Goal: Task Accomplishment & Management: Use online tool/utility

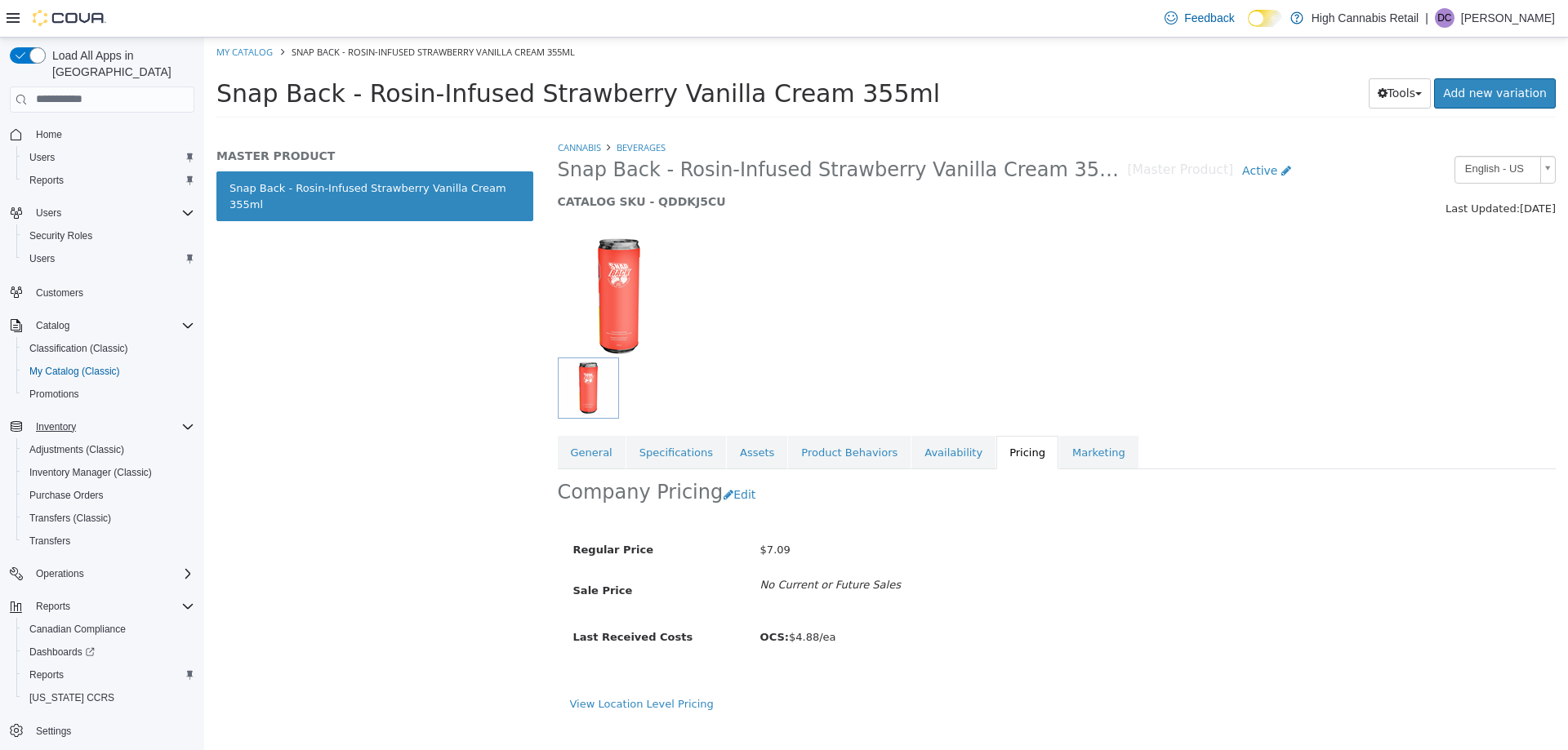
scroll to position [2, 0]
click at [65, 664] on link "Reports" at bounding box center [47, 673] width 47 height 20
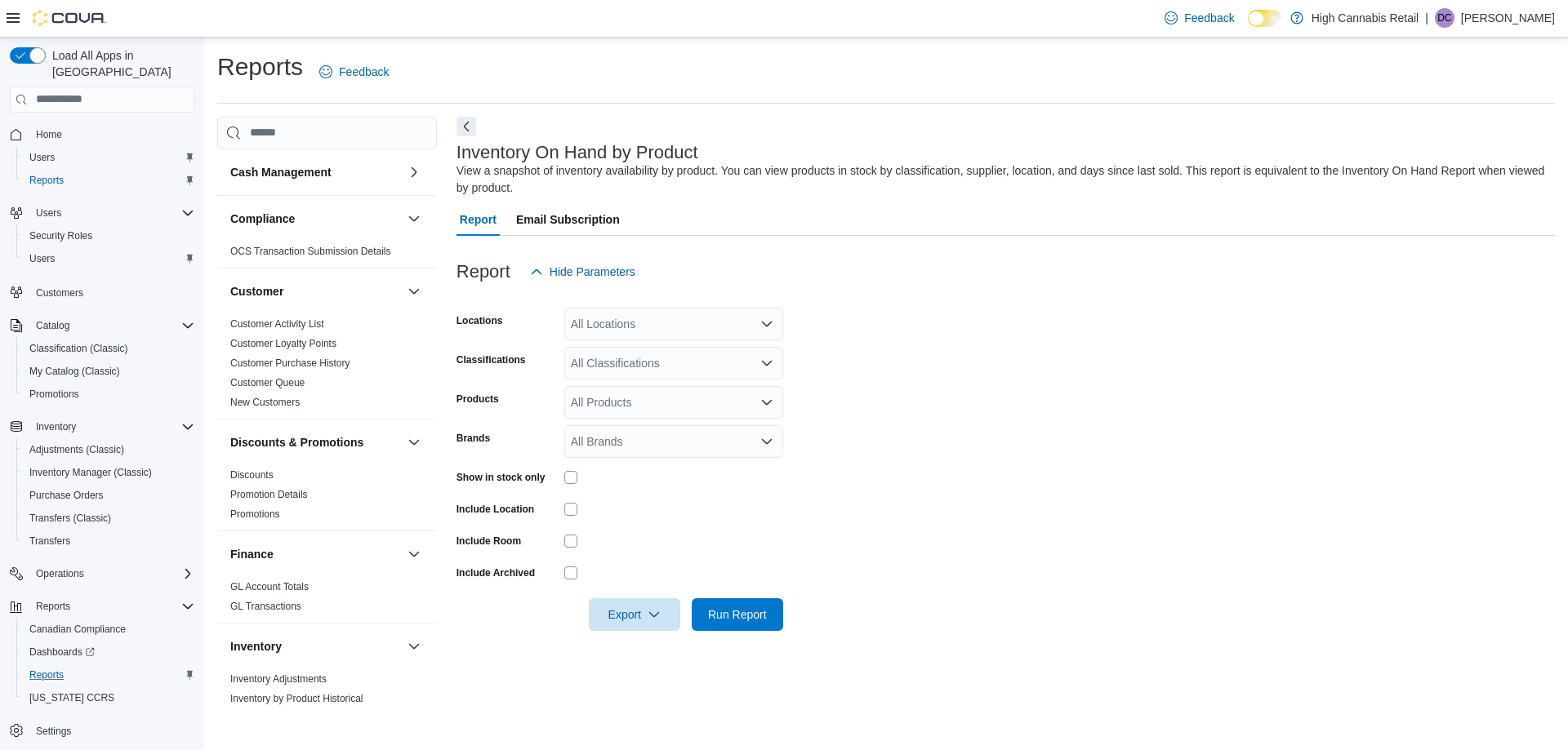
click at [10, 21] on icon at bounding box center [13, 17] width 13 height 13
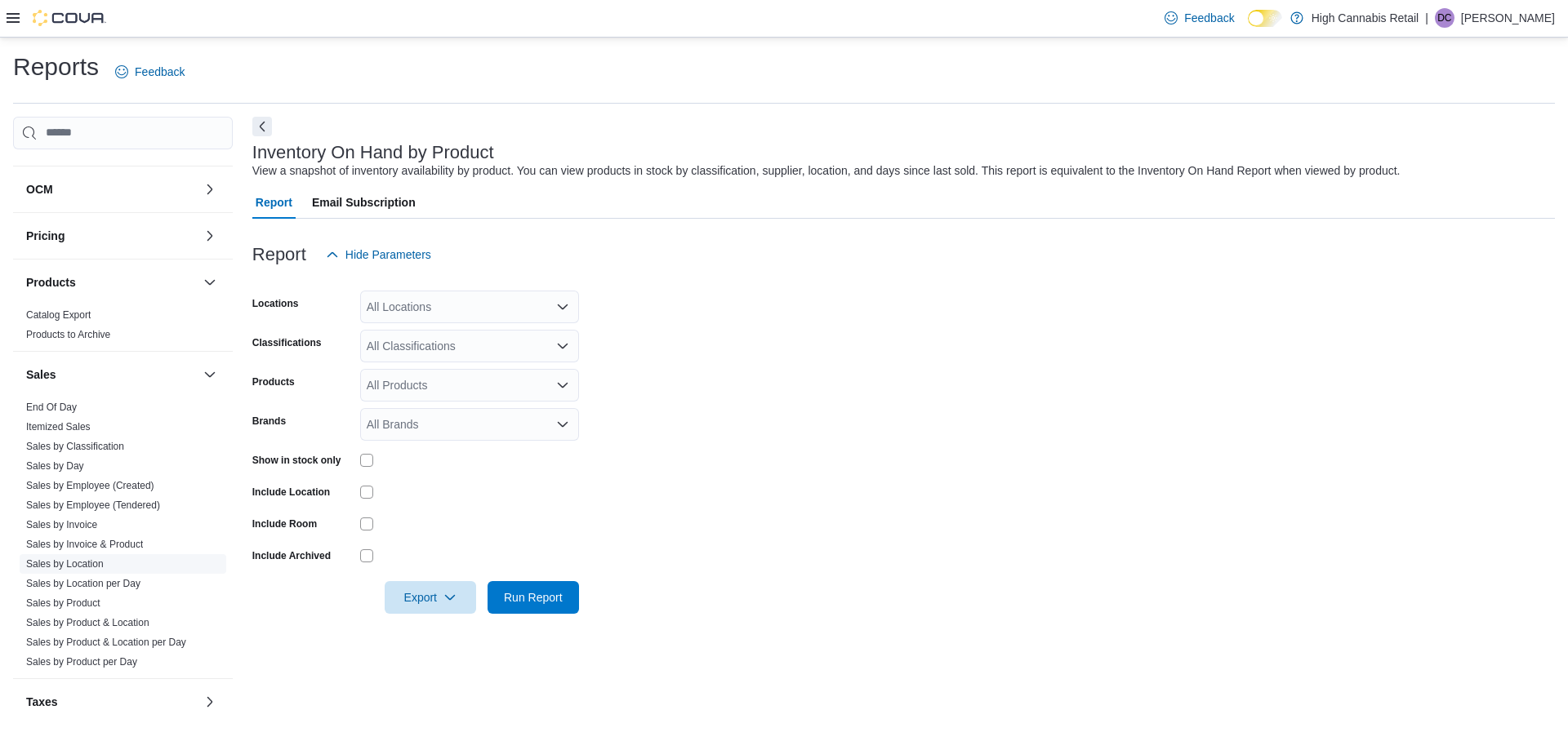
scroll to position [803, 0]
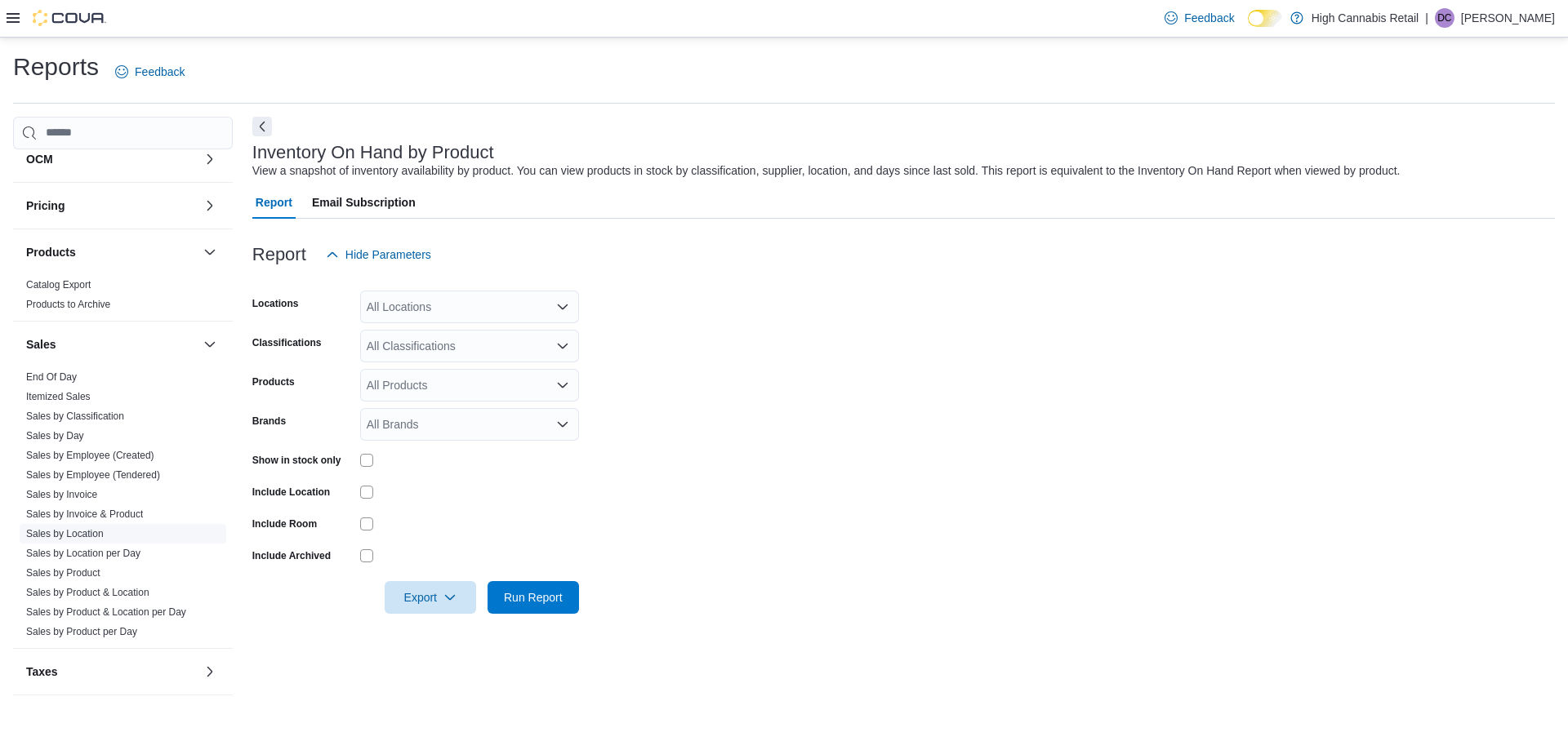
click at [87, 530] on link "Sales by Location" at bounding box center [65, 533] width 78 height 11
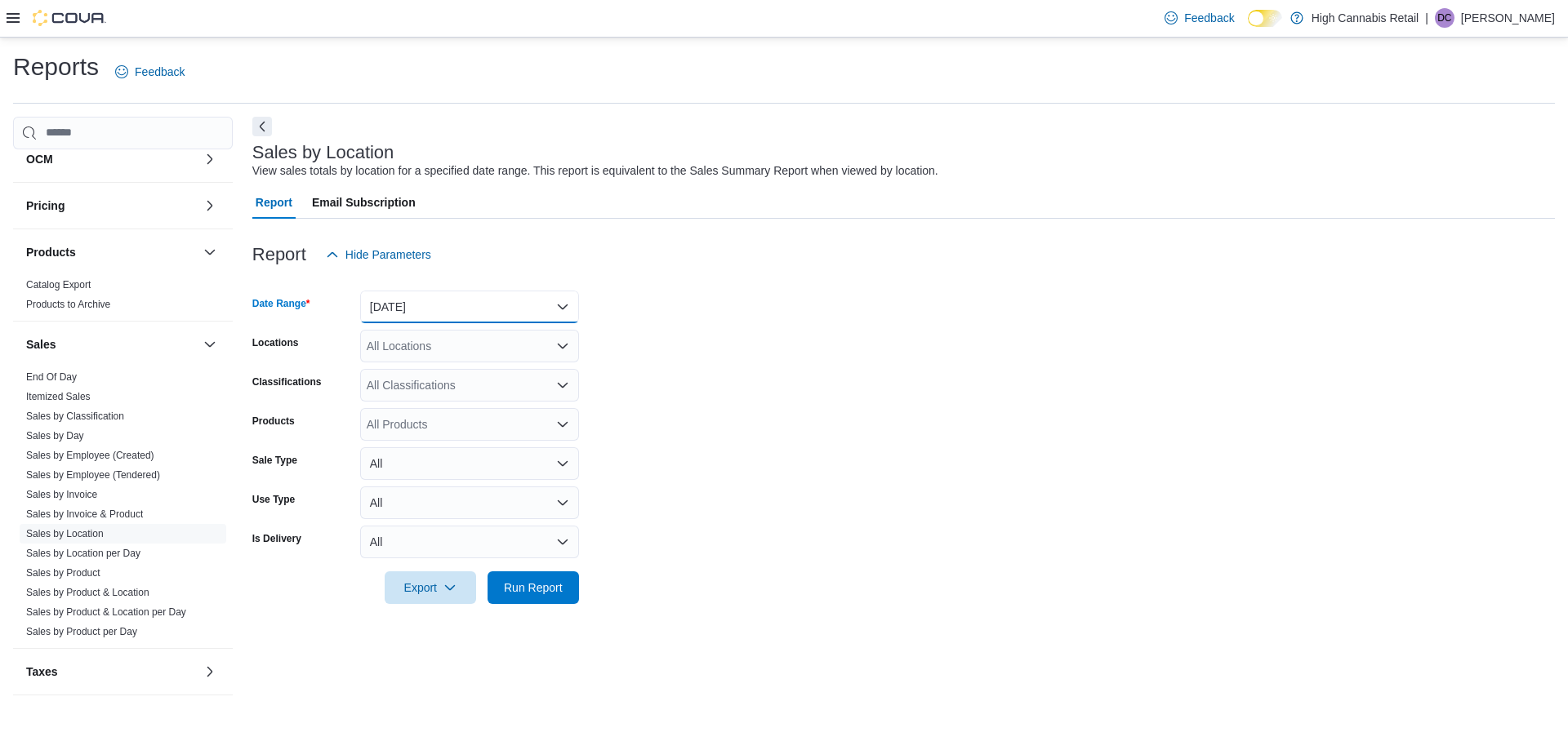
click at [473, 294] on button "[DATE]" at bounding box center [470, 307] width 219 height 33
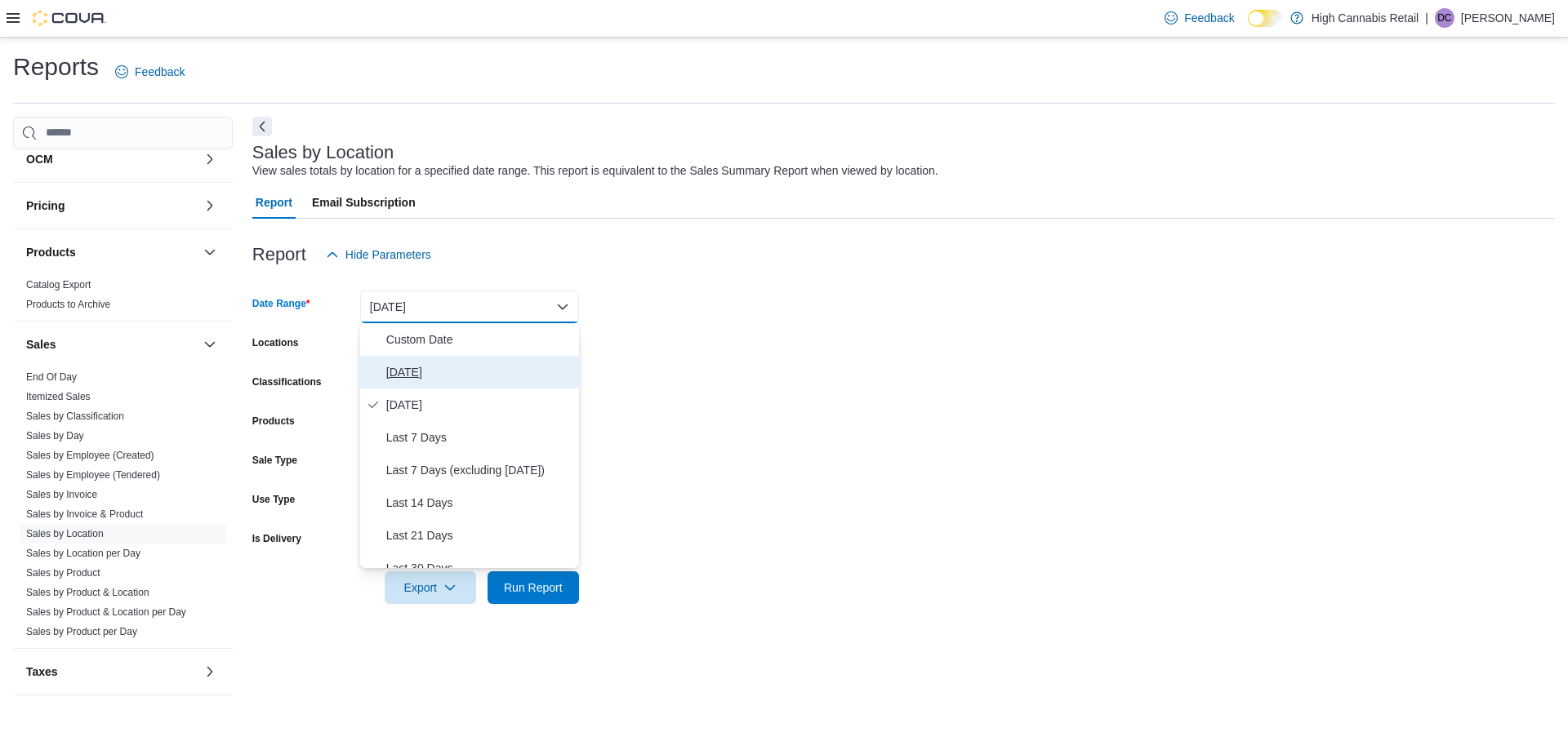
click at [469, 373] on span "[DATE]" at bounding box center [479, 372] width 186 height 20
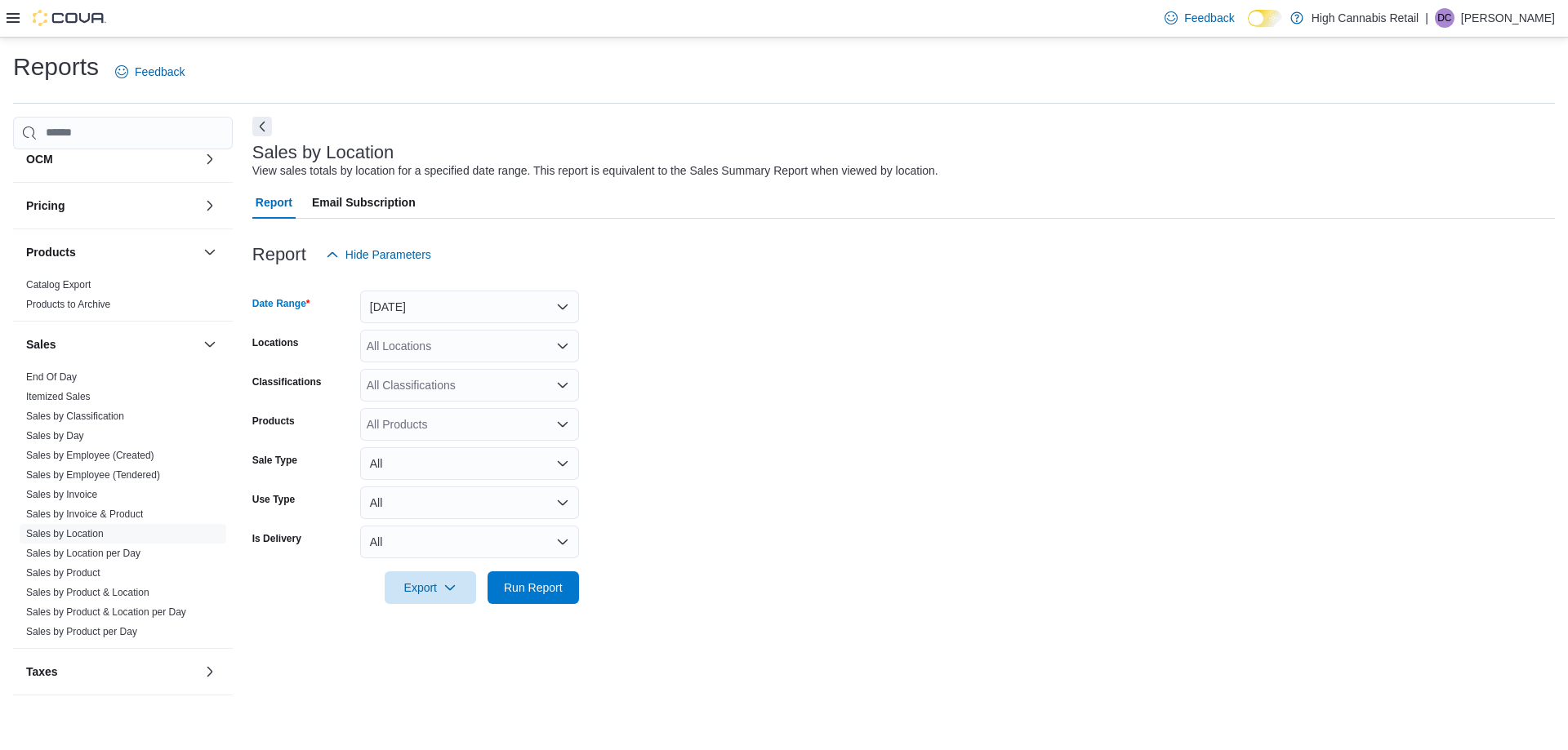
click at [466, 343] on div "All Locations" at bounding box center [470, 346] width 219 height 33
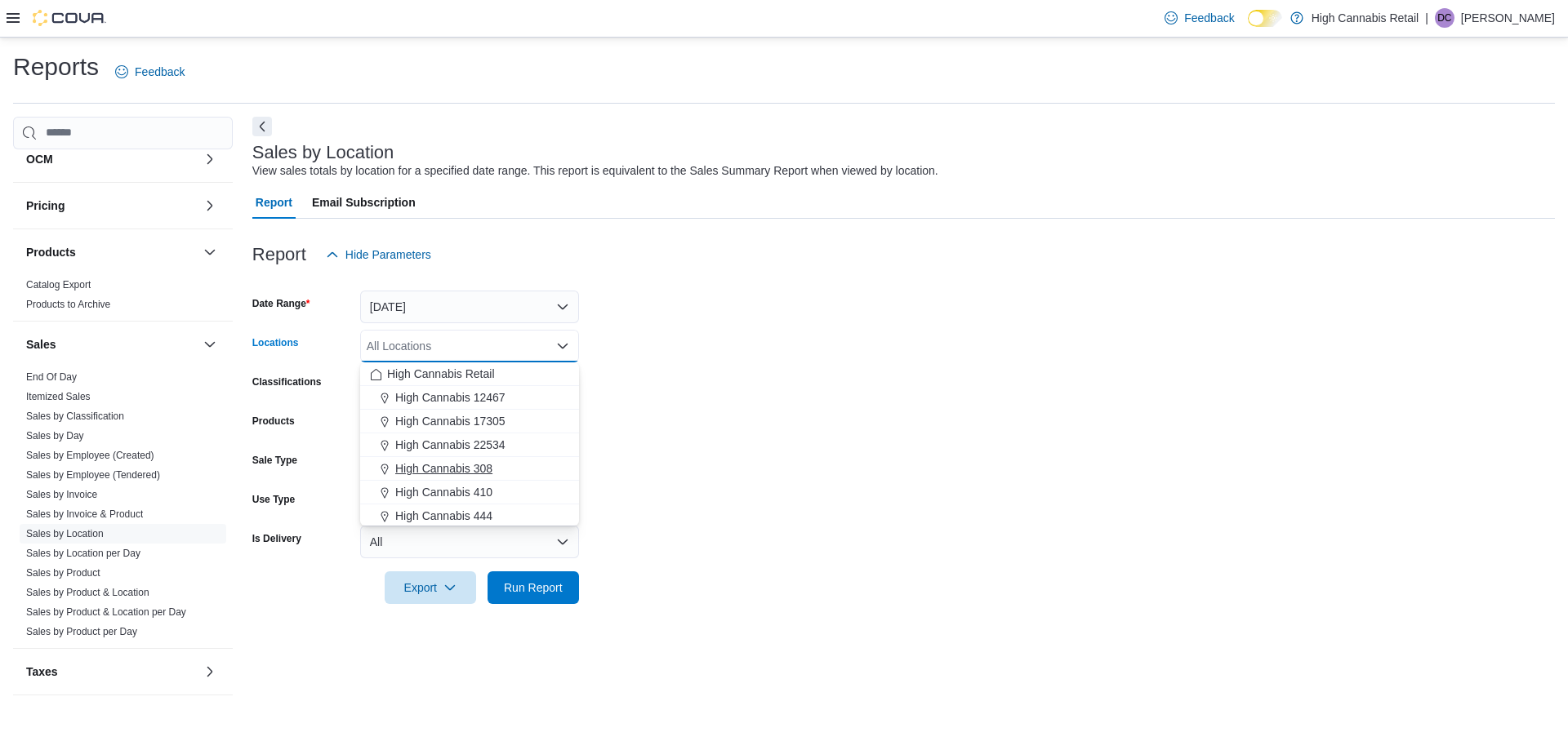
click at [506, 473] on div "High Cannabis 308" at bounding box center [469, 468] width 199 height 16
click at [507, 497] on div "High Cannabis 444" at bounding box center [469, 492] width 199 height 16
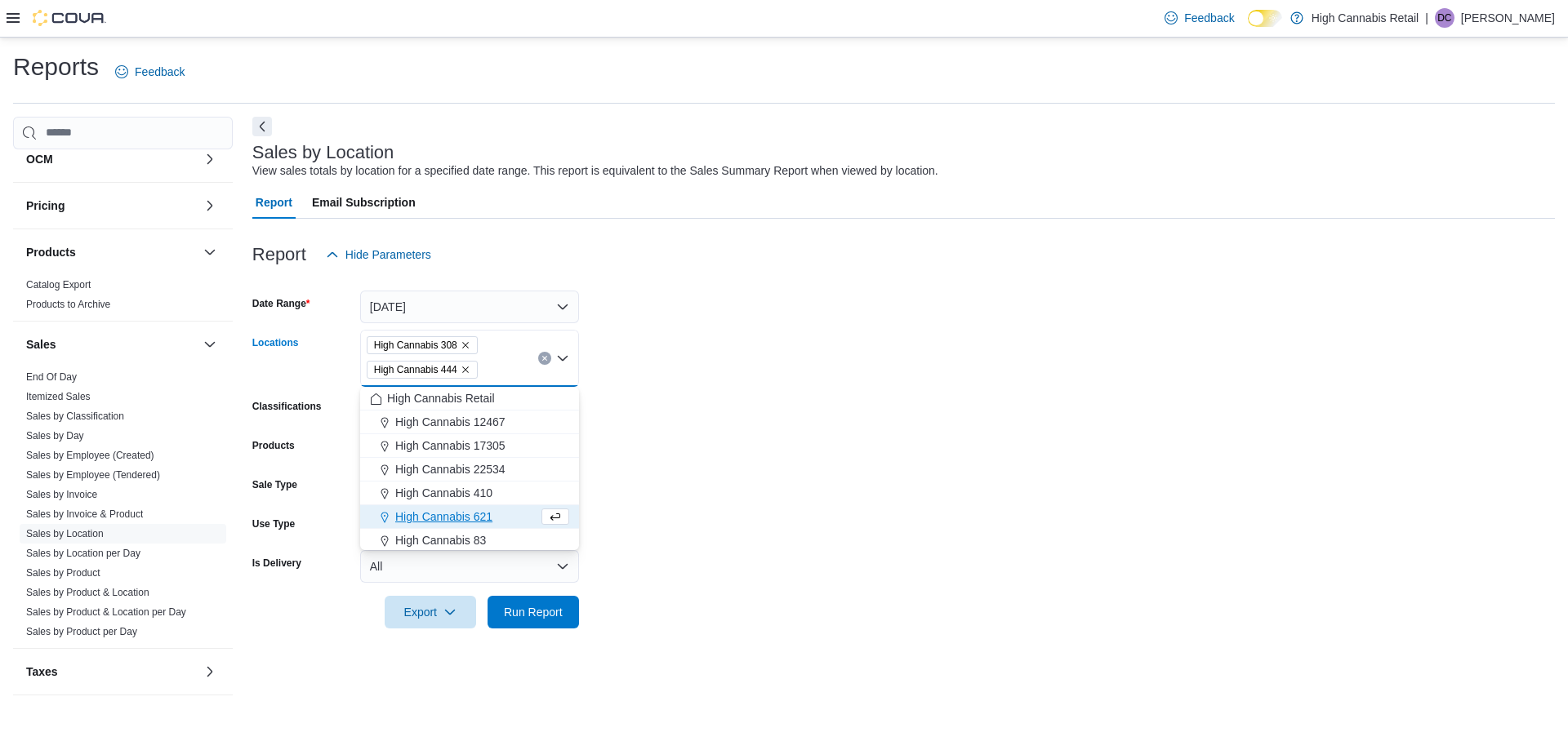
click at [512, 530] on button "High Cannabis 83" at bounding box center [470, 540] width 219 height 23
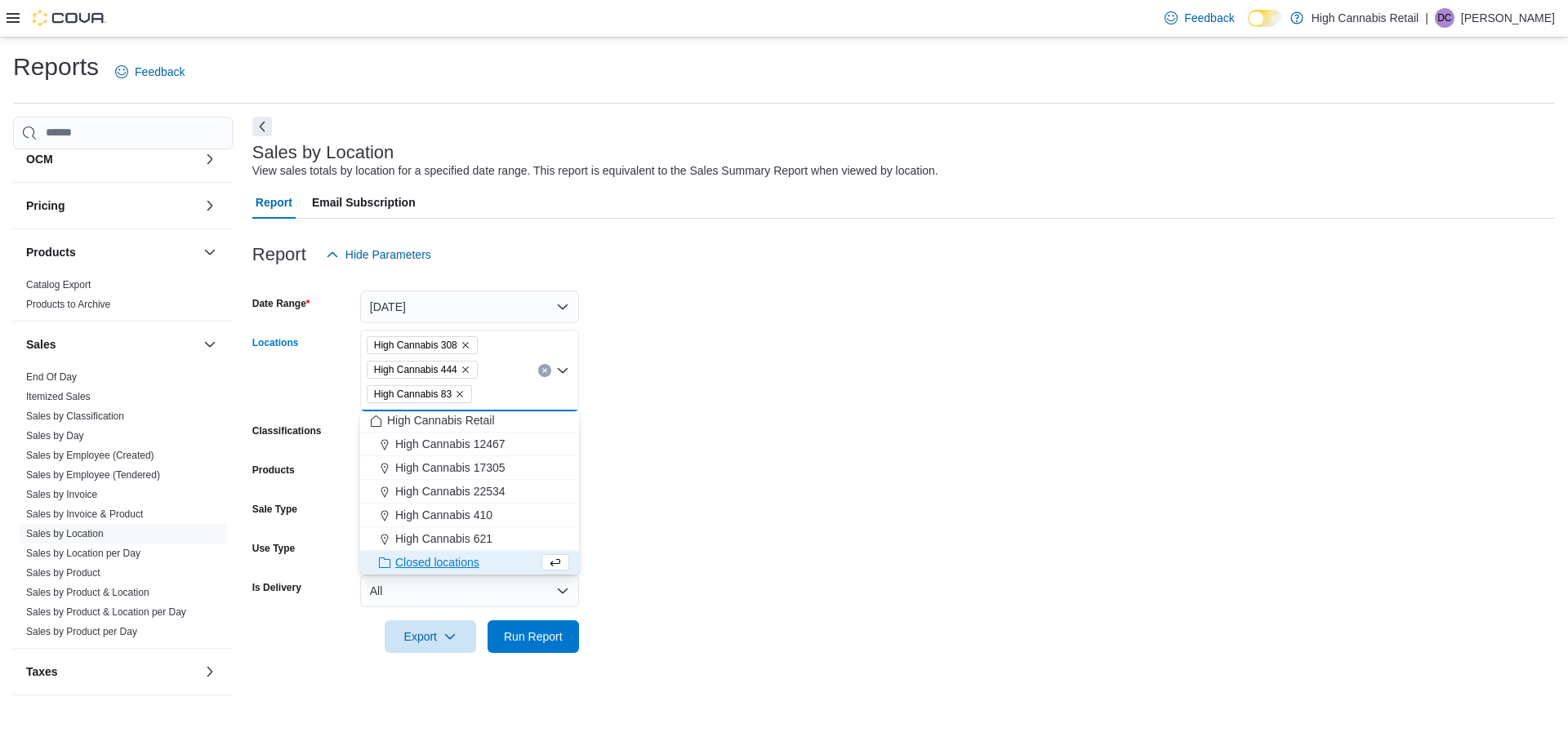
click at [690, 623] on form "Date Range [DATE] Locations High Cannabis 308 High Cannabis 444 High Cannabis 8…" at bounding box center [904, 462] width 1303 height 382
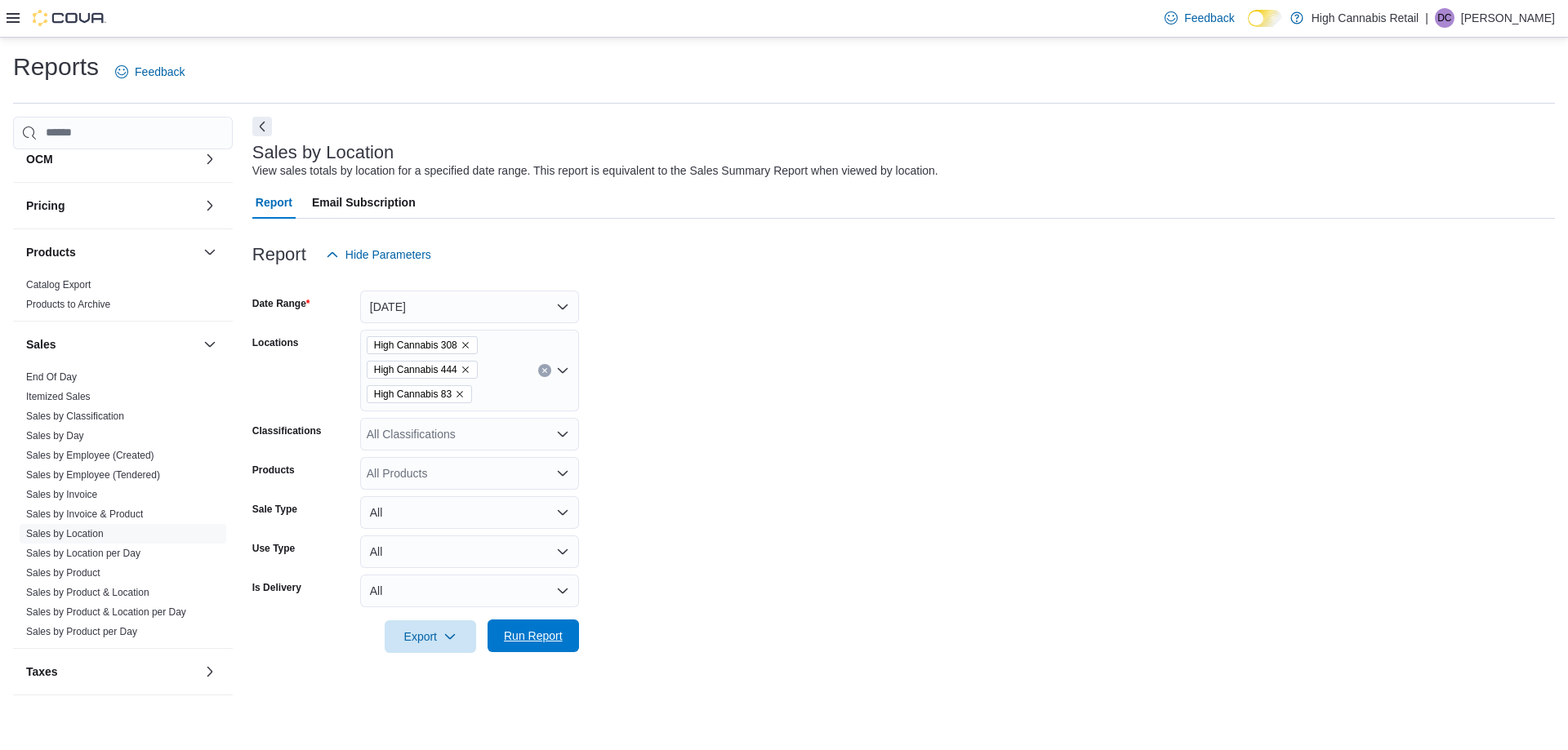
click at [556, 638] on span "Run Report" at bounding box center [533, 635] width 59 height 16
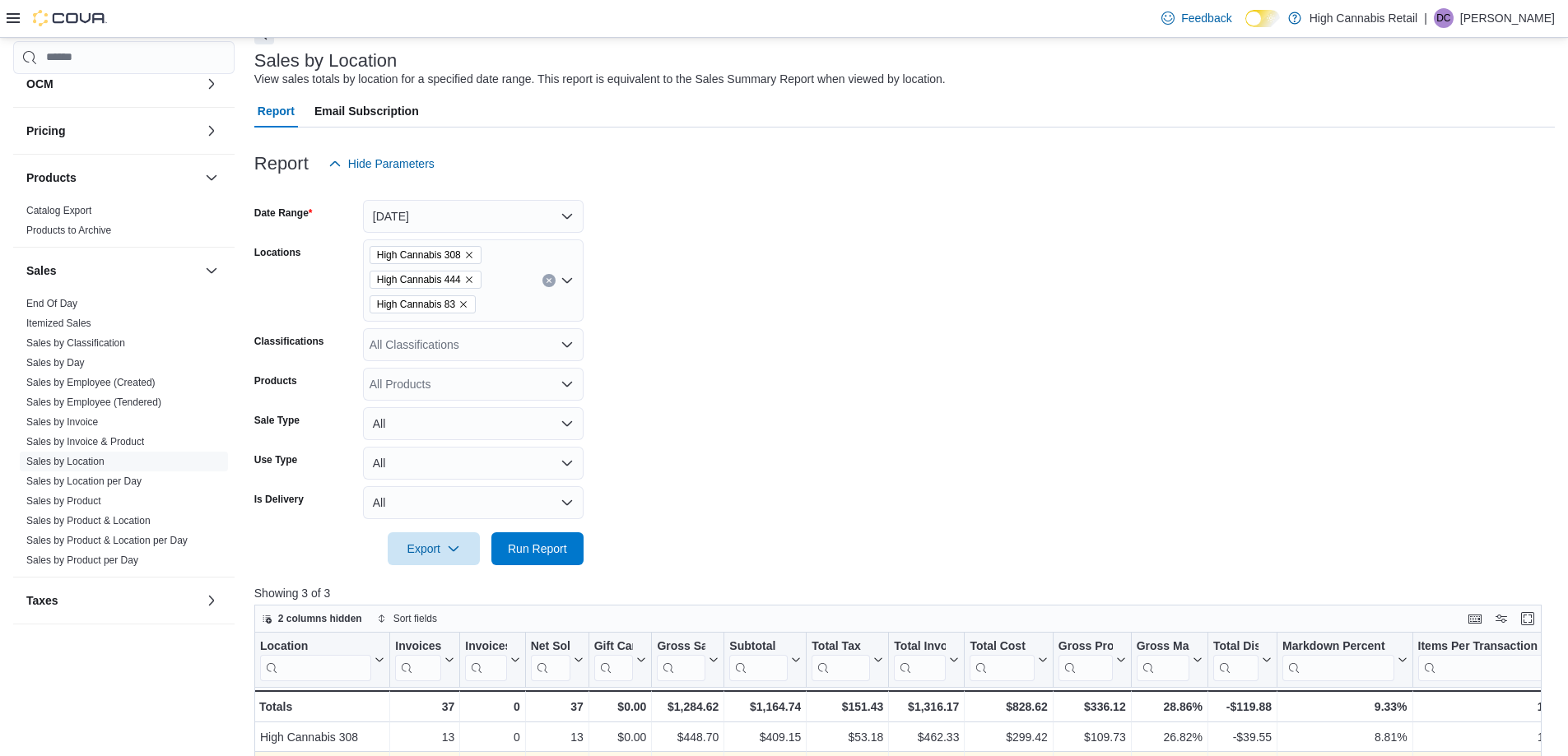
scroll to position [411, 0]
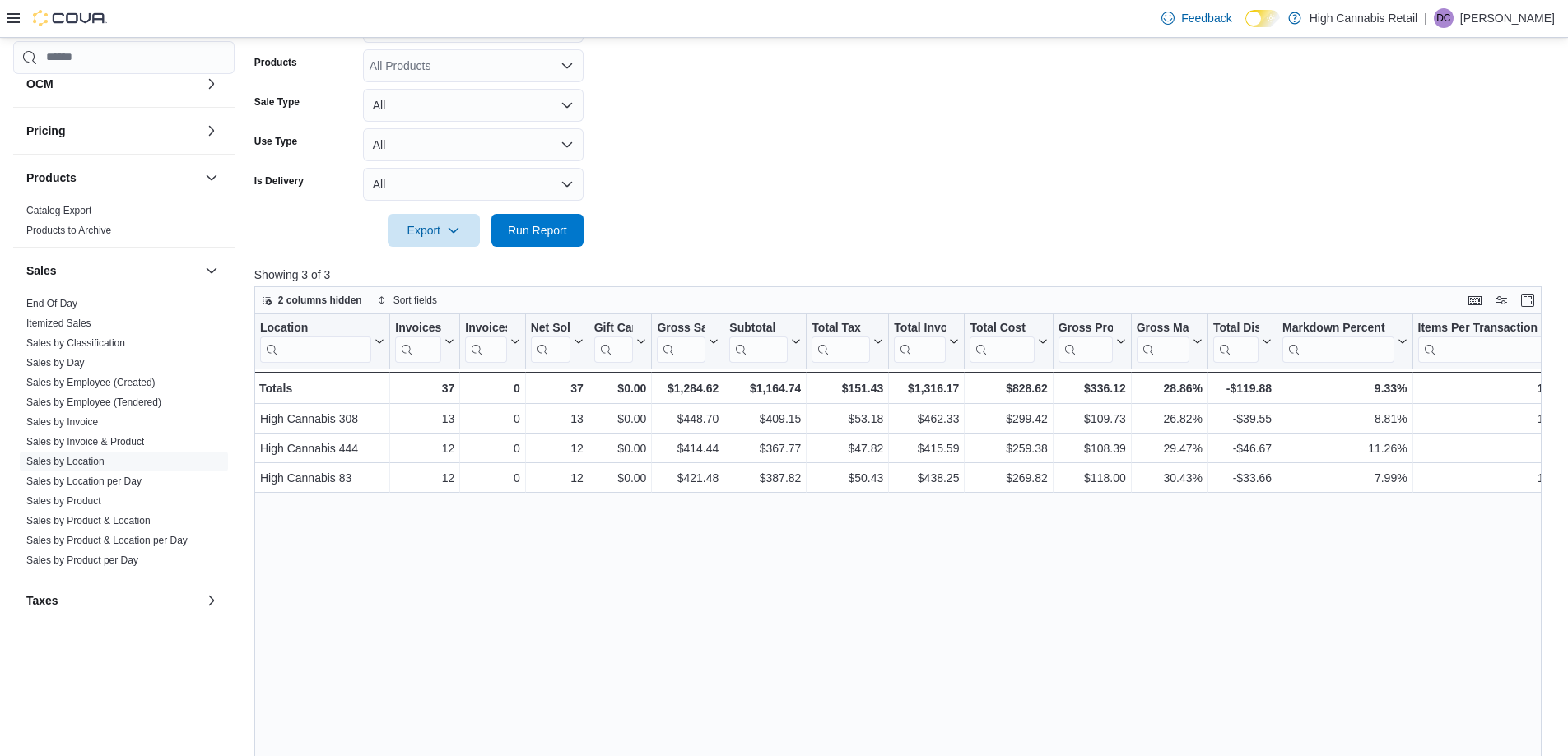
click at [796, 234] on form "Date Range [DATE] Locations High Cannabis 308 High Cannabis 444 High Cannabis 8…" at bounding box center [905, 55] width 1301 height 385
click at [1056, 122] on form "Date Range [DATE] Locations High Cannabis 308 High Cannabis 444 High Cannabis 8…" at bounding box center [905, 55] width 1301 height 385
click at [636, 230] on form "Date Range [DATE] Locations High Cannabis 308 High Cannabis 444 High Cannabis 8…" at bounding box center [905, 55] width 1301 height 385
click at [563, 226] on span "Run Report" at bounding box center [537, 229] width 59 height 16
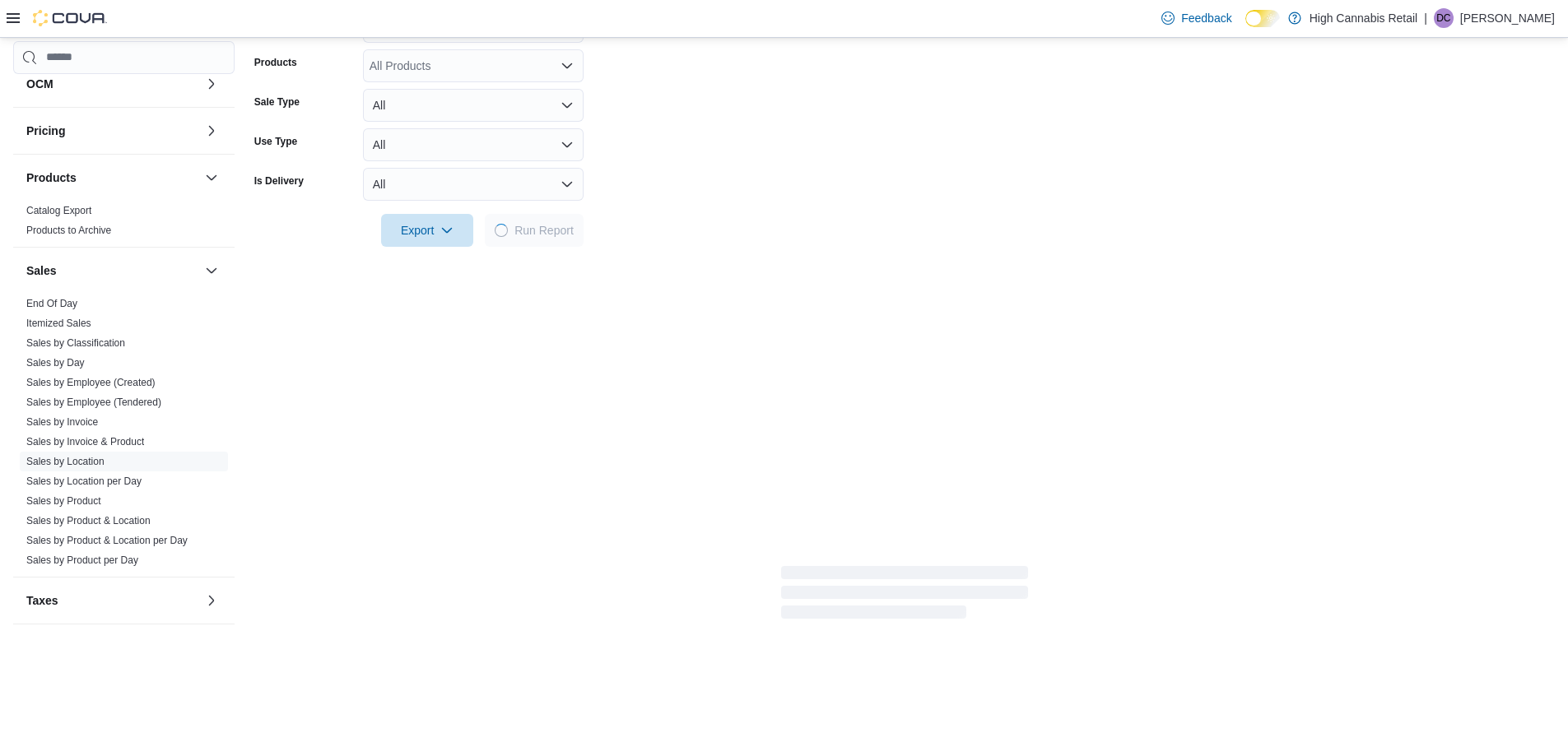
click at [735, 221] on form "Date Range [DATE] Locations High Cannabis 308 High Cannabis 444 High Cannabis 8…" at bounding box center [905, 55] width 1301 height 385
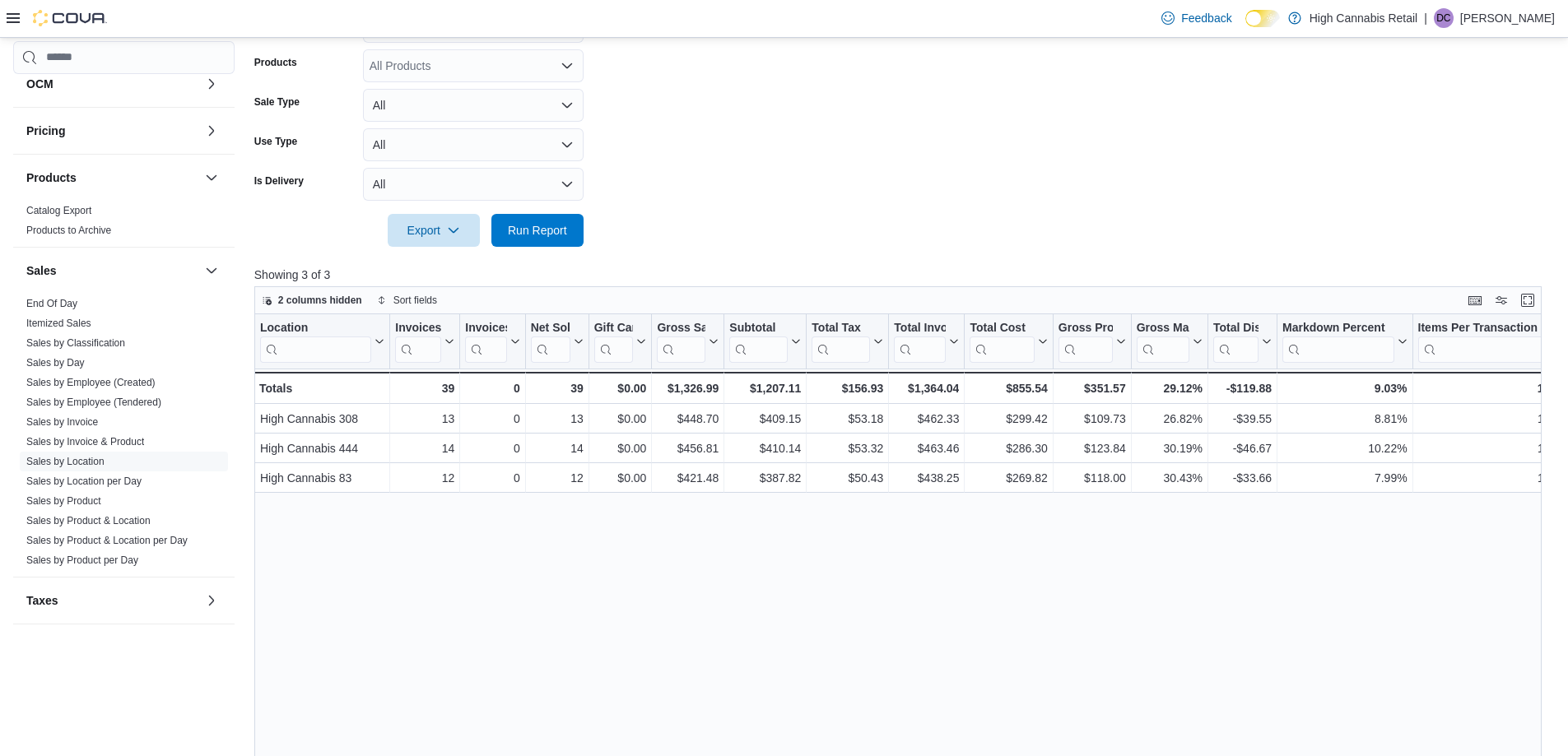
click at [733, 199] on form "Date Range [DATE] Locations High Cannabis 308 High Cannabis 444 High Cannabis 8…" at bounding box center [905, 55] width 1301 height 385
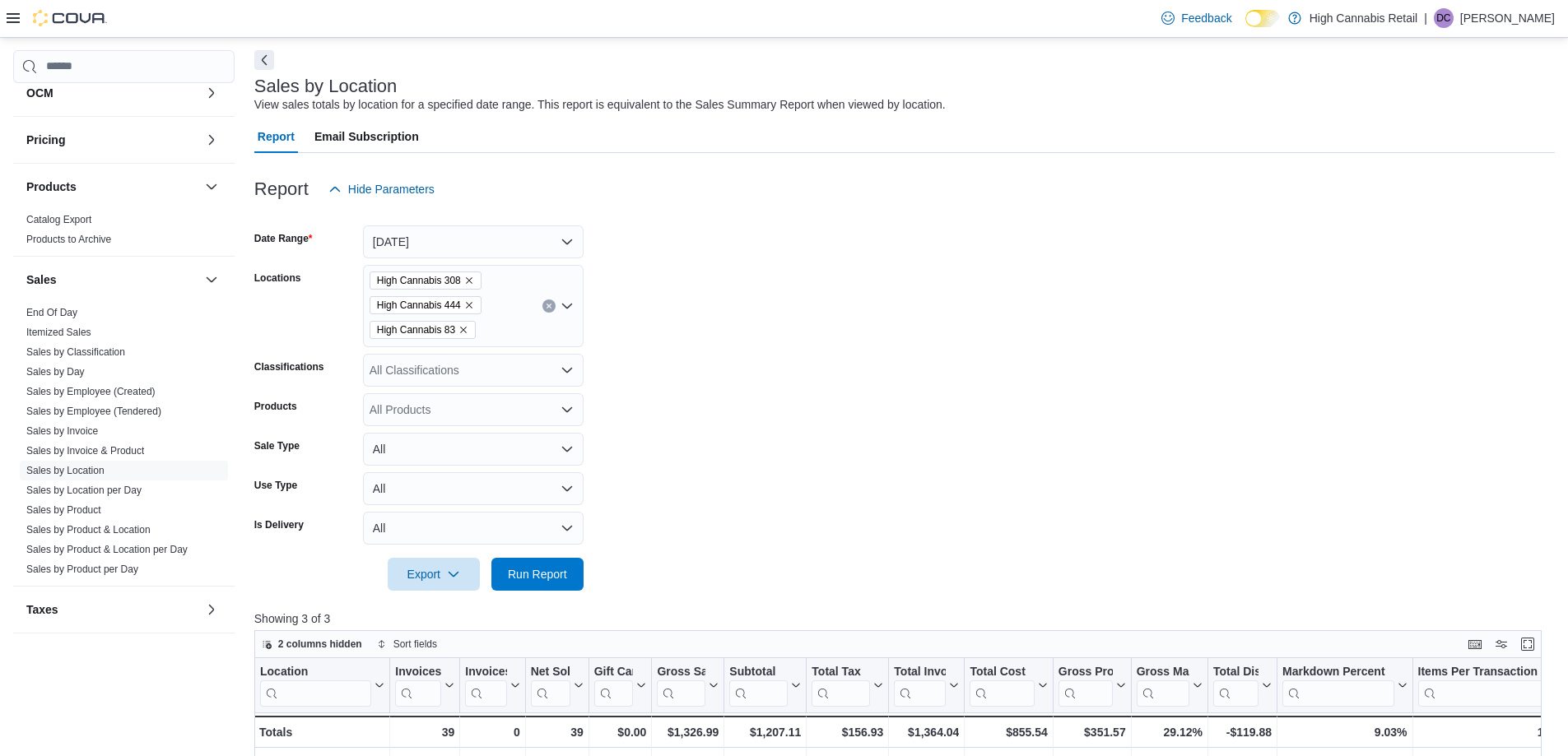
scroll to position [0, 0]
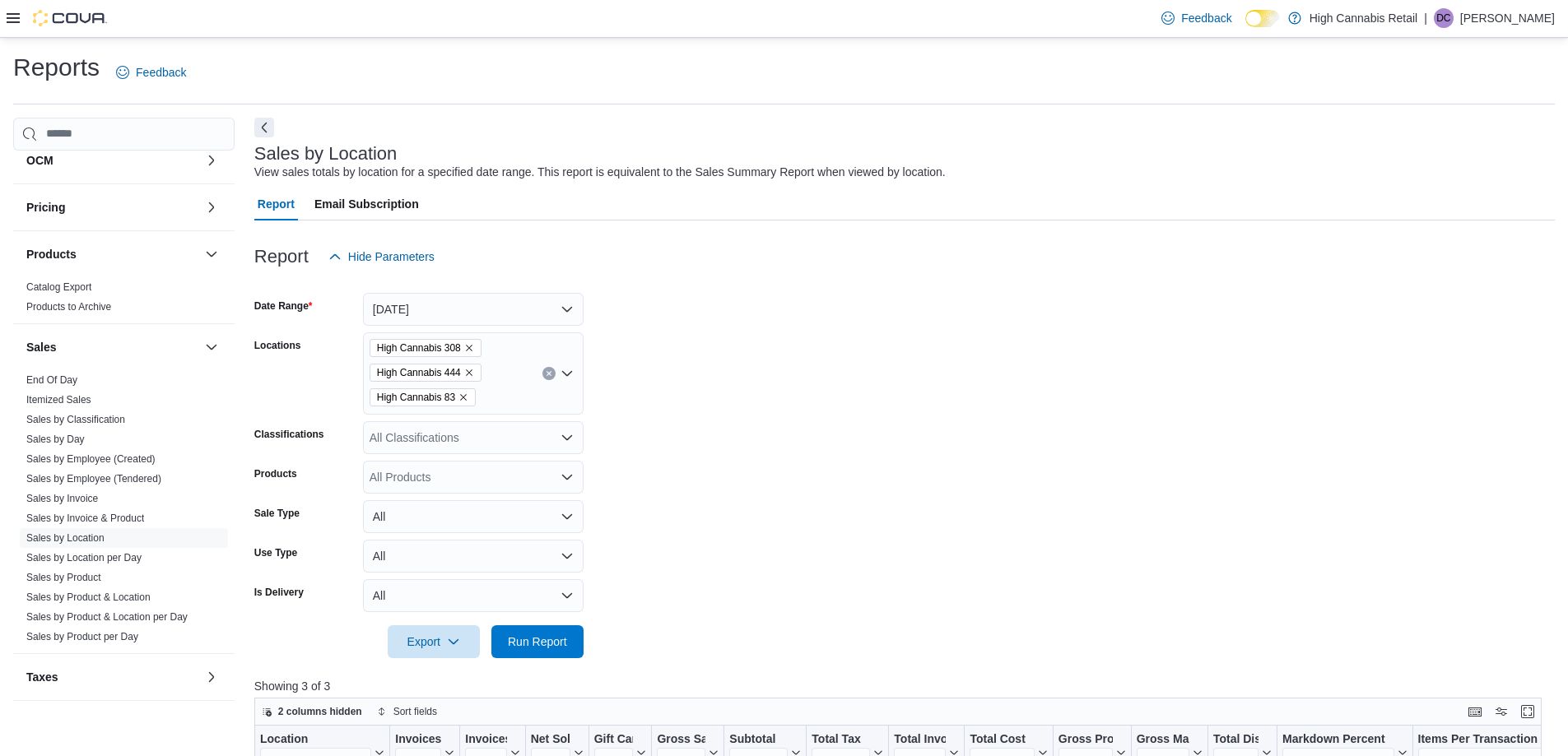
click at [470, 374] on icon "Remove High Cannabis 444 from selection in this group" at bounding box center [469, 372] width 10 height 10
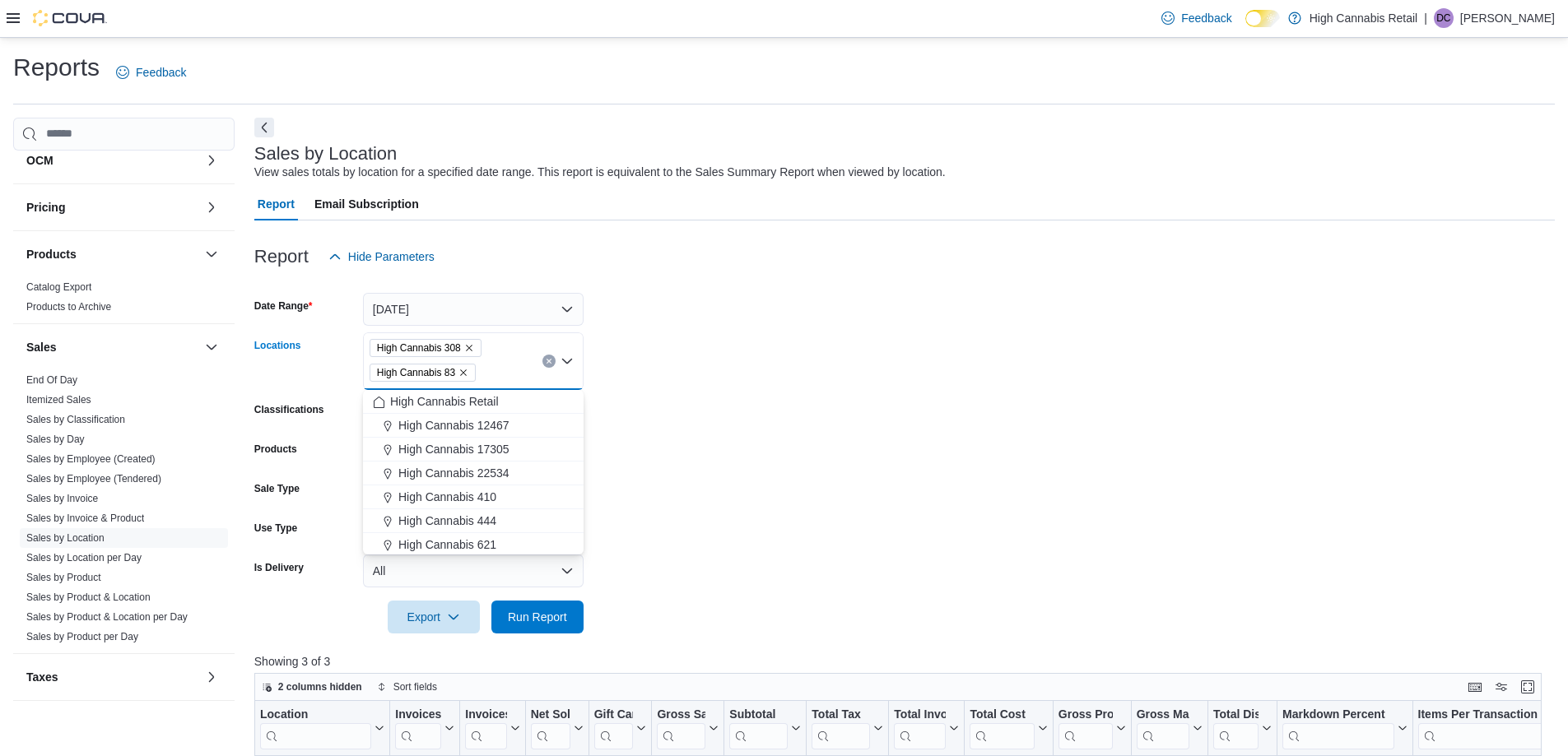
click at [464, 372] on icon "Remove High Cannabis 83 from selection in this group" at bounding box center [463, 372] width 10 height 10
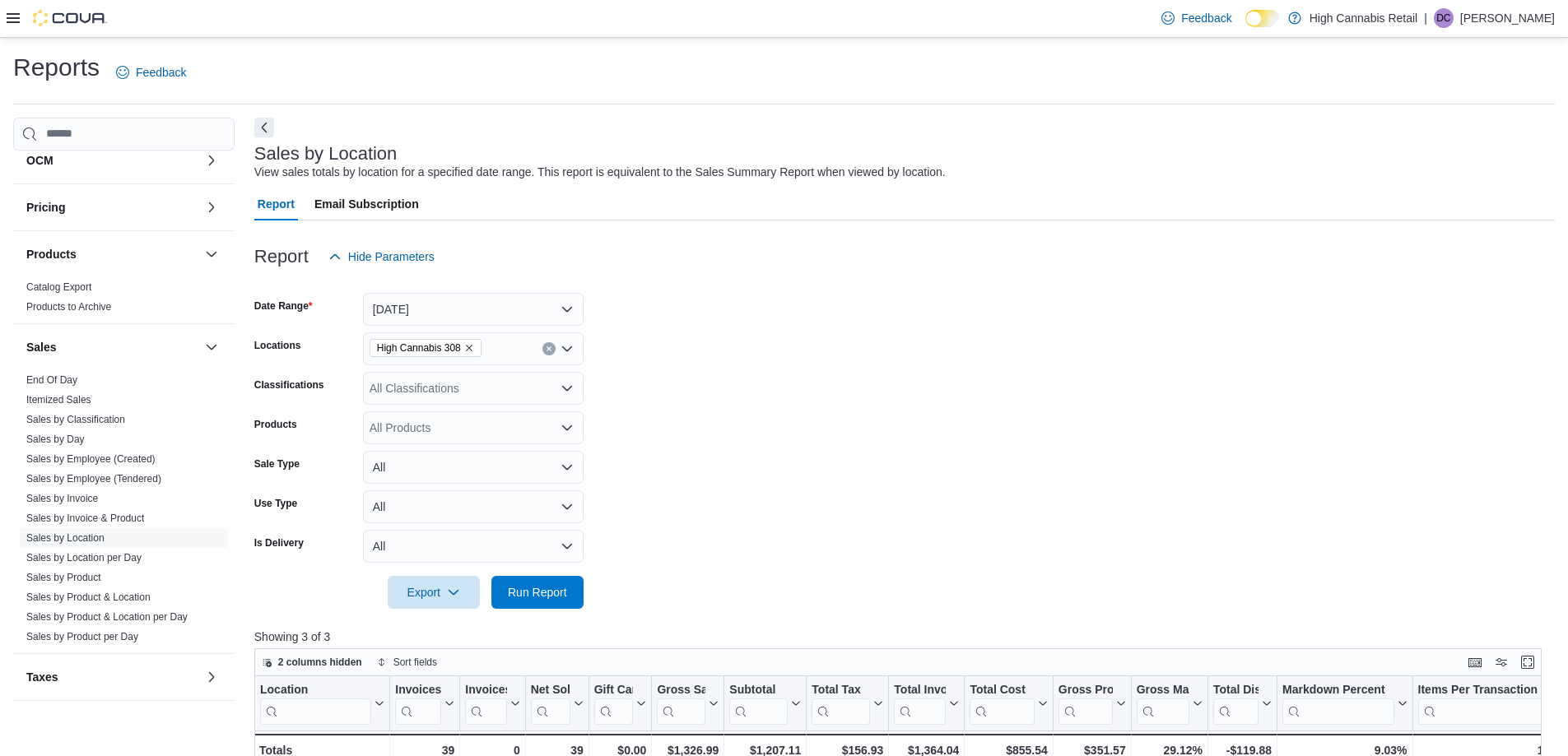
click at [639, 369] on form "Date Range [DATE] Locations High Cannabis 308 Classifications All Classificatio…" at bounding box center [905, 441] width 1301 height 336
click at [495, 312] on button "[DATE]" at bounding box center [473, 309] width 221 height 33
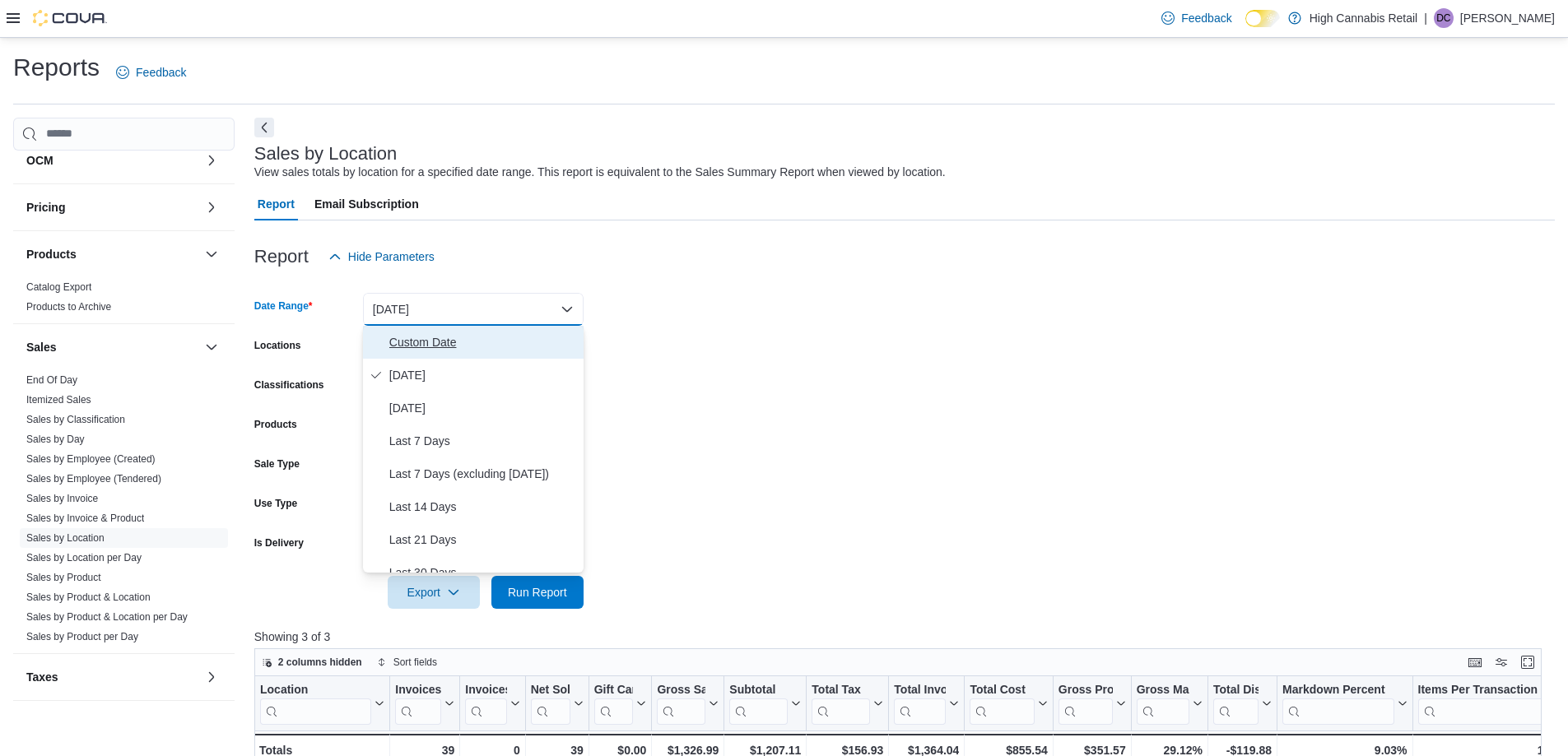
click at [484, 340] on span "Custom Date" at bounding box center [483, 342] width 188 height 20
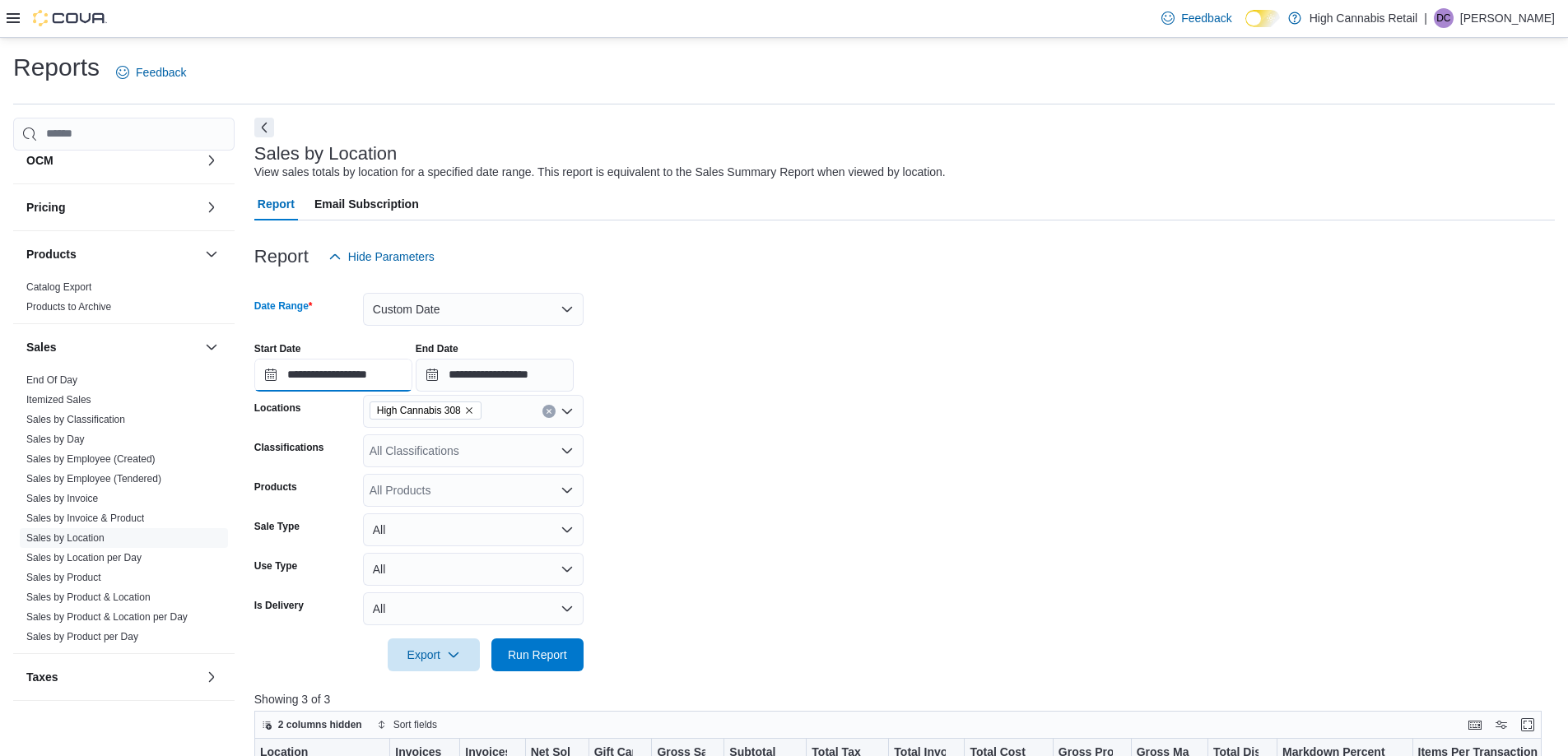
click at [353, 377] on input "**********" at bounding box center [333, 375] width 158 height 33
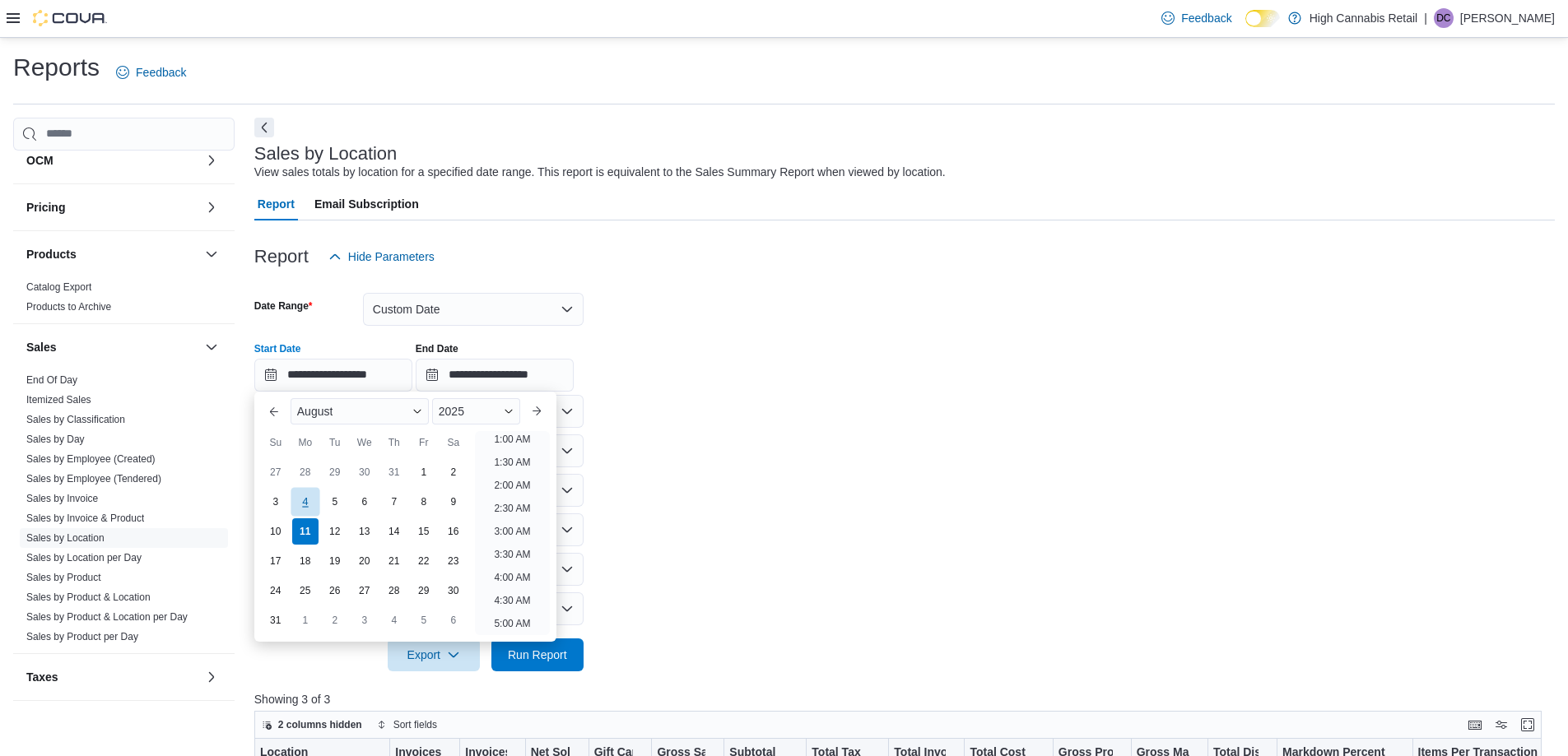
click at [308, 501] on div "4" at bounding box center [305, 501] width 29 height 29
type input "**********"
click at [505, 378] on input "**********" at bounding box center [495, 375] width 158 height 33
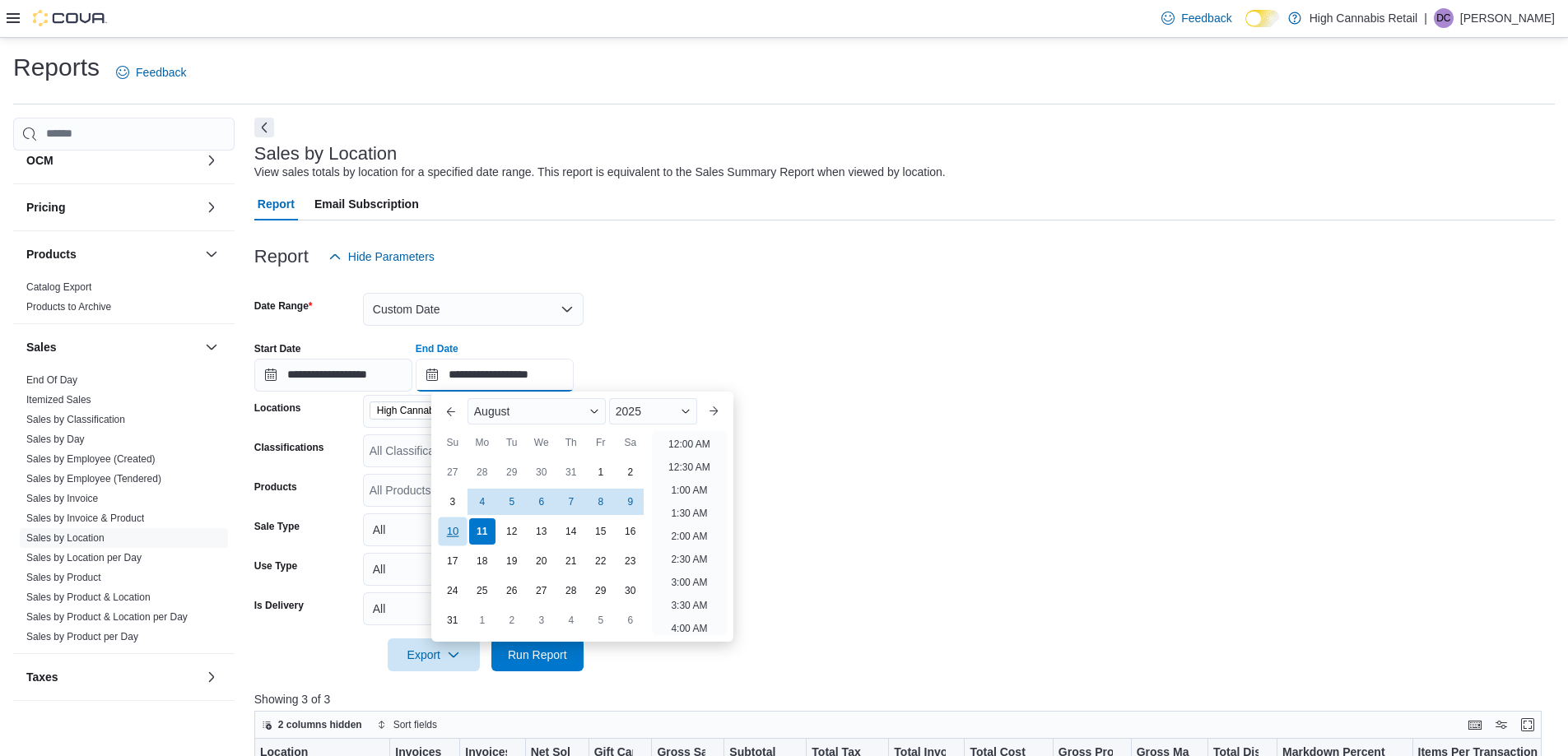
scroll to position [905, 0]
click at [449, 529] on div "10" at bounding box center [451, 530] width 29 height 29
type input "**********"
click at [642, 319] on form "**********" at bounding box center [905, 472] width 1301 height 398
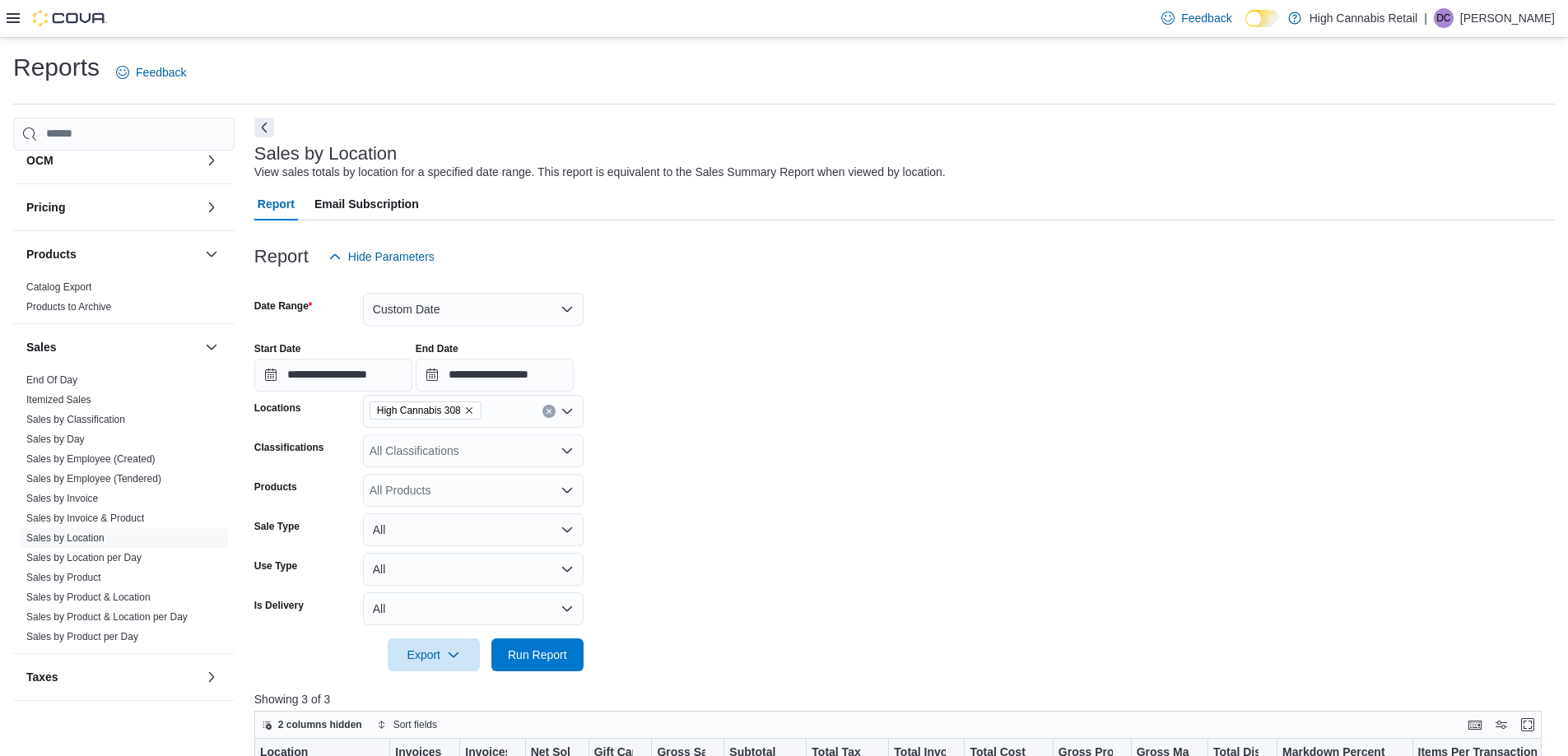
click at [464, 458] on div "All Classifications" at bounding box center [473, 450] width 221 height 33
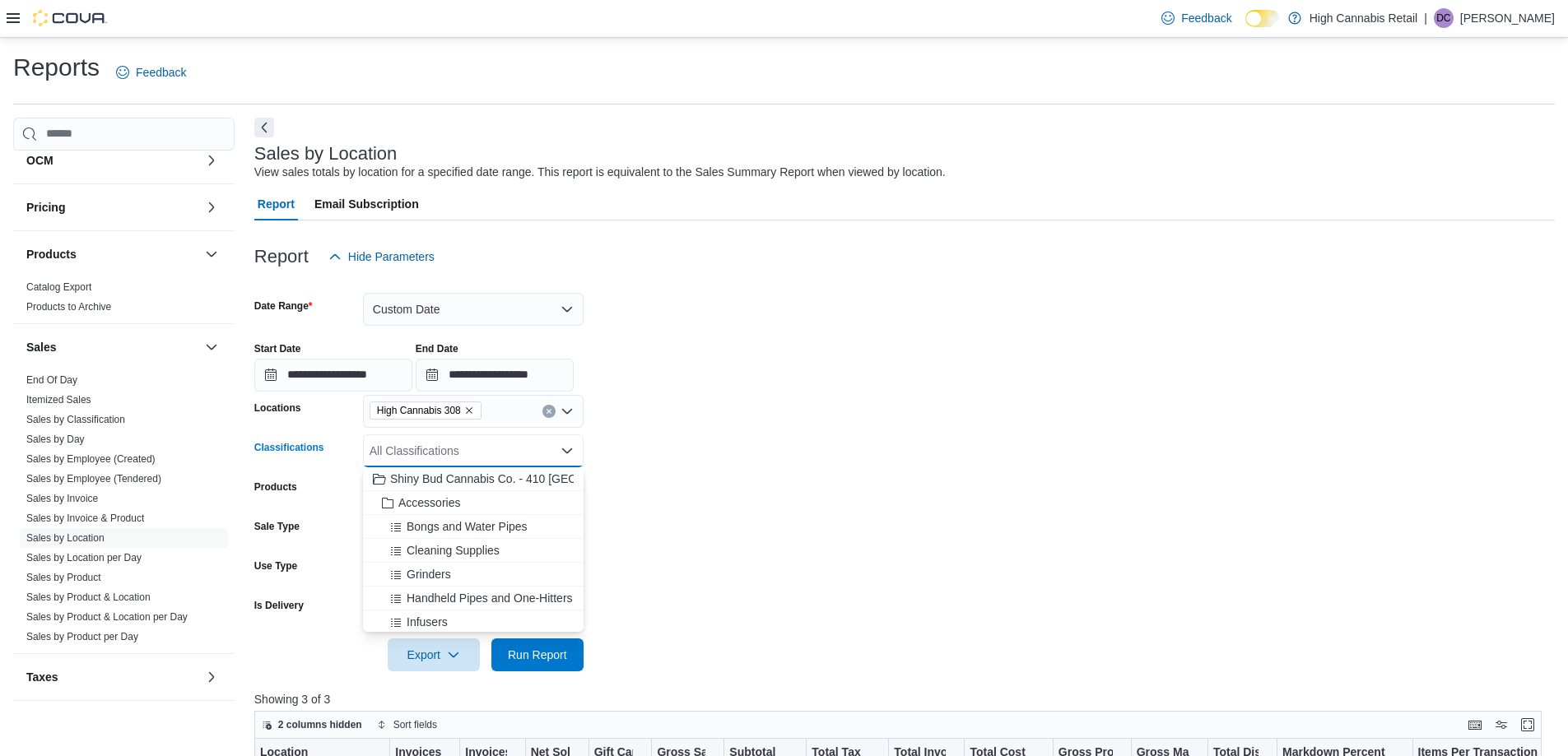
click at [464, 498] on div "Accessories" at bounding box center [472, 503] width 201 height 16
click at [736, 450] on form "**********" at bounding box center [905, 472] width 1301 height 398
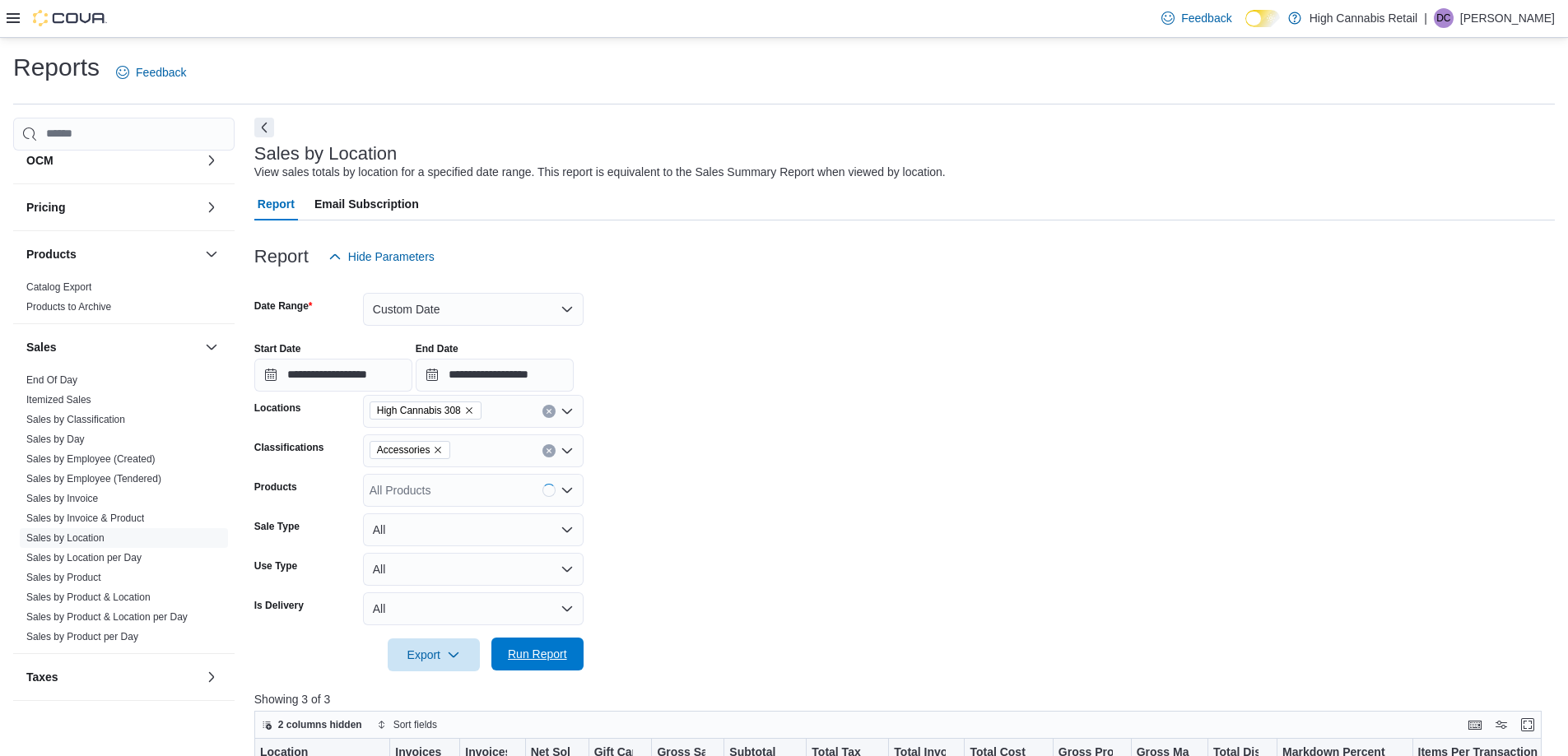
click at [570, 643] on span "Run Report" at bounding box center [537, 654] width 72 height 33
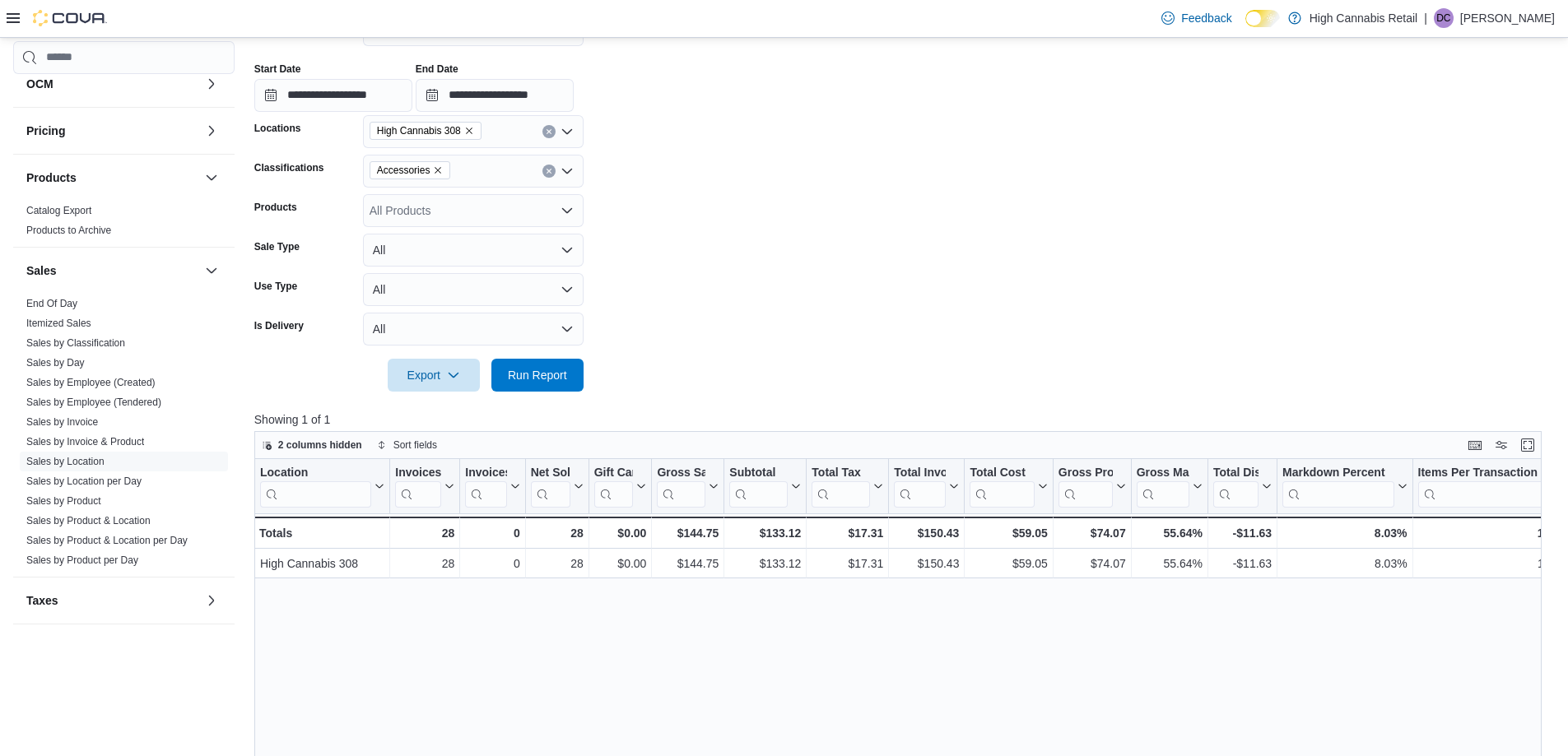
scroll to position [329, 0]
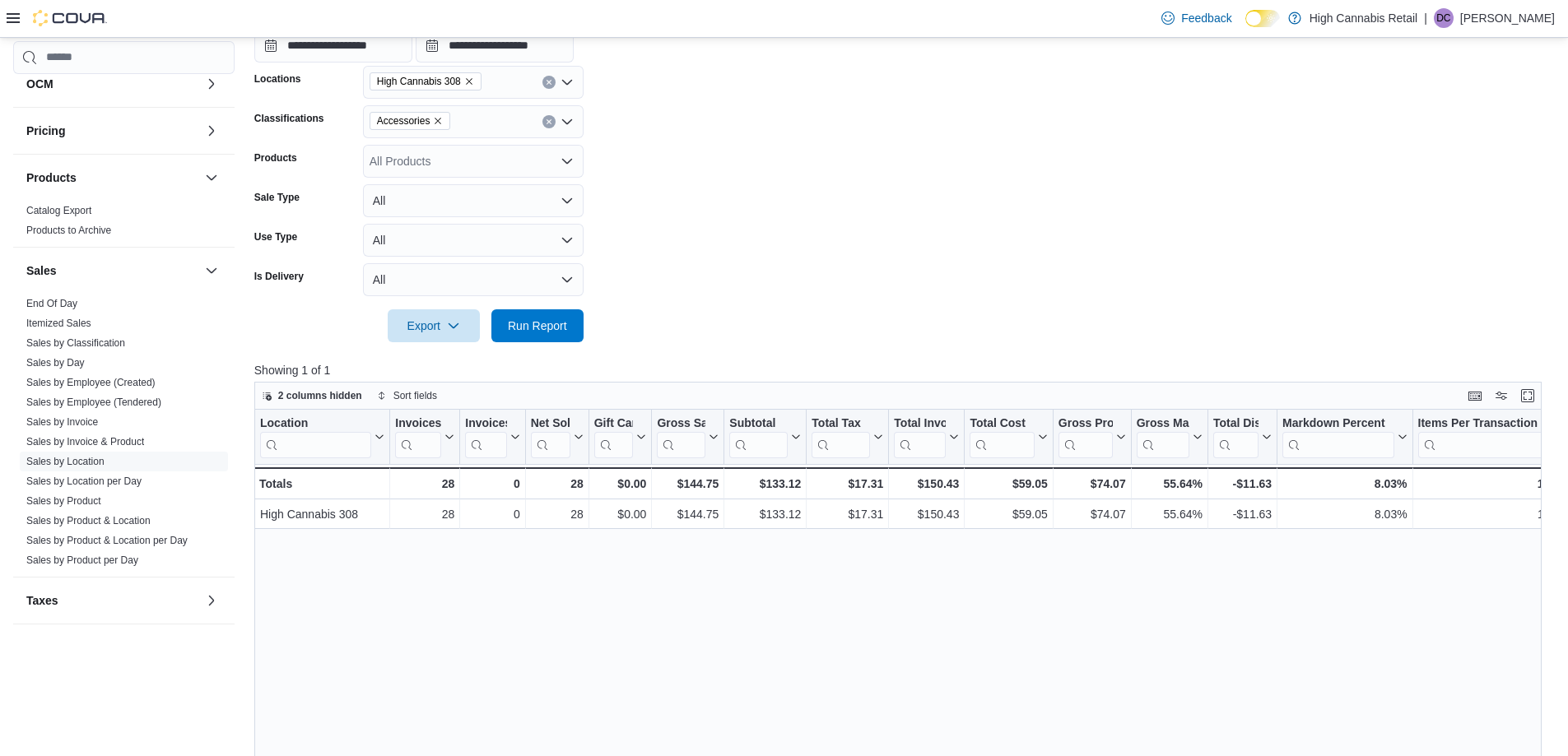
click at [641, 298] on div at bounding box center [905, 302] width 1301 height 13
click at [435, 118] on icon "Remove Accessories from selection in this group" at bounding box center [438, 122] width 7 height 7
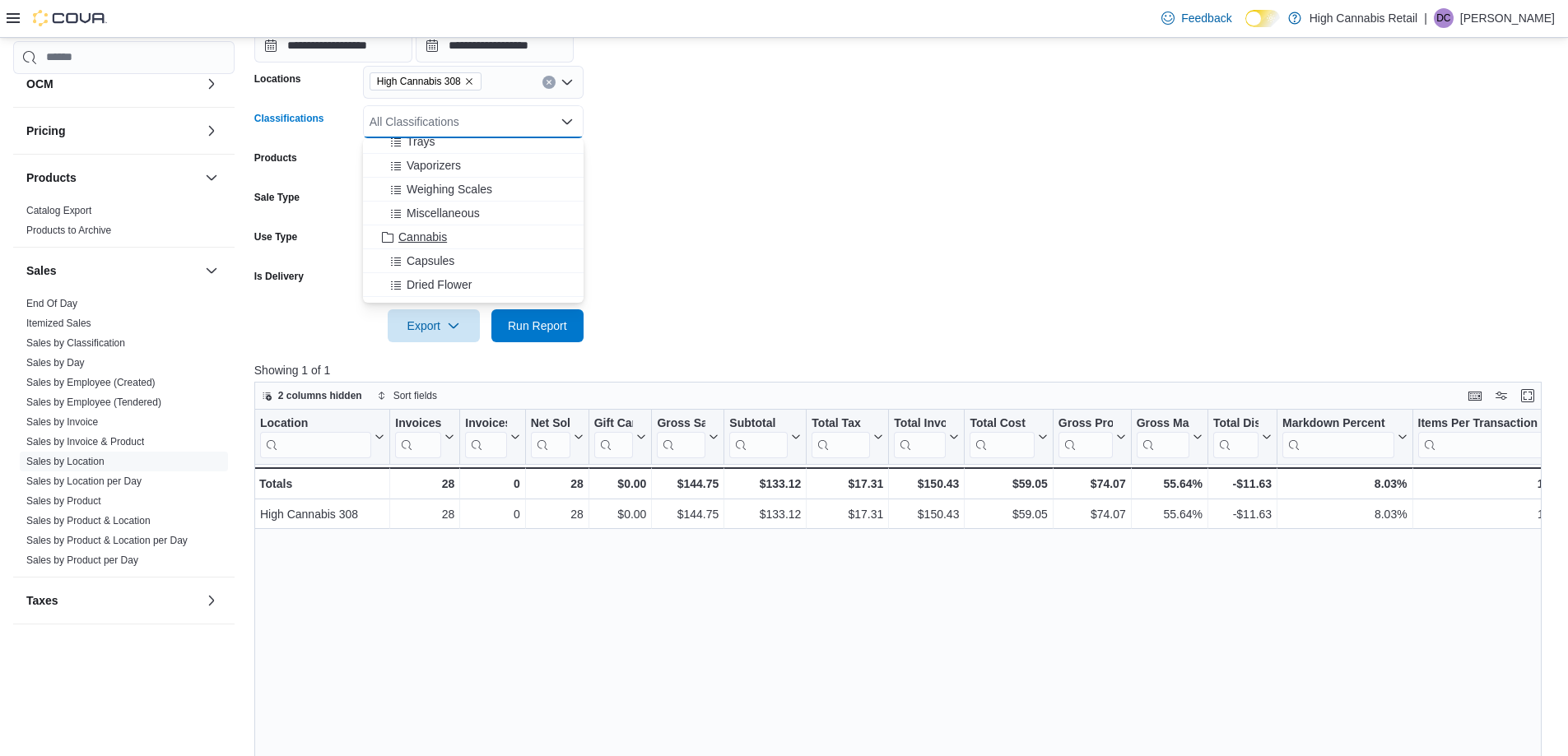
click at [465, 234] on div "Cannabis" at bounding box center [472, 236] width 201 height 16
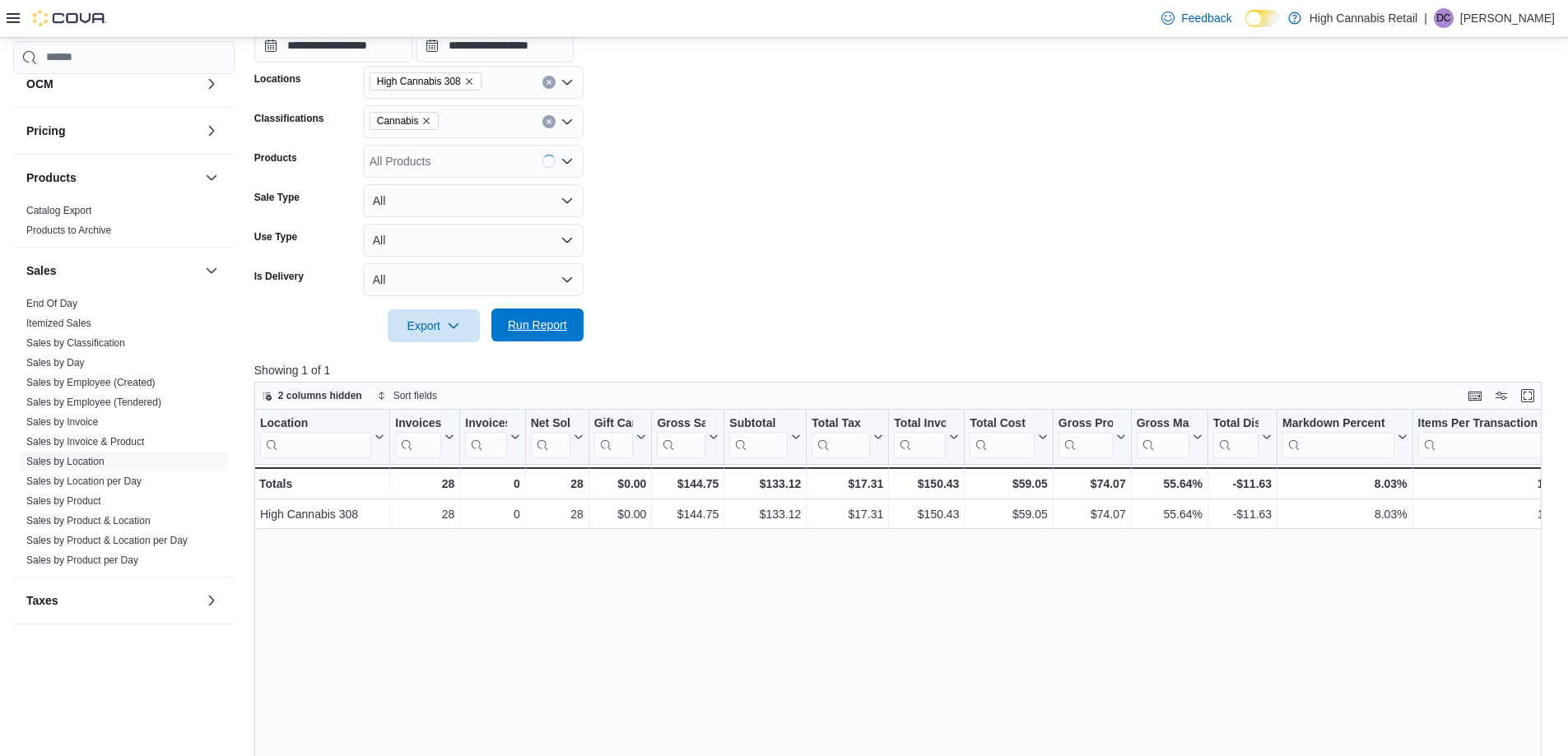
click at [558, 320] on span "Run Report" at bounding box center [537, 325] width 59 height 16
click at [792, 311] on form "**********" at bounding box center [905, 143] width 1301 height 398
click at [427, 118] on icon "Remove Cannabis from selection in this group" at bounding box center [425, 121] width 10 height 10
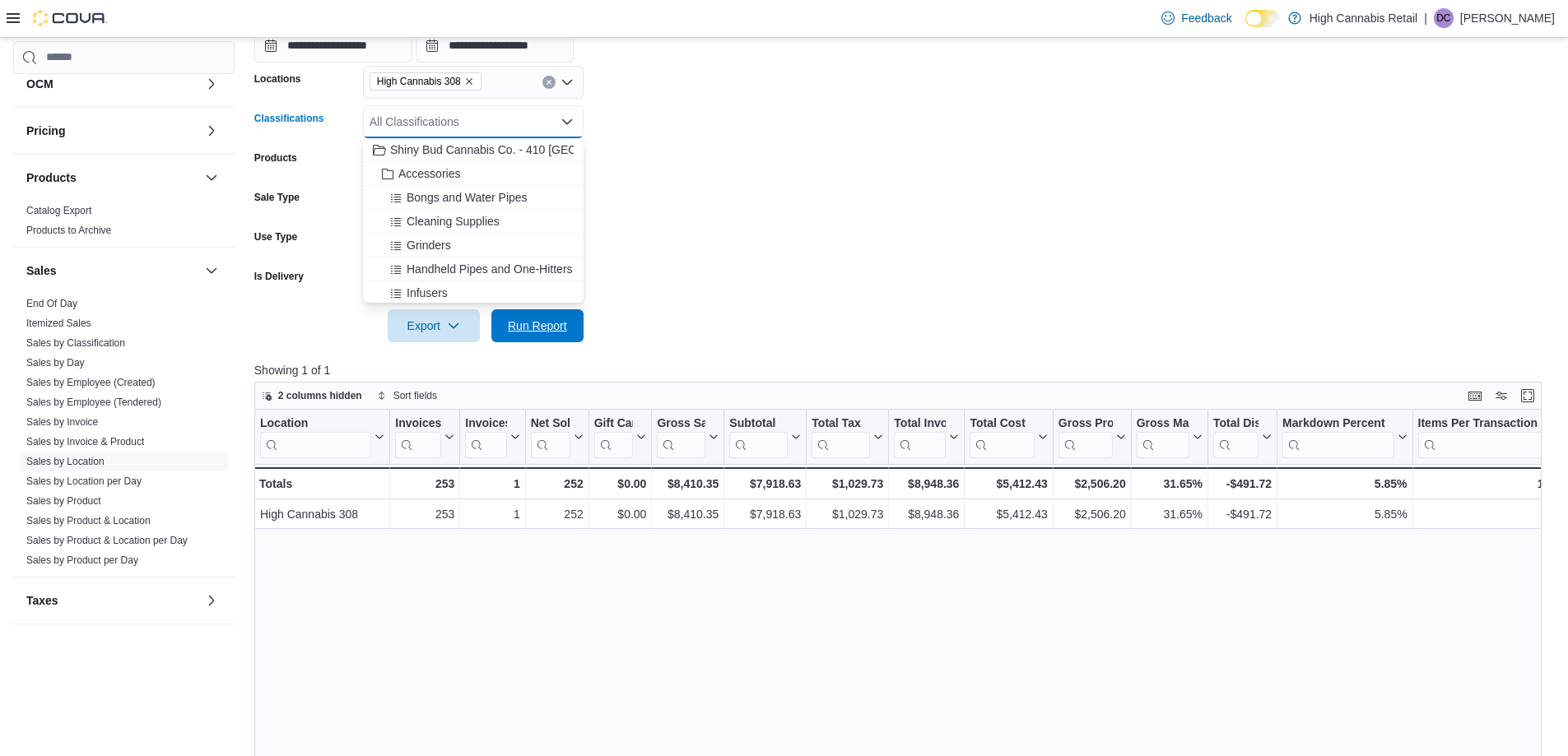
click at [520, 323] on span "Run Report" at bounding box center [537, 325] width 59 height 16
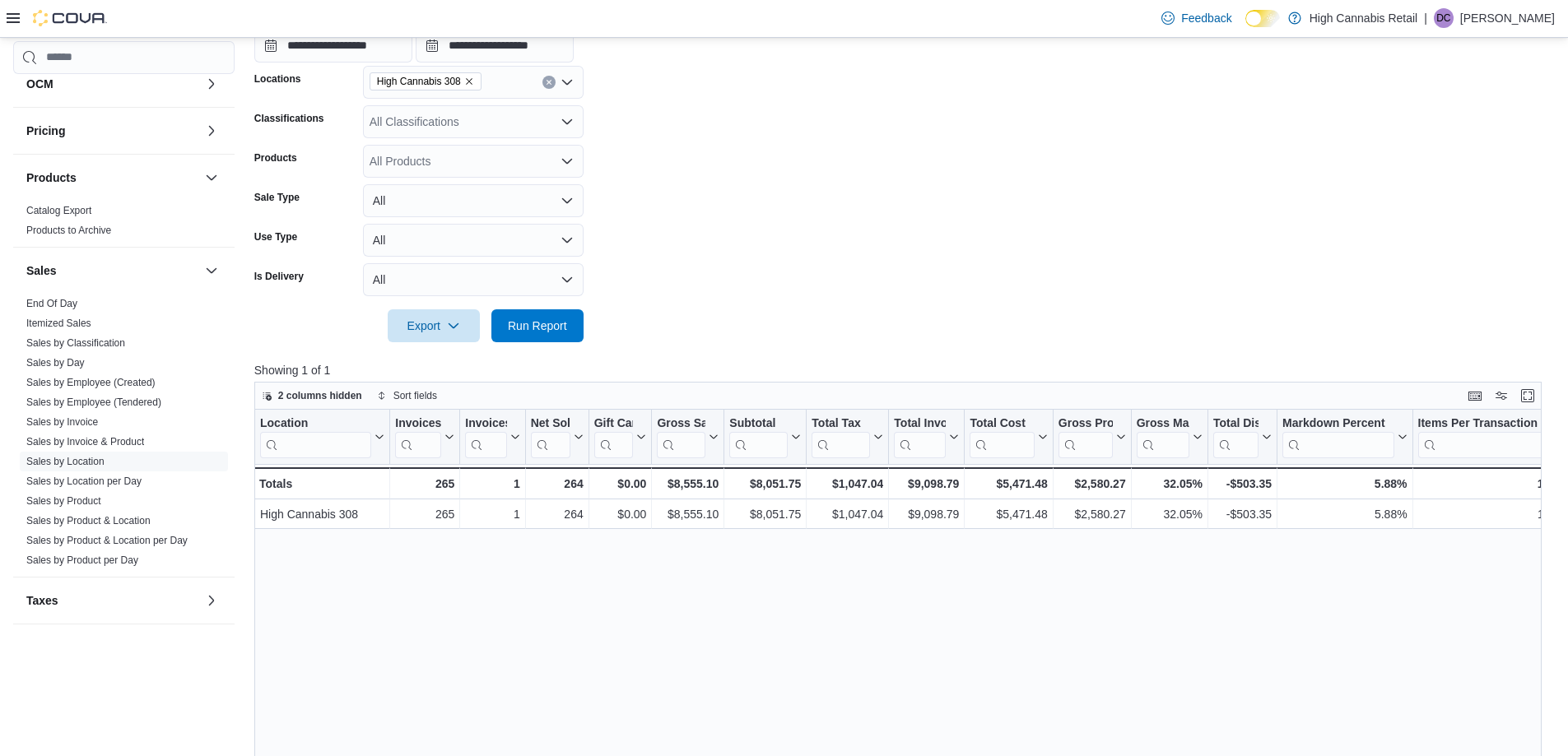
click at [1490, 326] on form "**********" at bounding box center [905, 143] width 1301 height 398
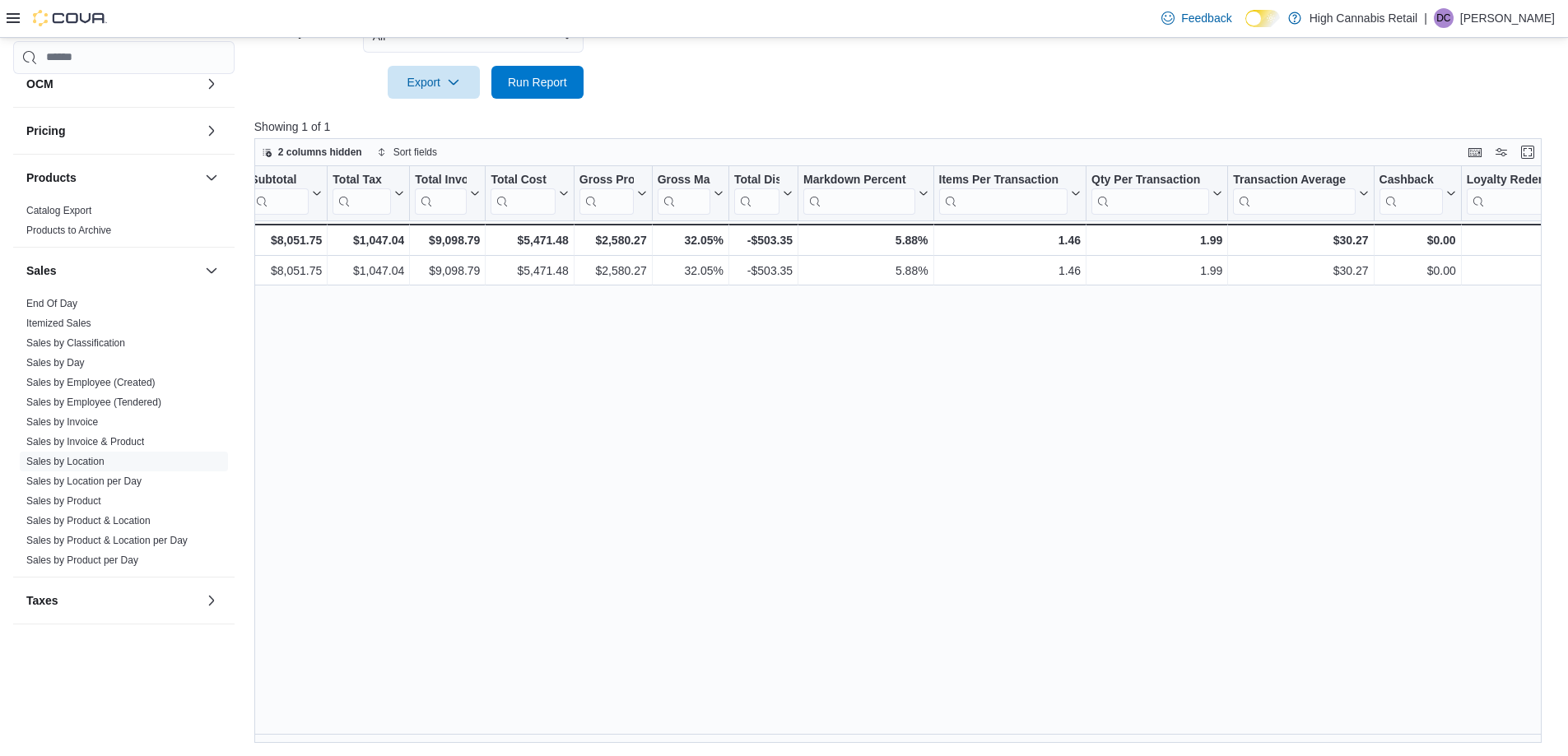
scroll to position [0, 481]
drag, startPoint x: 1001, startPoint y: 86, endPoint x: 970, endPoint y: 100, distance: 34.0
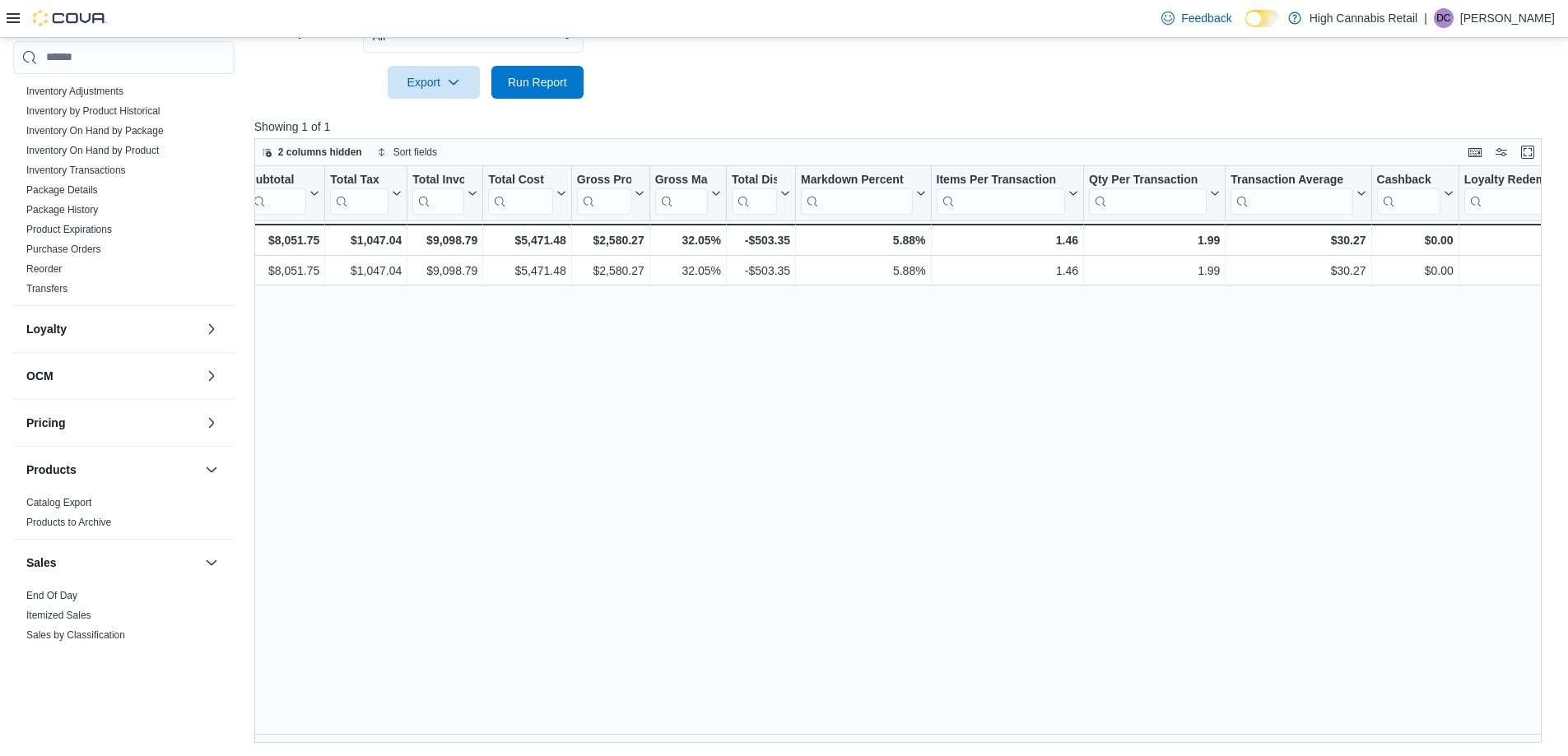
scroll to position [480, 0]
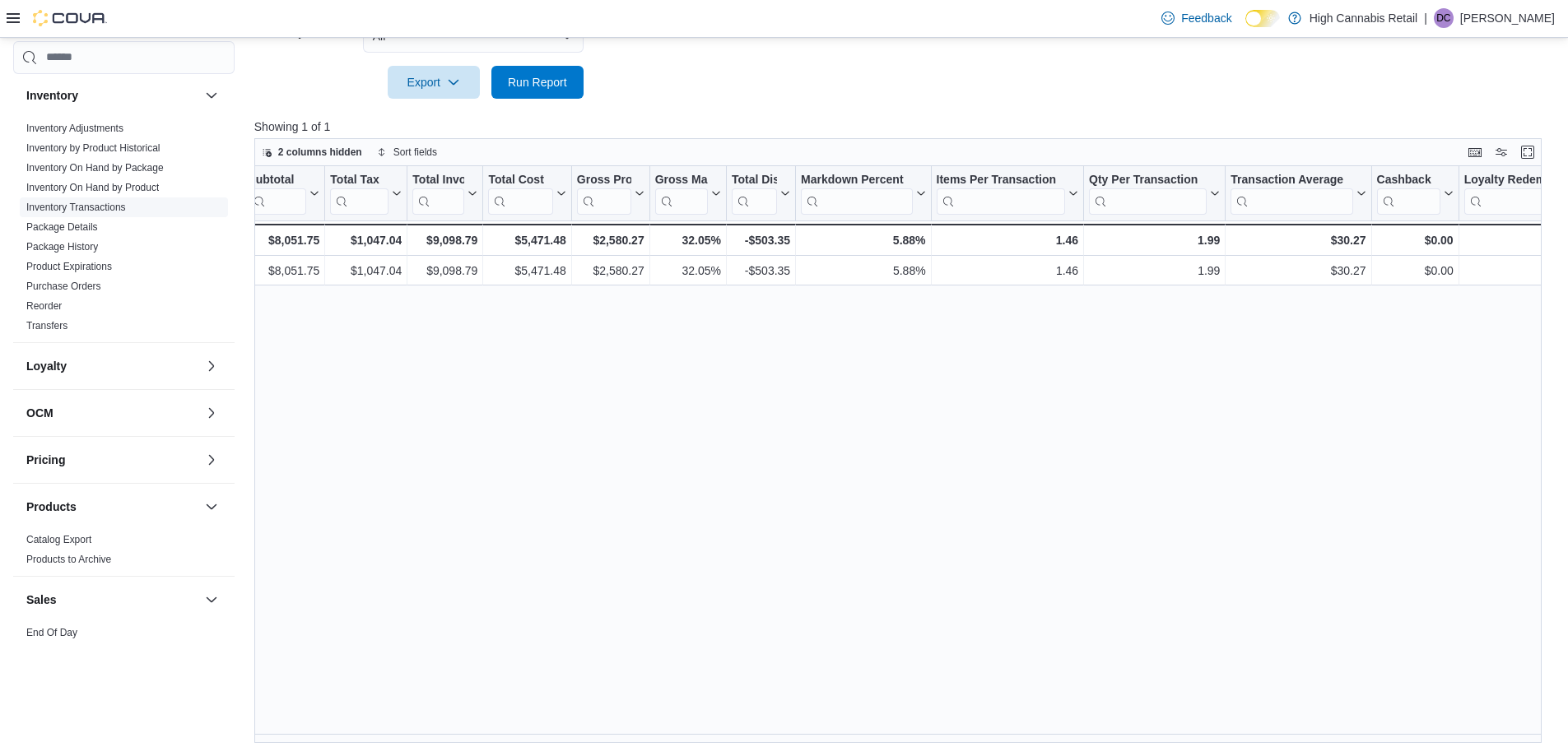
click at [103, 207] on link "Inventory Transactions" at bounding box center [76, 207] width 100 height 11
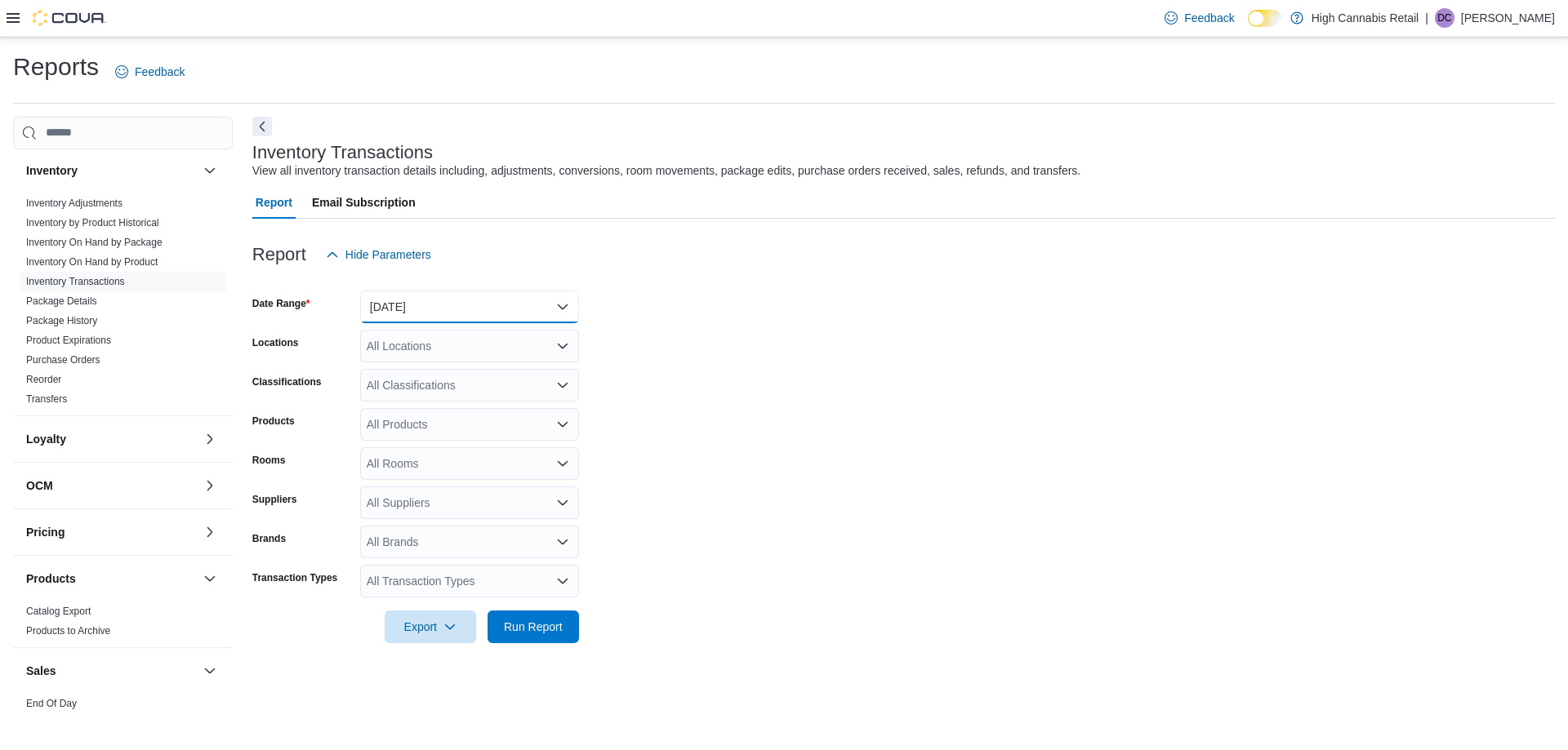
click at [468, 313] on button "[DATE]" at bounding box center [470, 307] width 219 height 33
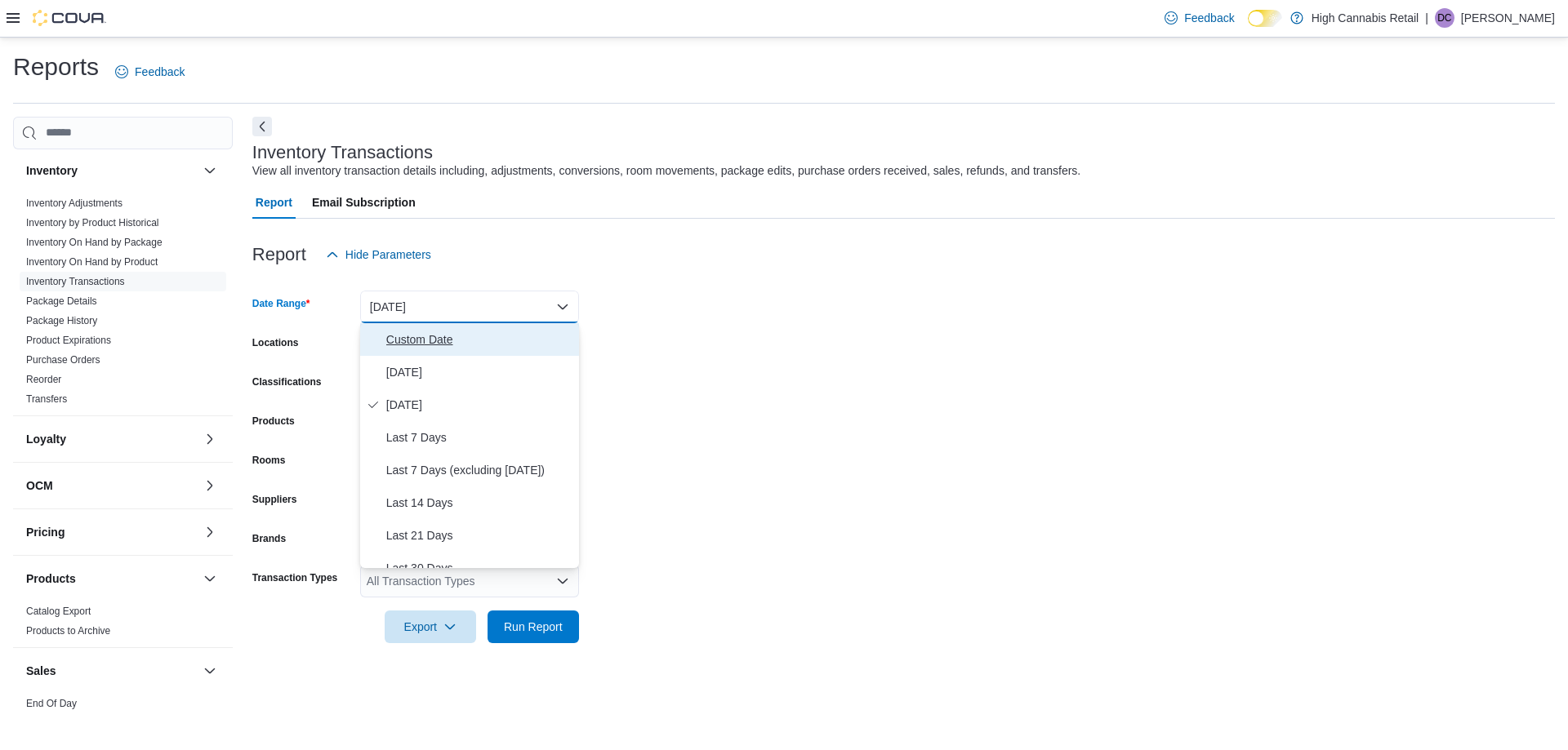
click at [460, 342] on span "Custom Date" at bounding box center [479, 339] width 186 height 20
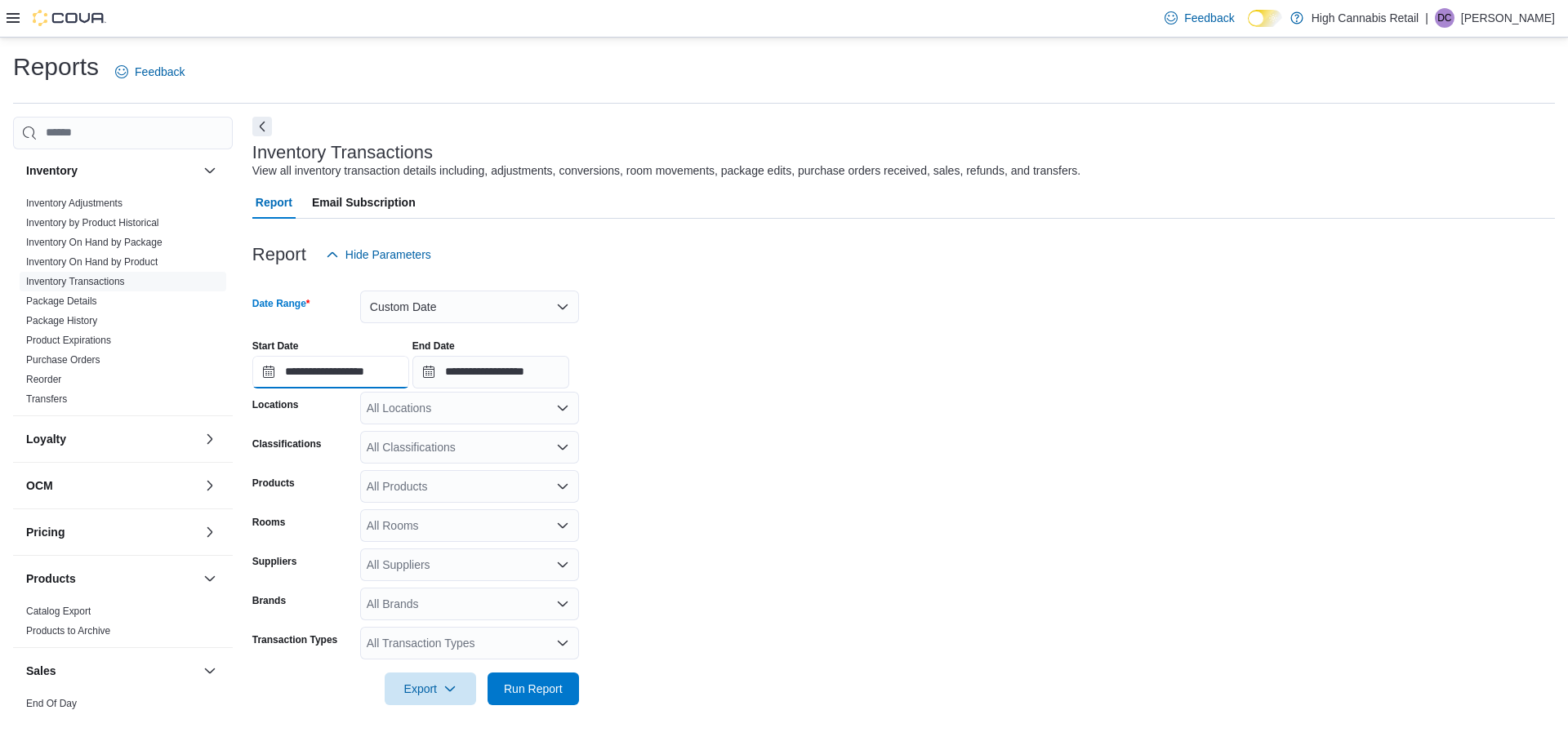
click at [333, 371] on input "**********" at bounding box center [331, 372] width 157 height 33
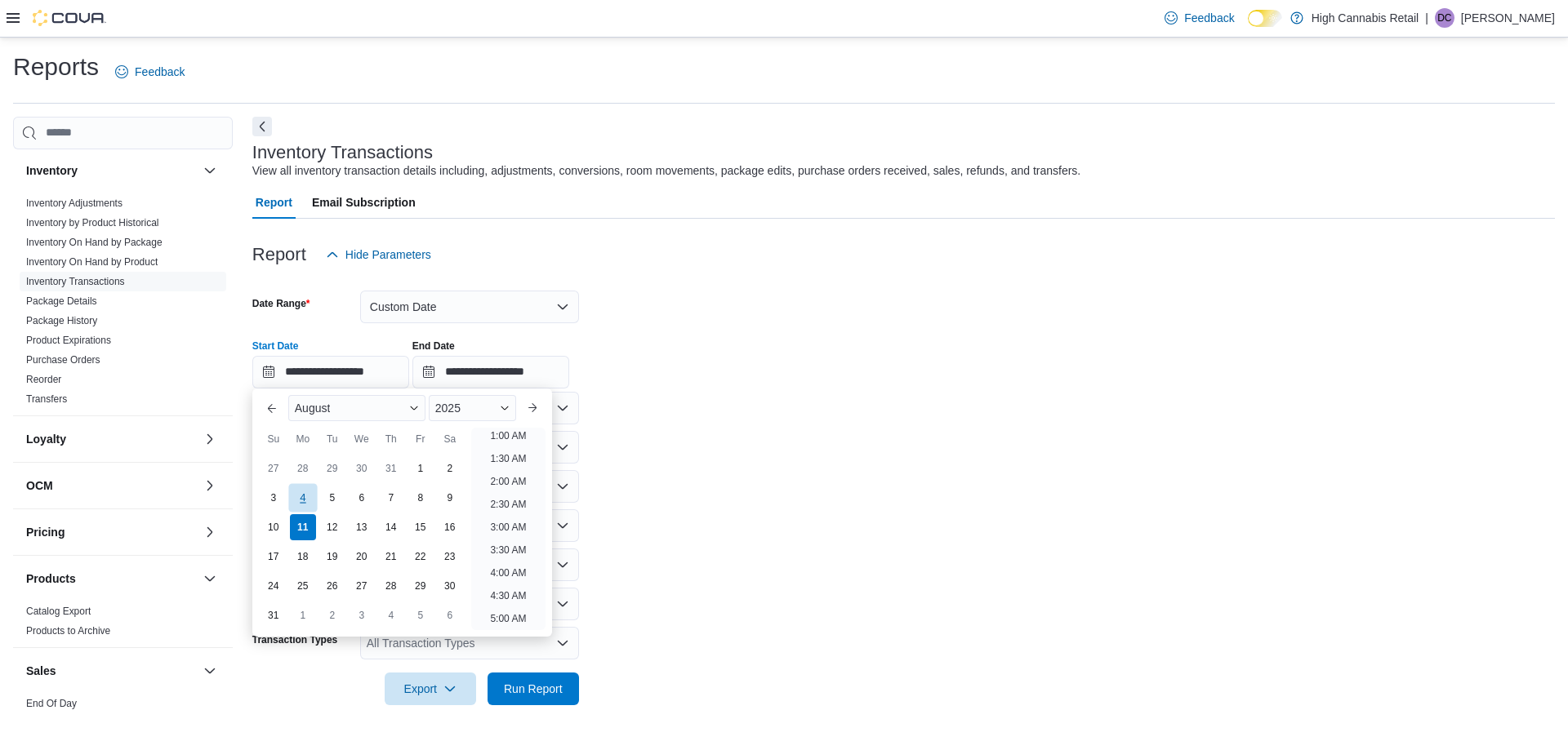
click at [310, 505] on div "4" at bounding box center [302, 497] width 28 height 28
type input "**********"
click at [515, 371] on input "**********" at bounding box center [491, 372] width 157 height 33
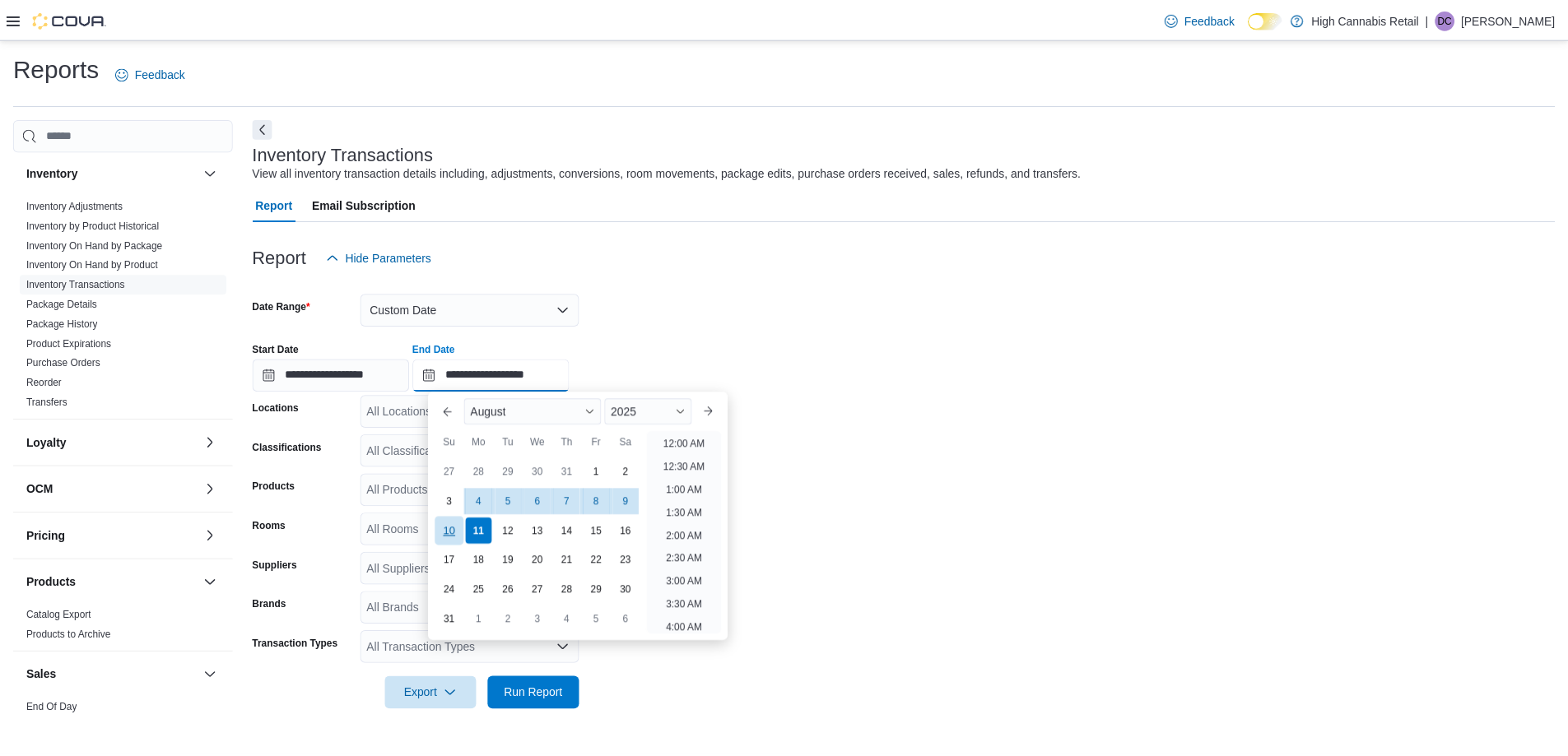
scroll to position [905, 0]
click at [451, 536] on div "10" at bounding box center [451, 530] width 29 height 29
type input "**********"
click at [695, 339] on div "**********" at bounding box center [911, 360] width 1313 height 62
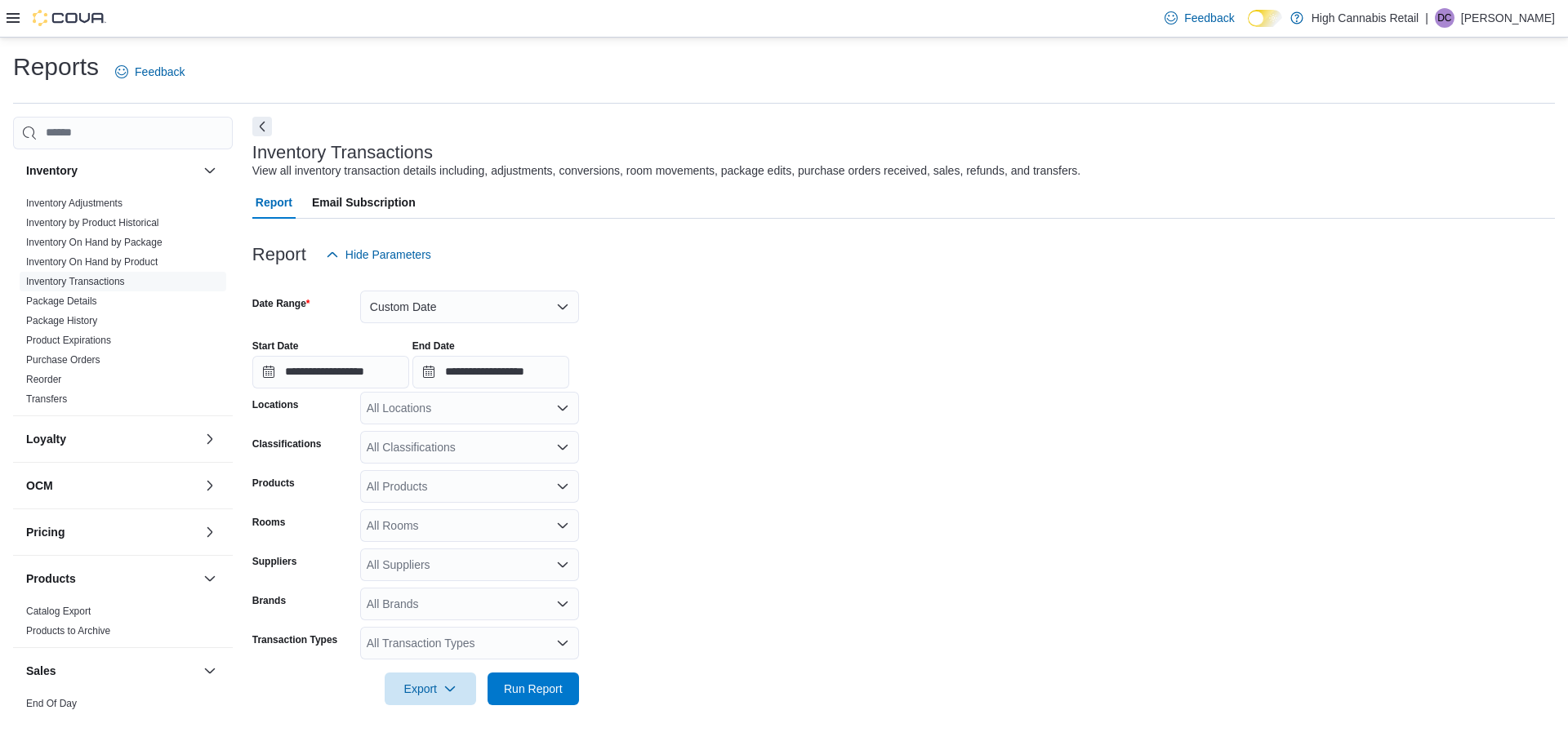
click at [505, 396] on div "All Locations" at bounding box center [470, 408] width 219 height 33
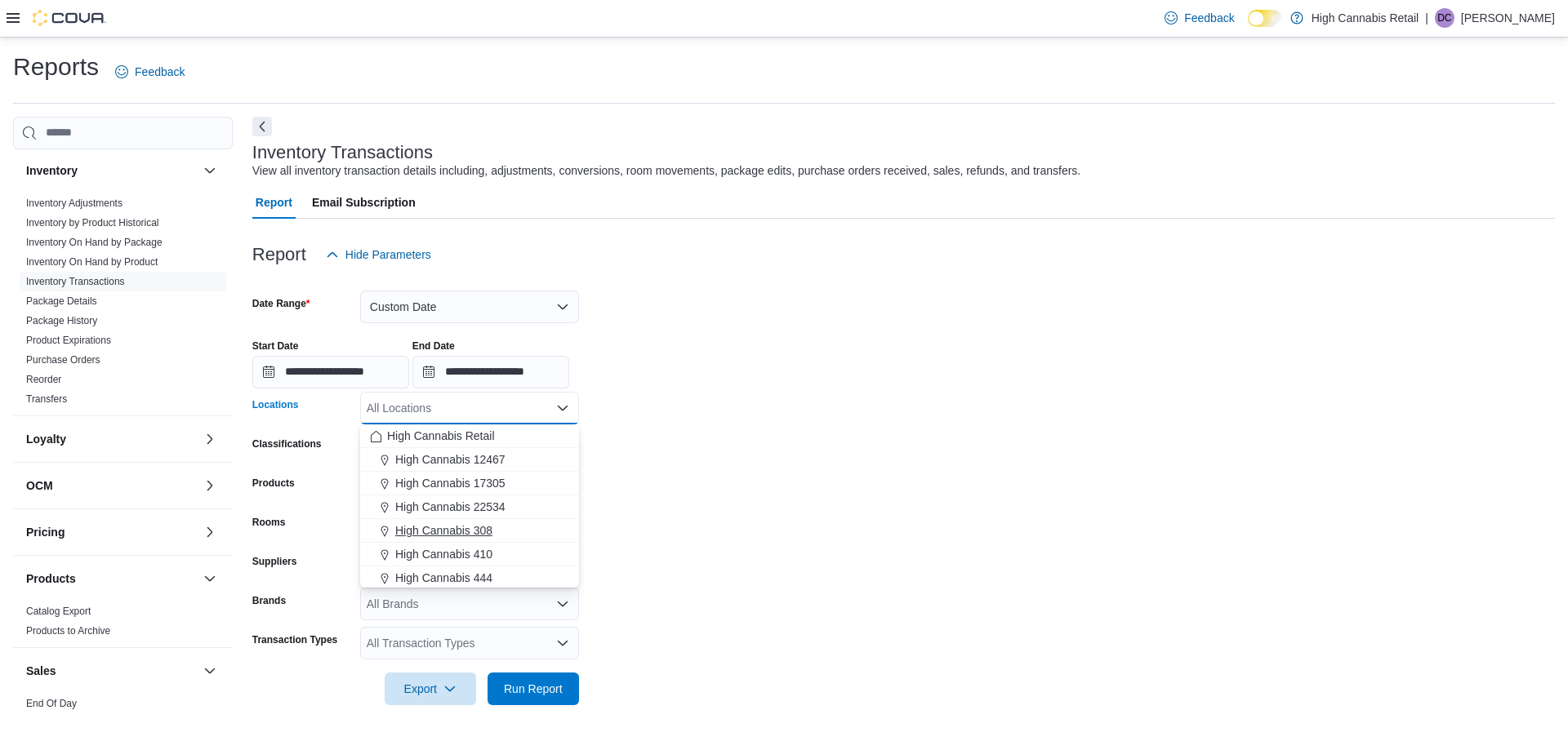
click at [503, 532] on div "High Cannabis 308" at bounding box center [469, 530] width 199 height 16
click at [673, 499] on form "**********" at bounding box center [904, 488] width 1303 height 434
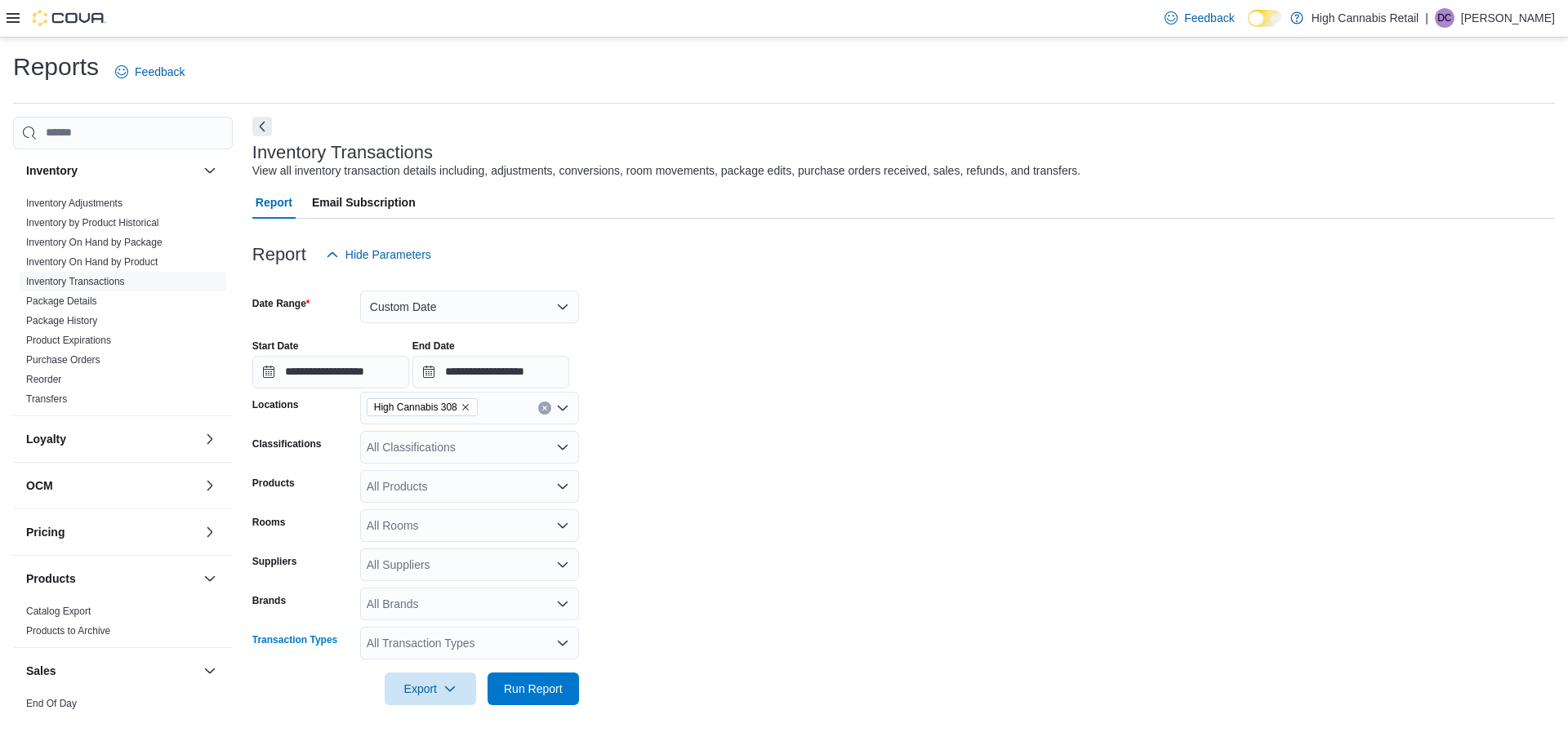
click at [481, 649] on div "All Transaction Types" at bounding box center [470, 643] width 219 height 33
click at [401, 595] on span "Adjust Out" at bounding box center [469, 593] width 199 height 16
click at [410, 597] on span "Adjust In" at bounding box center [453, 593] width 168 height 16
click at [550, 683] on span "Run Report" at bounding box center [533, 688] width 59 height 16
click at [738, 581] on form "**********" at bounding box center [898, 488] width 1291 height 434
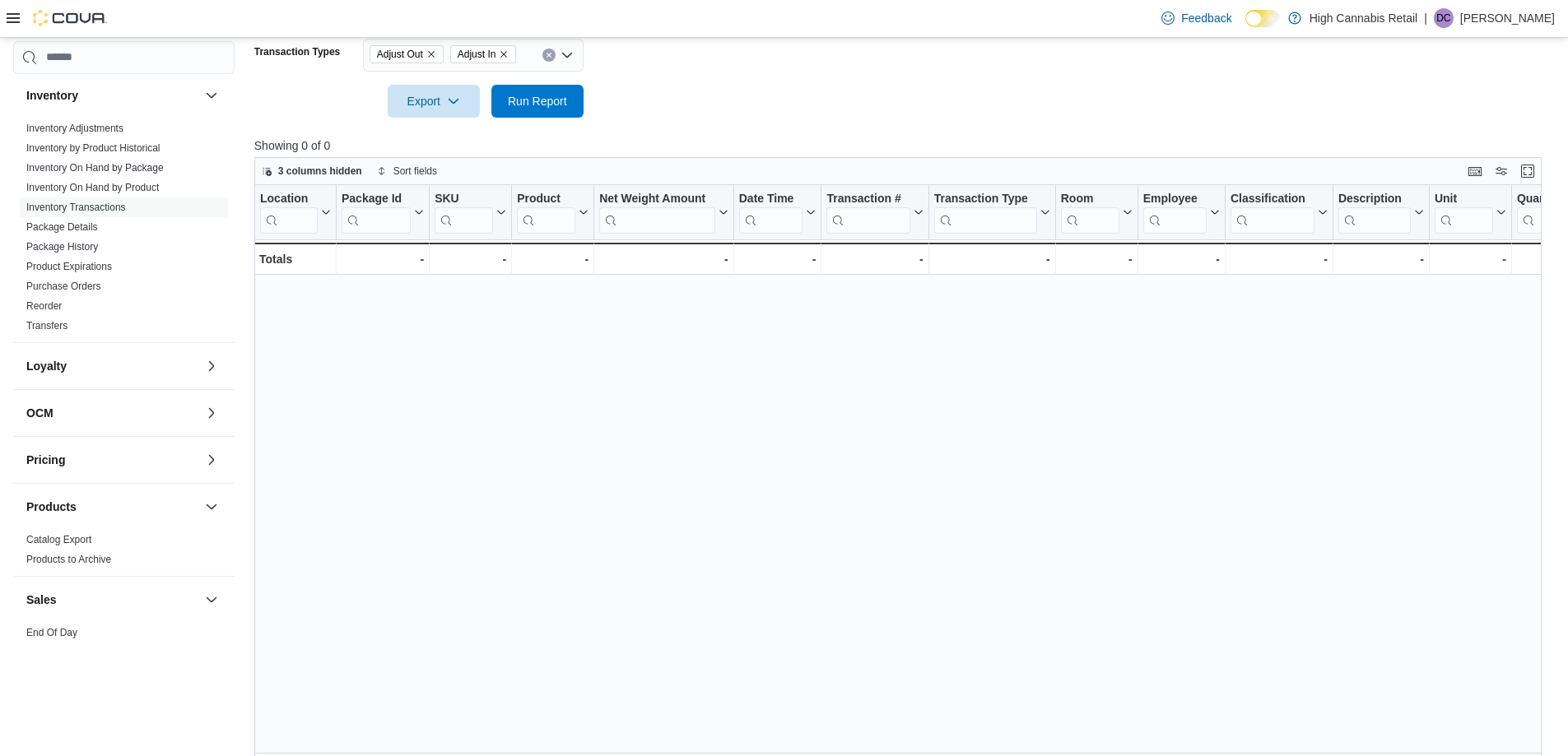
scroll to position [612, 0]
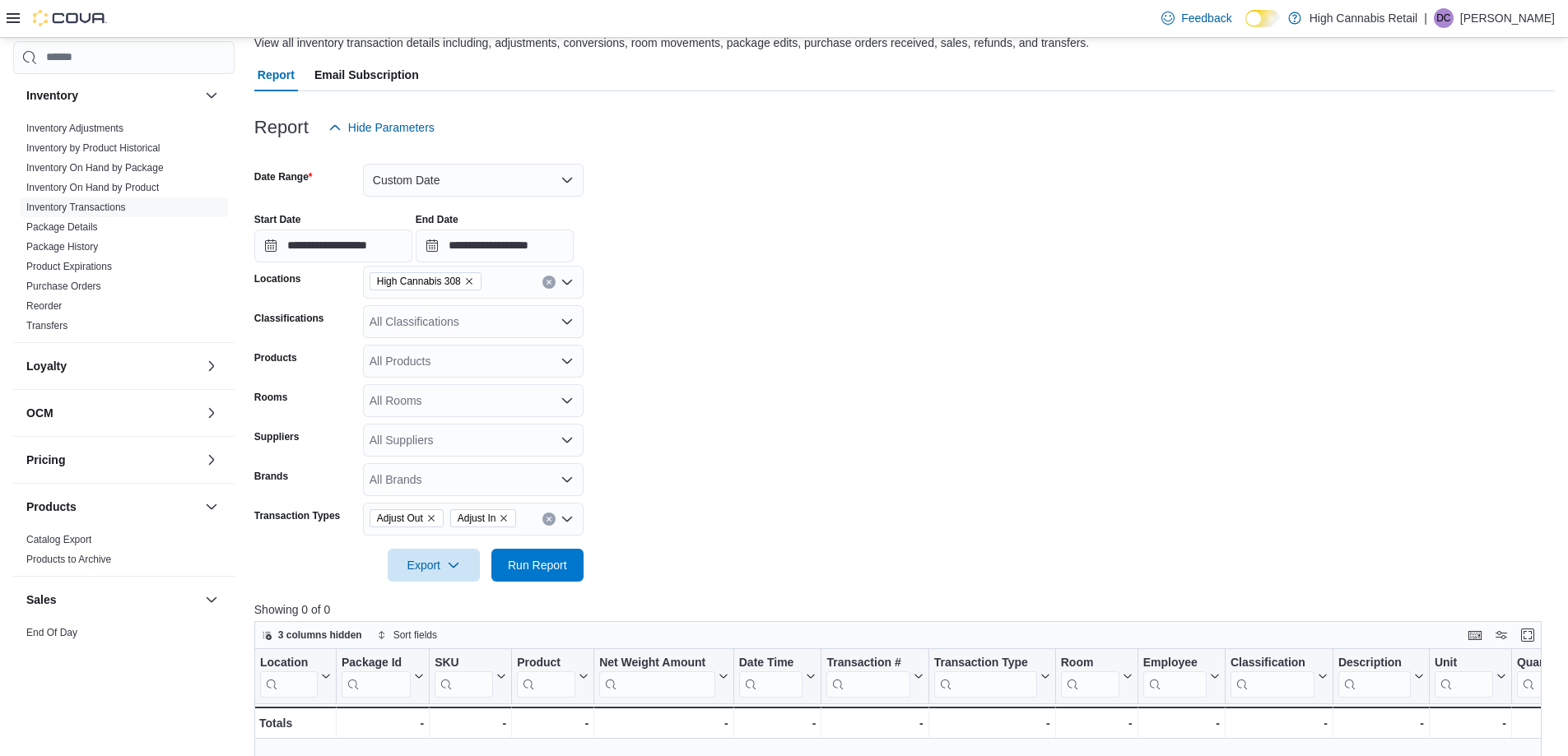
scroll to position [118, 0]
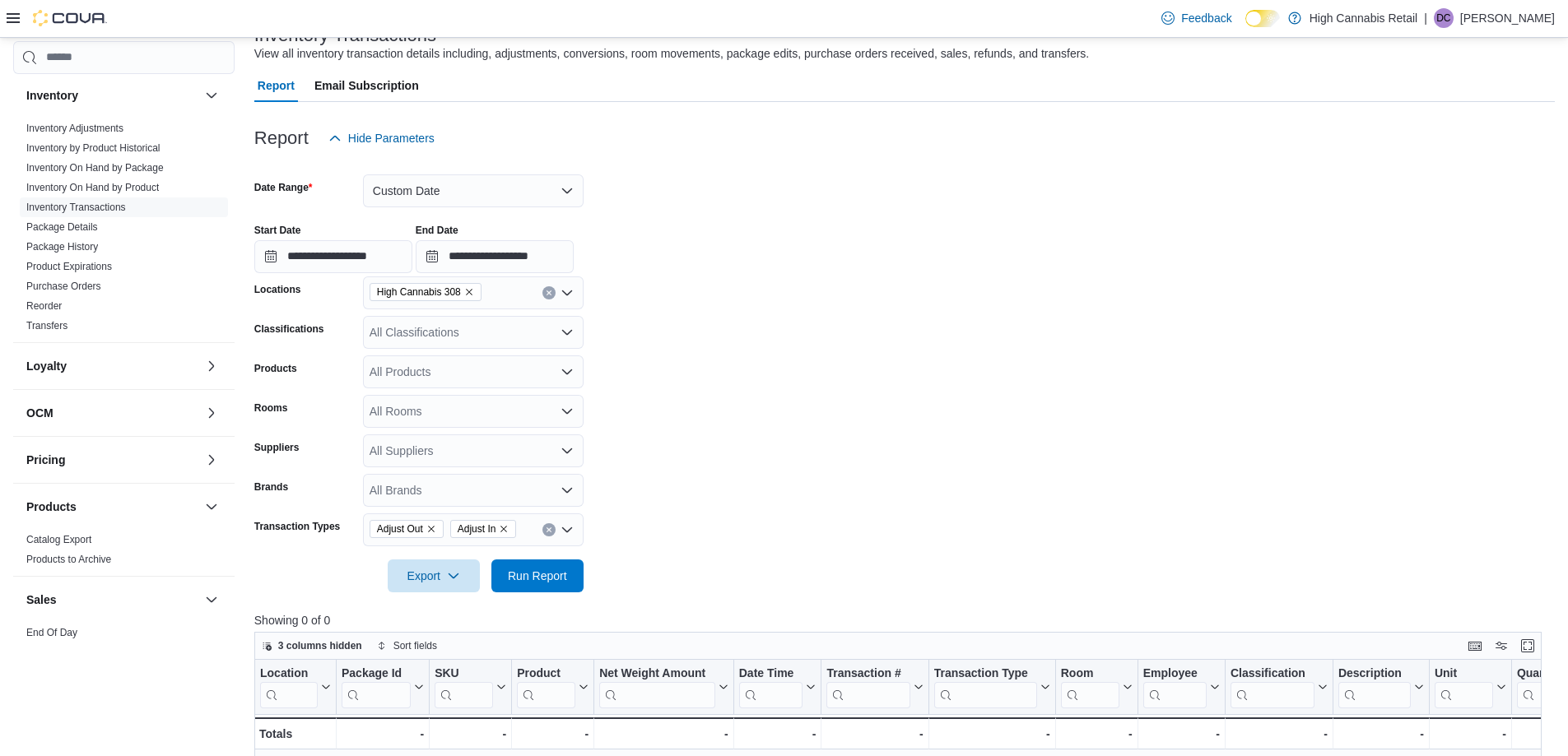
click at [766, 433] on form "**********" at bounding box center [905, 373] width 1301 height 437
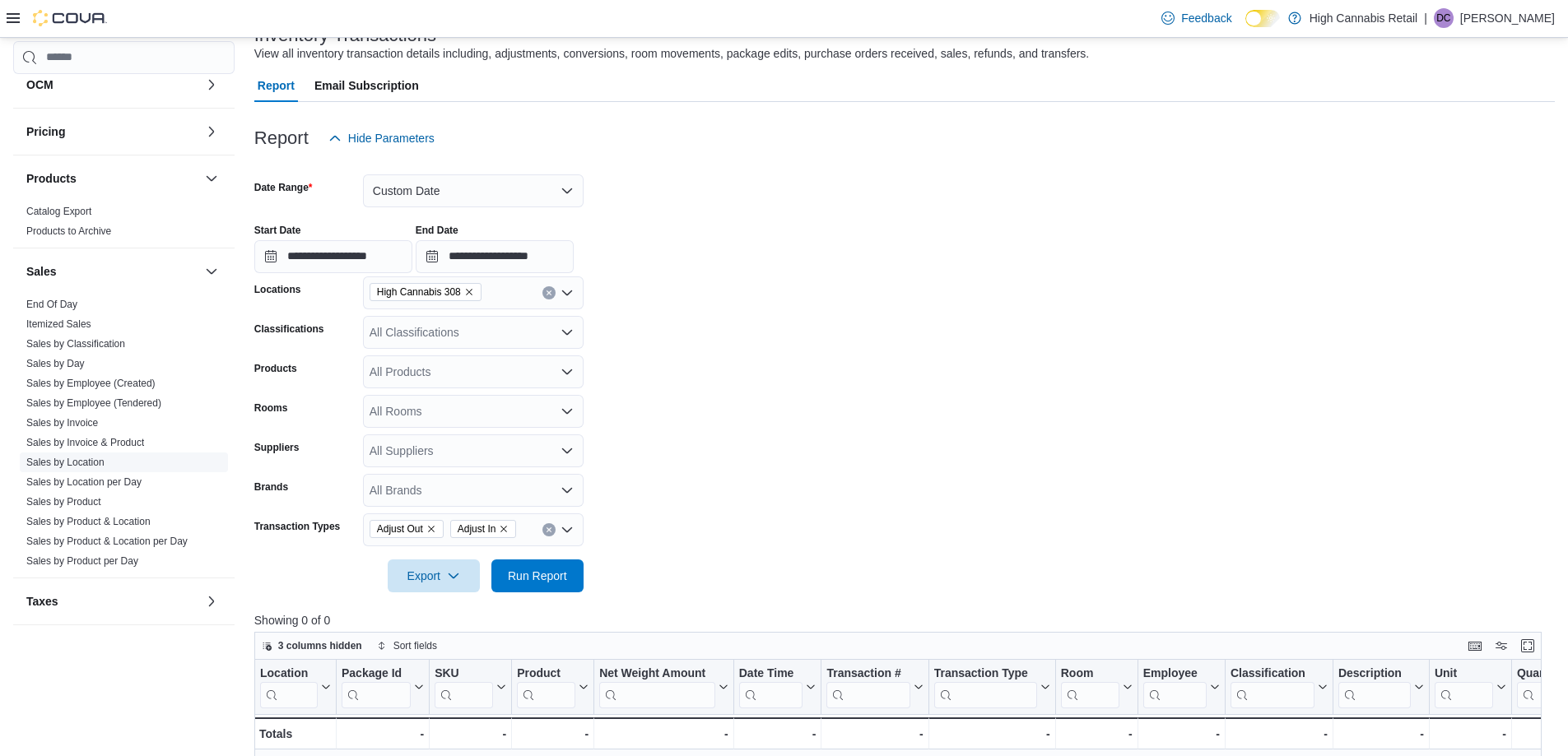
scroll to position [809, 0]
click at [85, 464] on link "Sales by Location" at bounding box center [65, 461] width 78 height 11
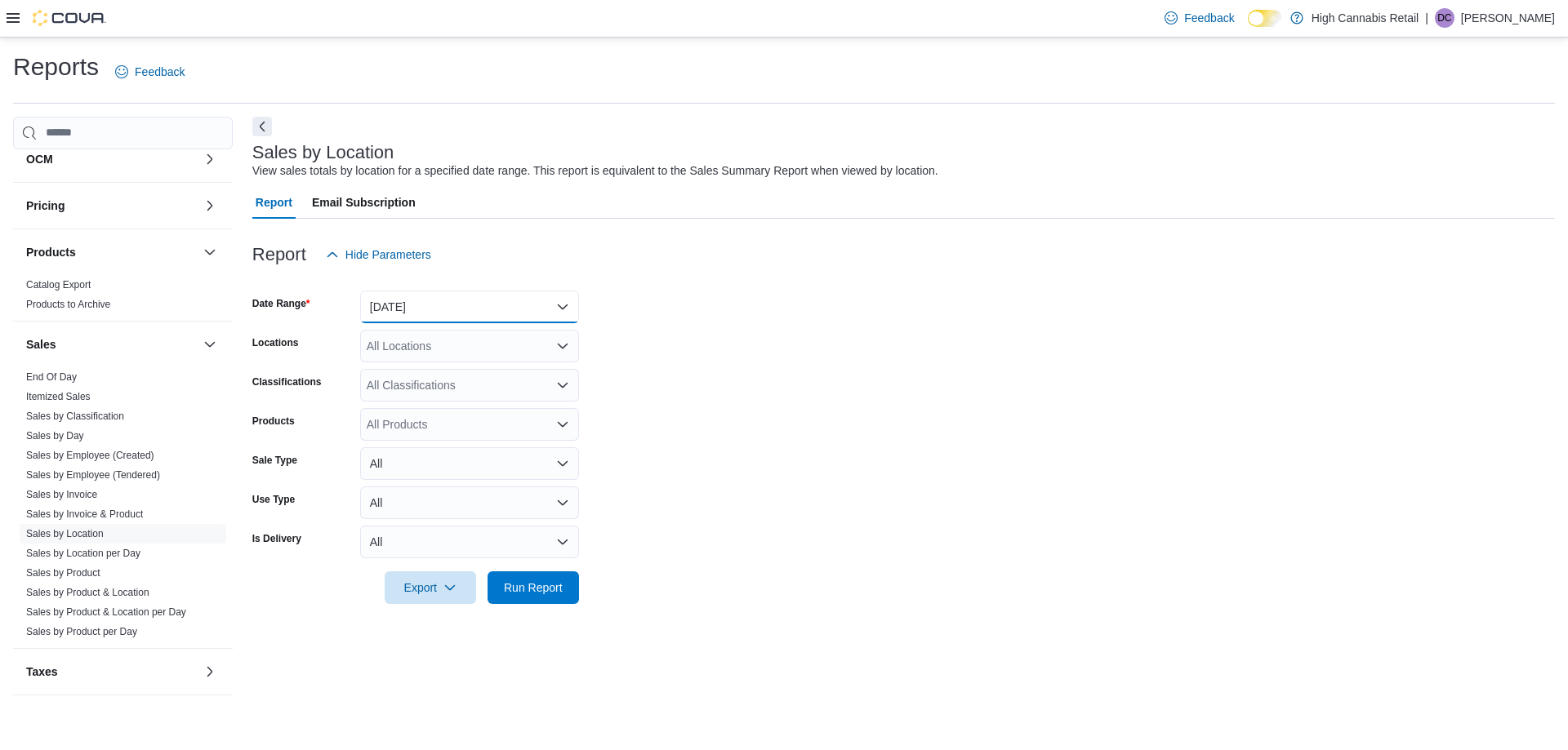
click at [478, 302] on button "[DATE]" at bounding box center [470, 307] width 219 height 33
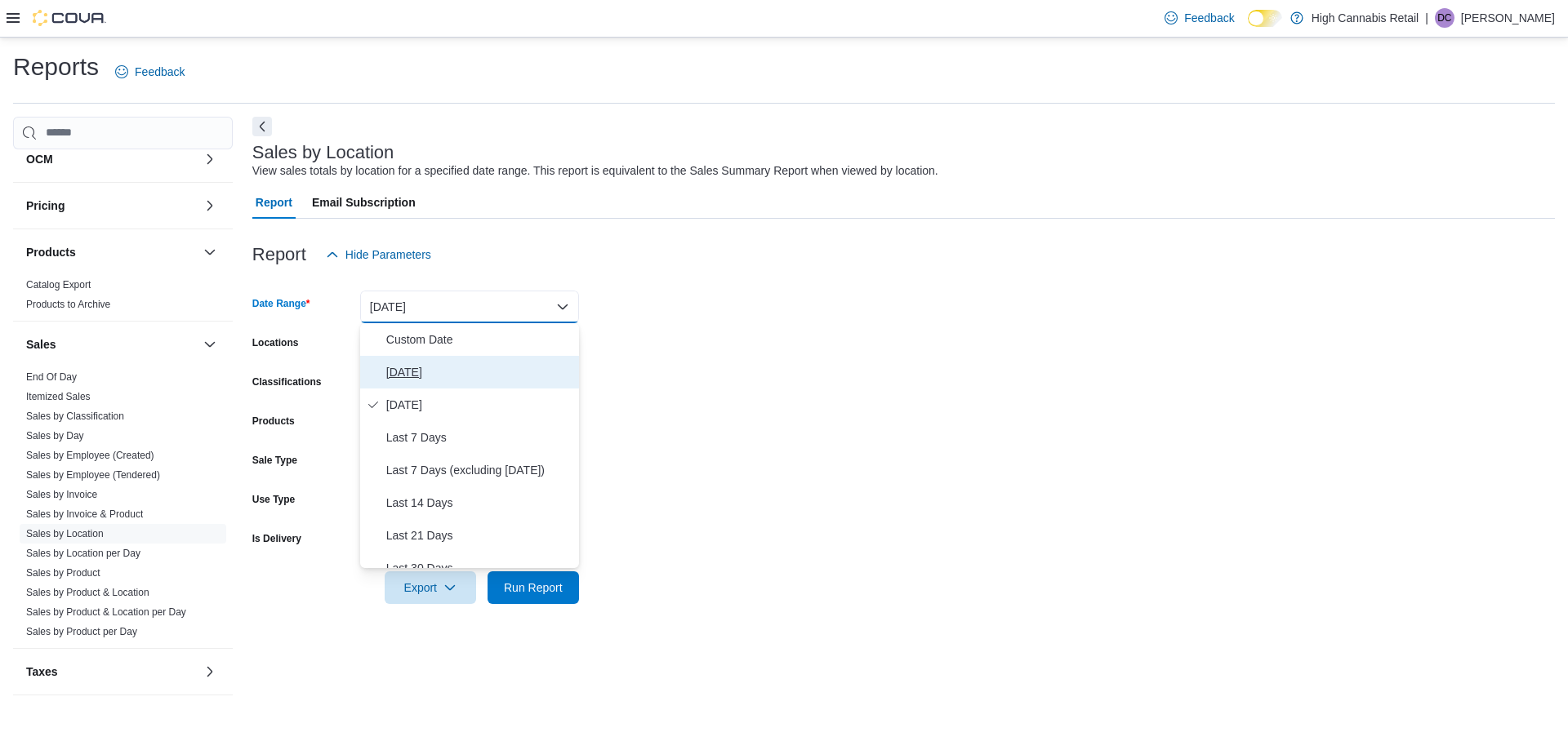
click at [450, 363] on span "[DATE]" at bounding box center [479, 372] width 186 height 20
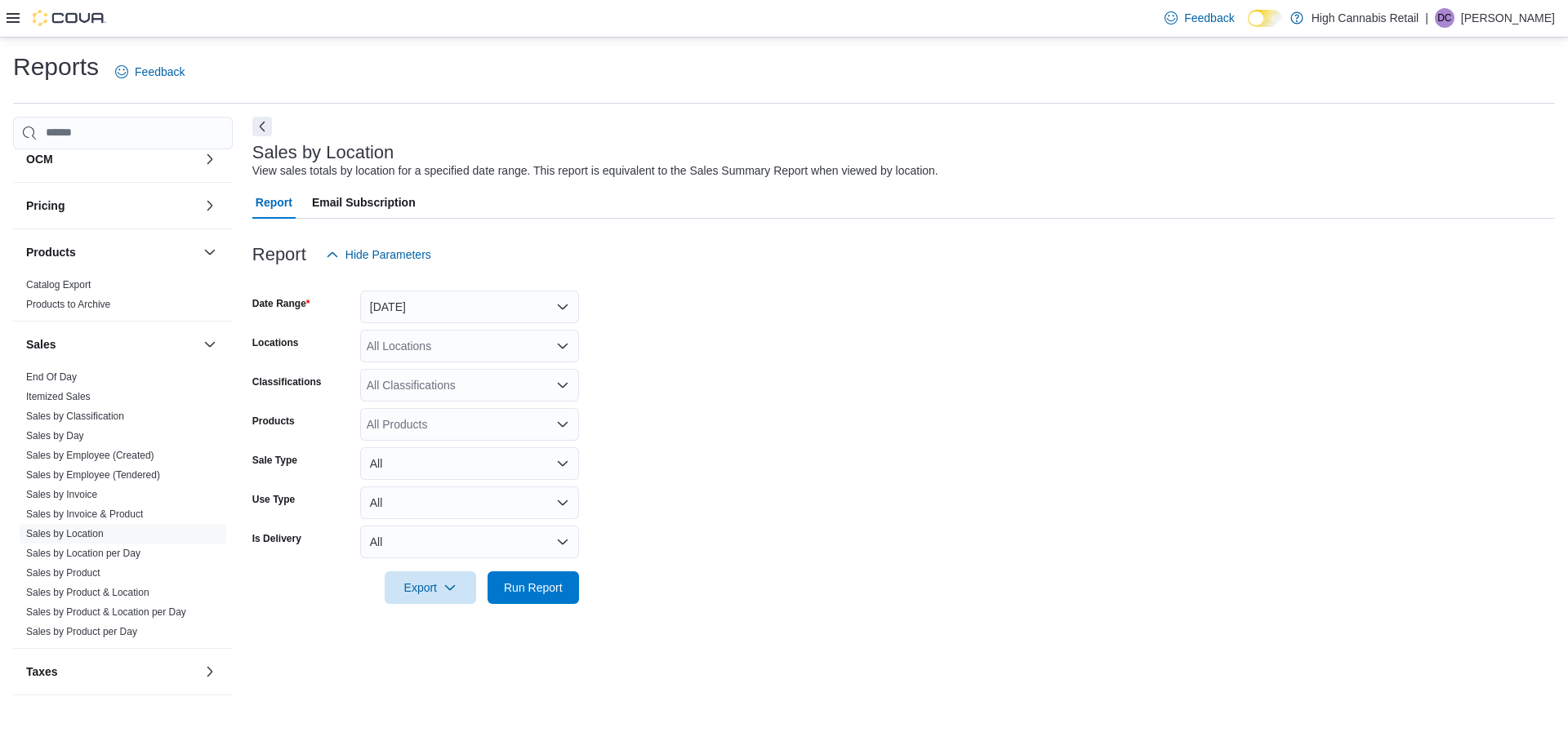
click at [454, 337] on div "All Locations" at bounding box center [470, 346] width 219 height 33
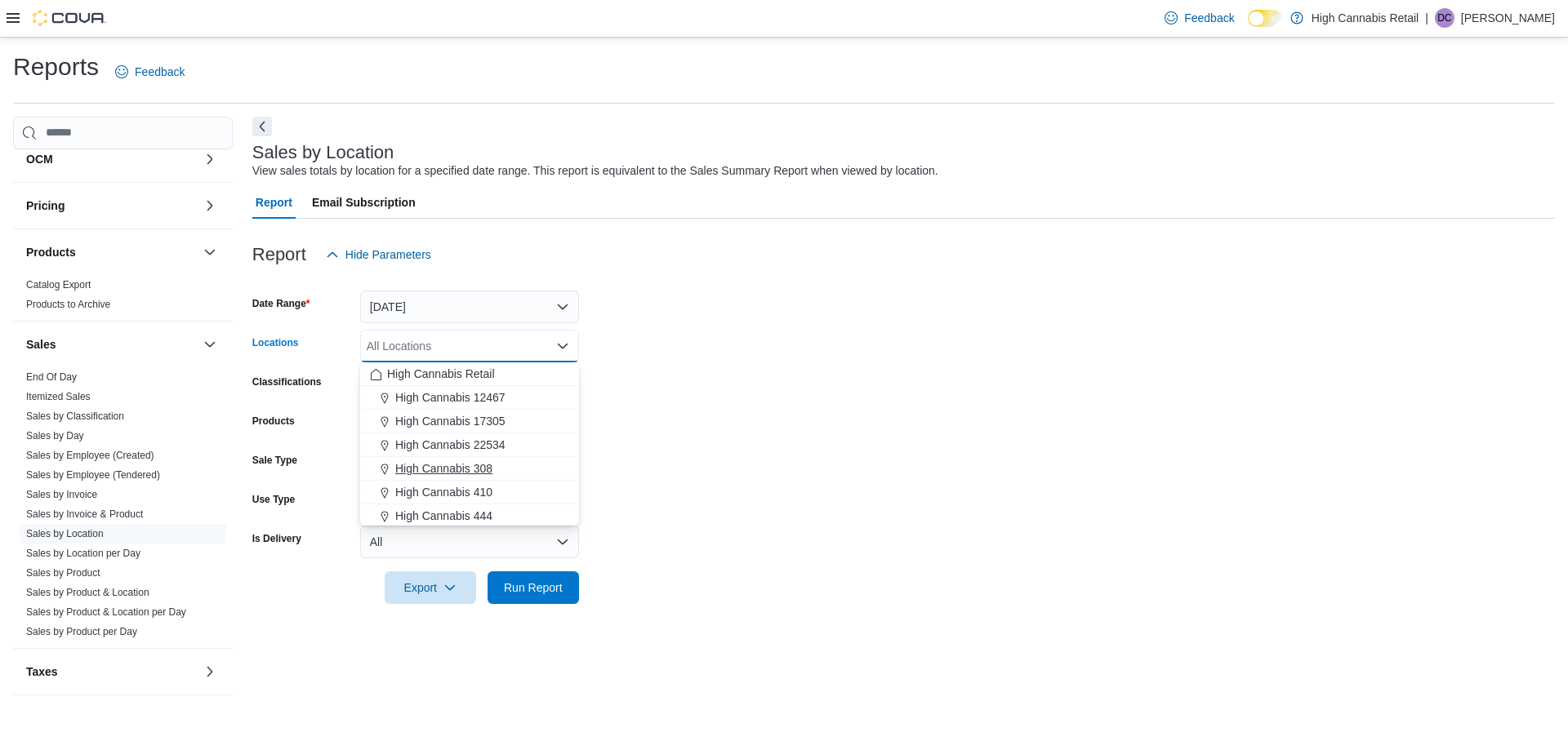
click at [497, 465] on div "High Cannabis 308" at bounding box center [469, 468] width 199 height 16
click at [506, 492] on div "High Cannabis 444" at bounding box center [469, 492] width 199 height 16
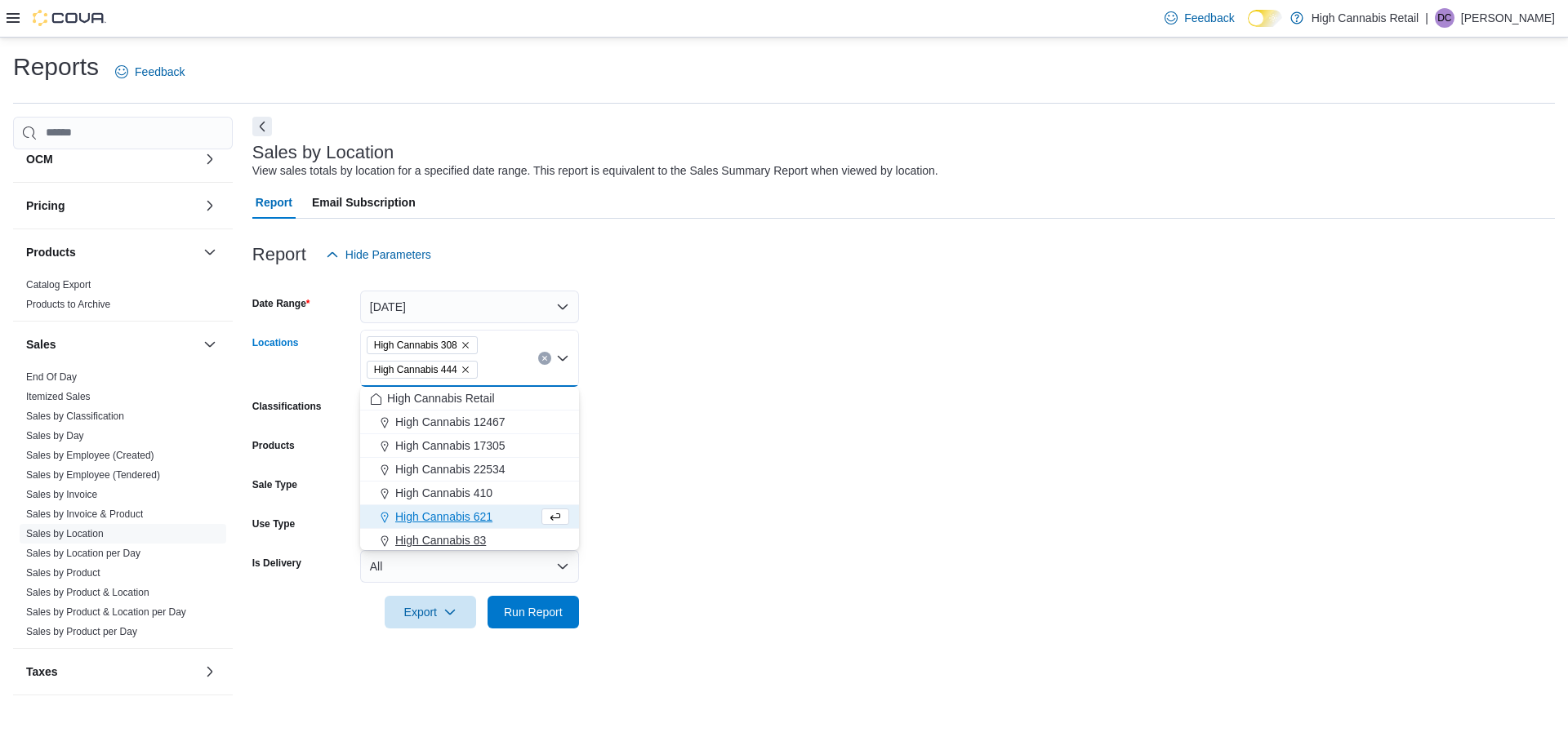
click at [506, 530] on button "High Cannabis 83" at bounding box center [470, 540] width 219 height 23
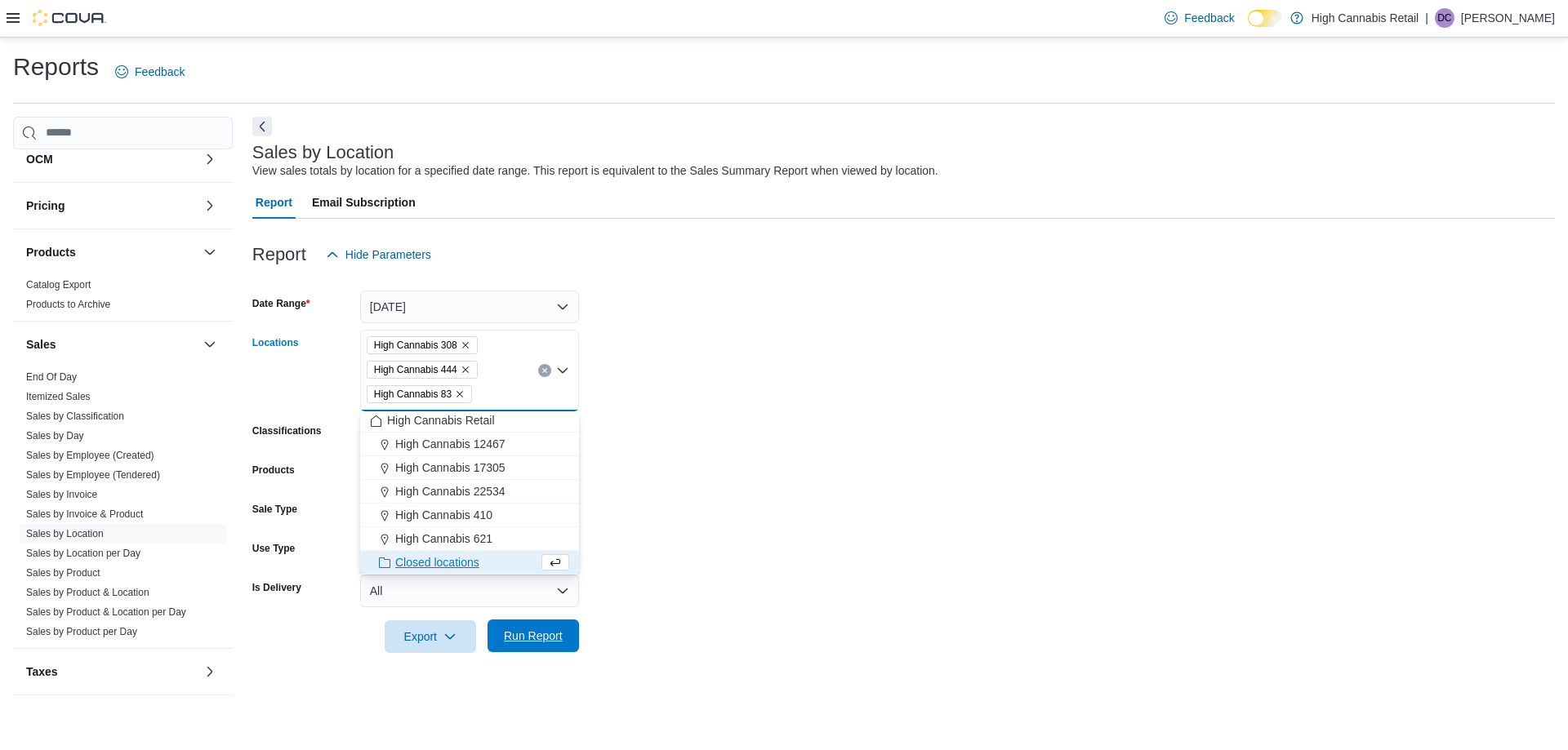
click at [541, 644] on span "Run Report" at bounding box center [532, 635] width 72 height 33
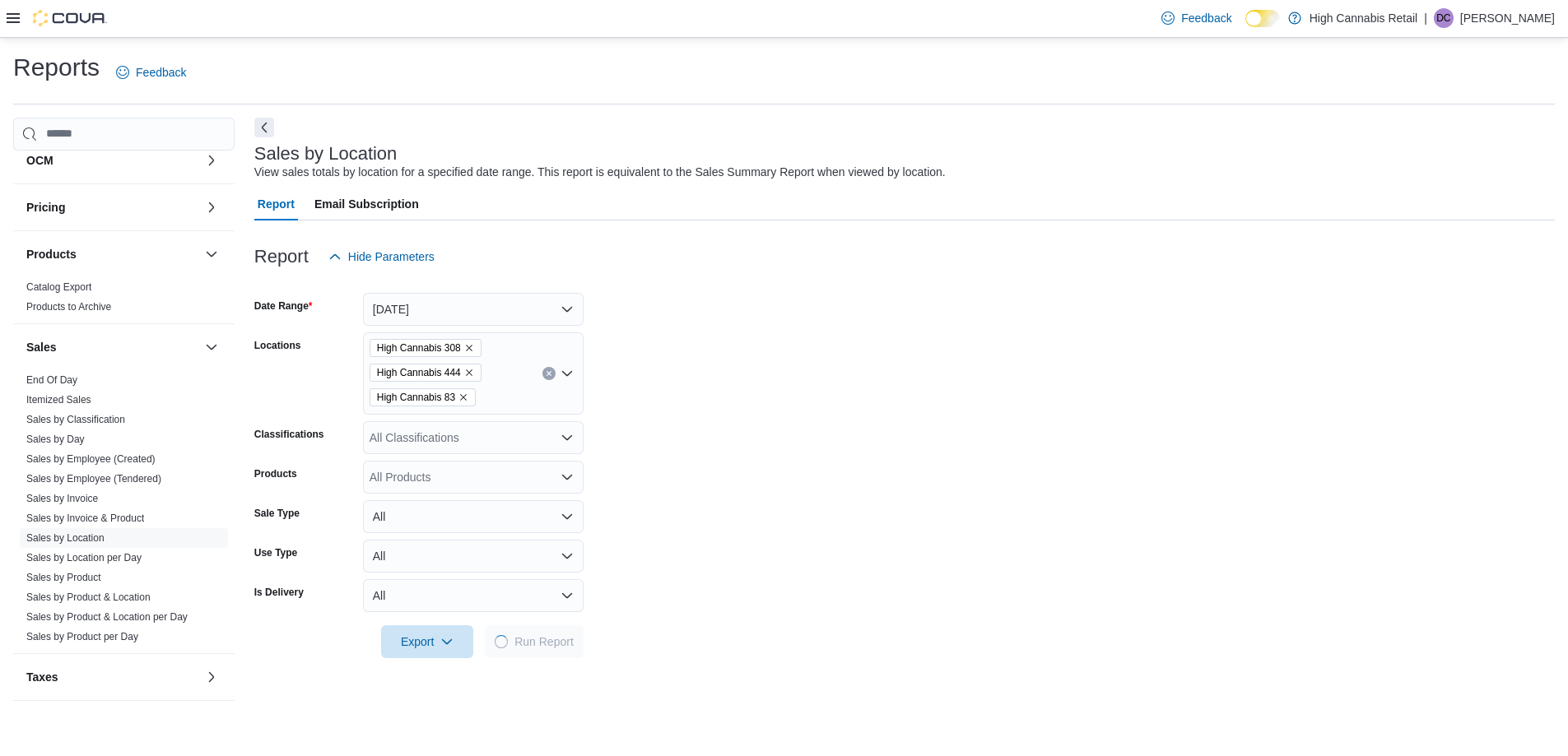
click at [768, 490] on form "Date Range [DATE] Locations High Cannabis 308 High Cannabis 444 High Cannabis 8…" at bounding box center [905, 466] width 1301 height 385
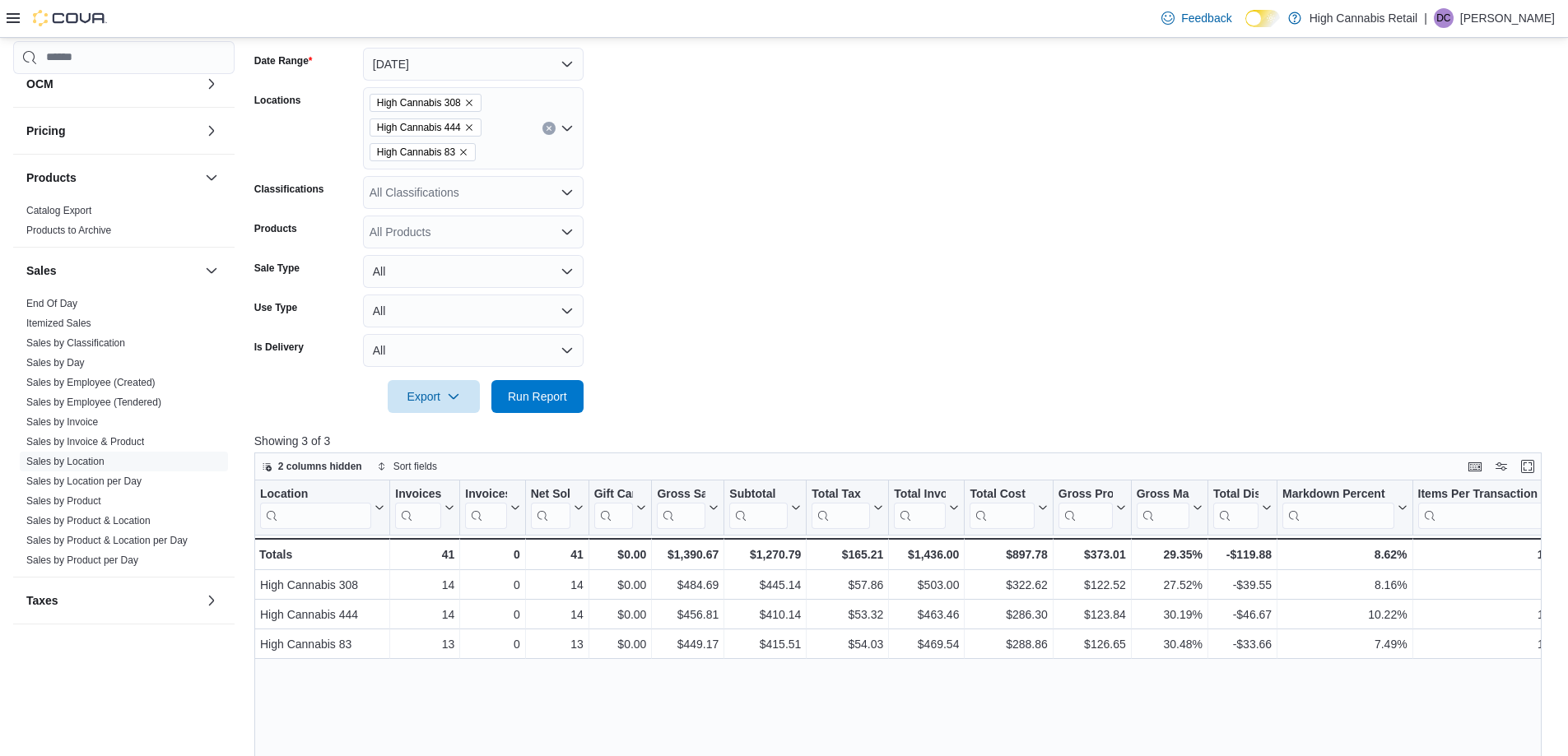
scroll to position [247, 0]
click at [781, 315] on form "Date Range [DATE] Locations High Cannabis 308 High Cannabis 444 High Cannabis 8…" at bounding box center [905, 219] width 1301 height 385
click at [958, 329] on form "Date Range [DATE] Locations High Cannabis 308 High Cannabis 444 High Cannabis 8…" at bounding box center [905, 219] width 1301 height 385
click at [733, 301] on form "Date Range [DATE] Locations High Cannabis 308 High Cannabis 444 High Cannabis 8…" at bounding box center [905, 219] width 1301 height 385
click at [812, 296] on form "Date Range [DATE] Locations High Cannabis 308 High Cannabis 444 High Cannabis 8…" at bounding box center [905, 219] width 1301 height 385
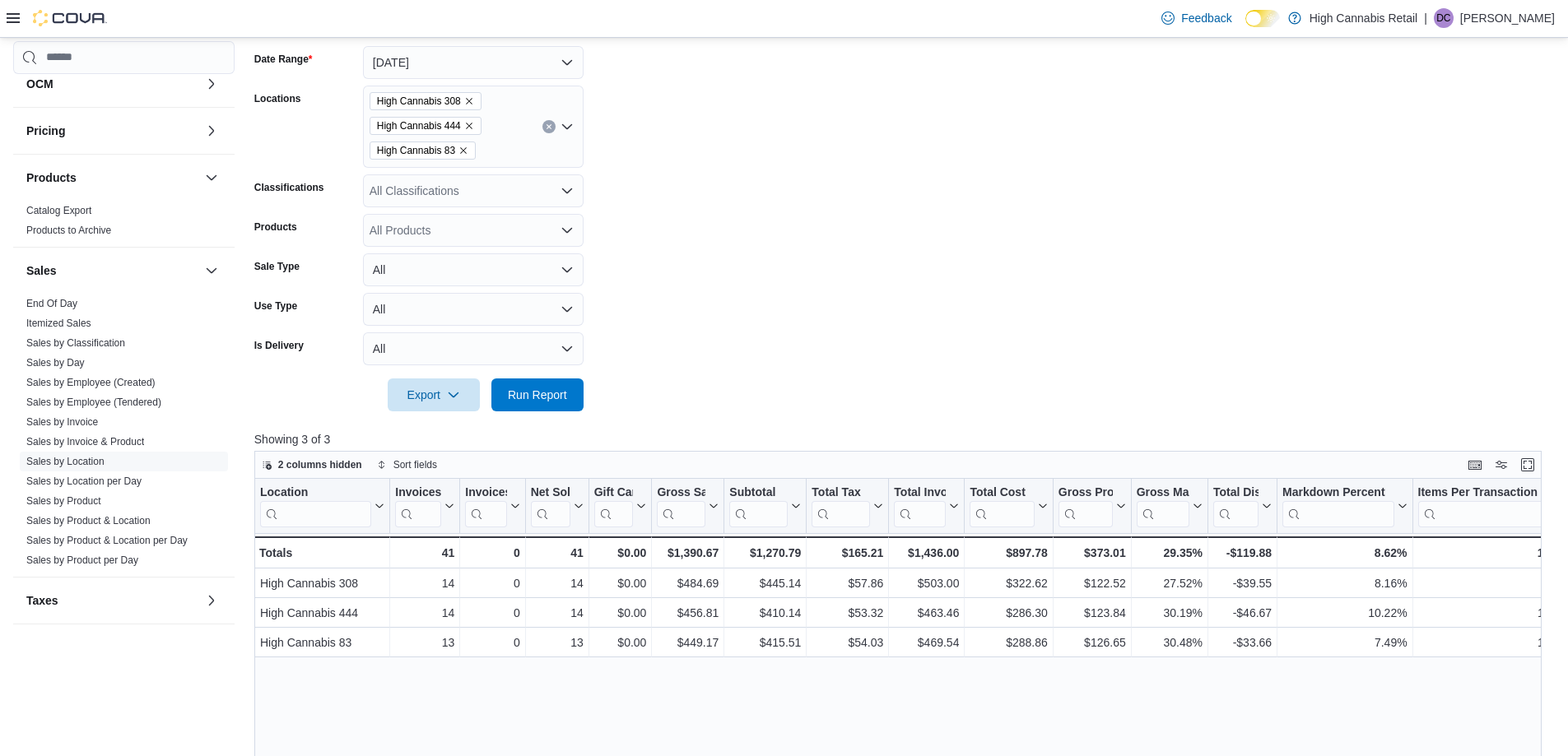
click at [795, 339] on form "Date Range [DATE] Locations High Cannabis 308 High Cannabis 444 High Cannabis 8…" at bounding box center [905, 219] width 1301 height 385
click at [573, 398] on span "Run Report" at bounding box center [537, 394] width 72 height 33
click at [827, 222] on form "Date Range [DATE] Locations High Cannabis 308 High Cannabis 444 High Cannabis 8…" at bounding box center [905, 219] width 1301 height 385
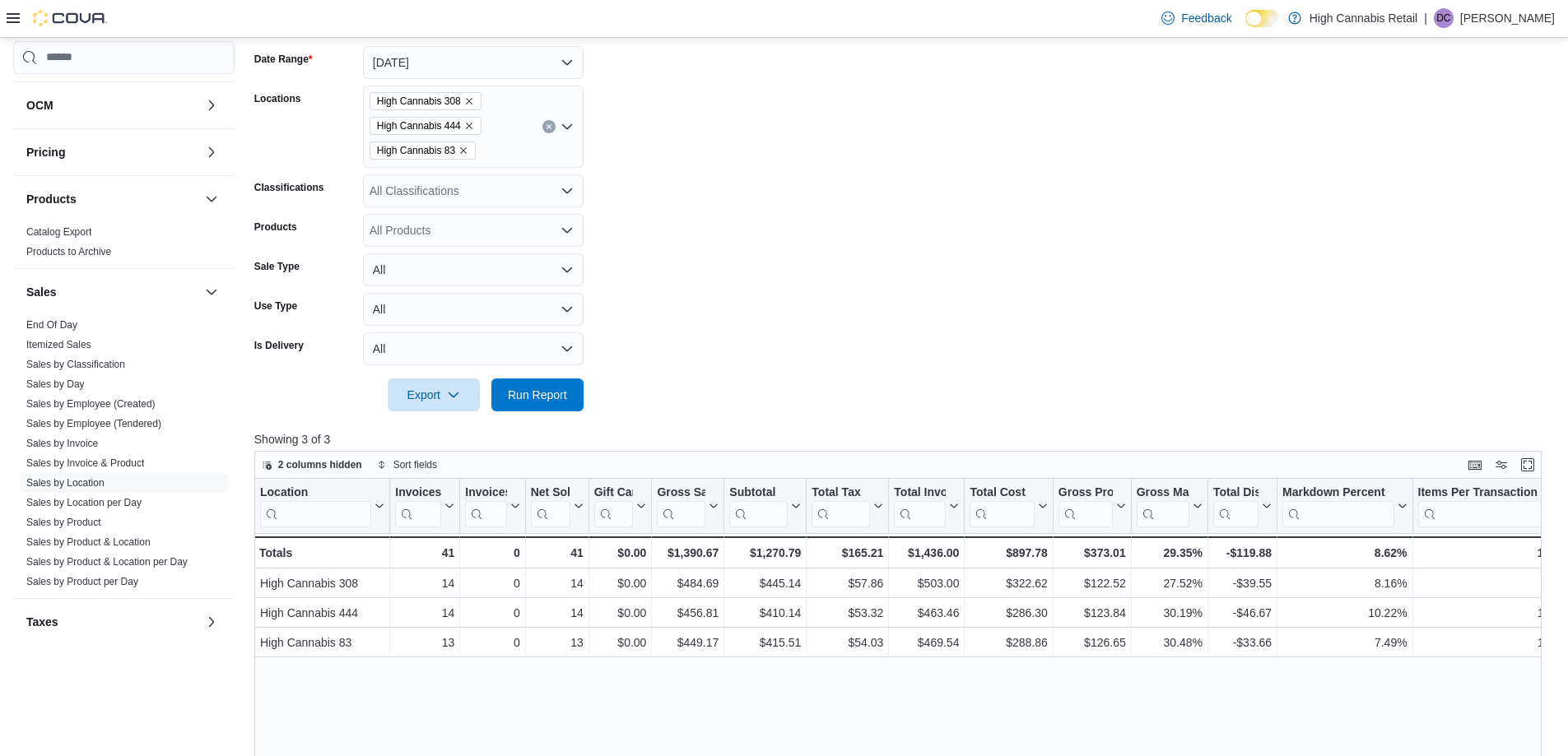
scroll to position [726, 0]
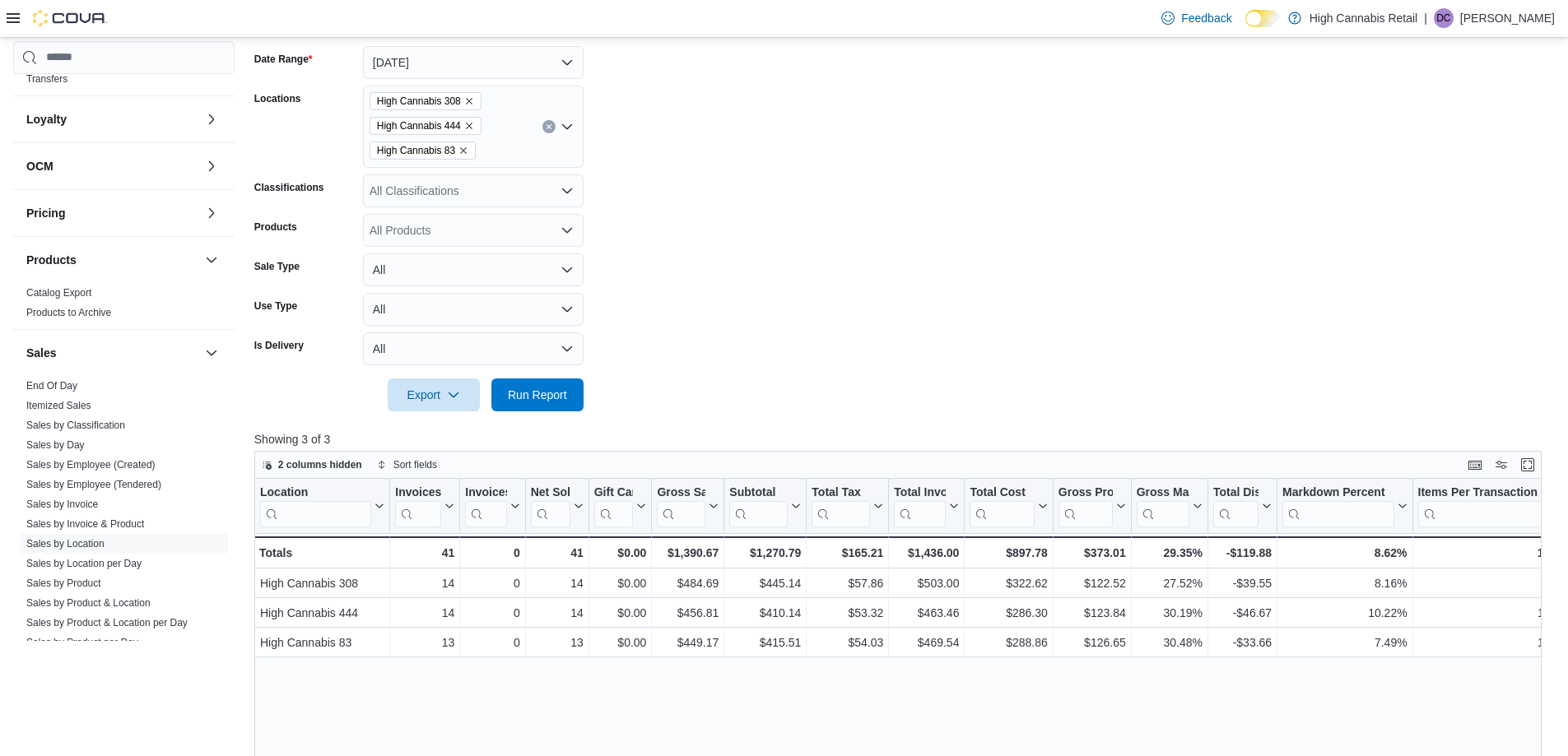
click at [9, 14] on icon at bounding box center [13, 17] width 13 height 10
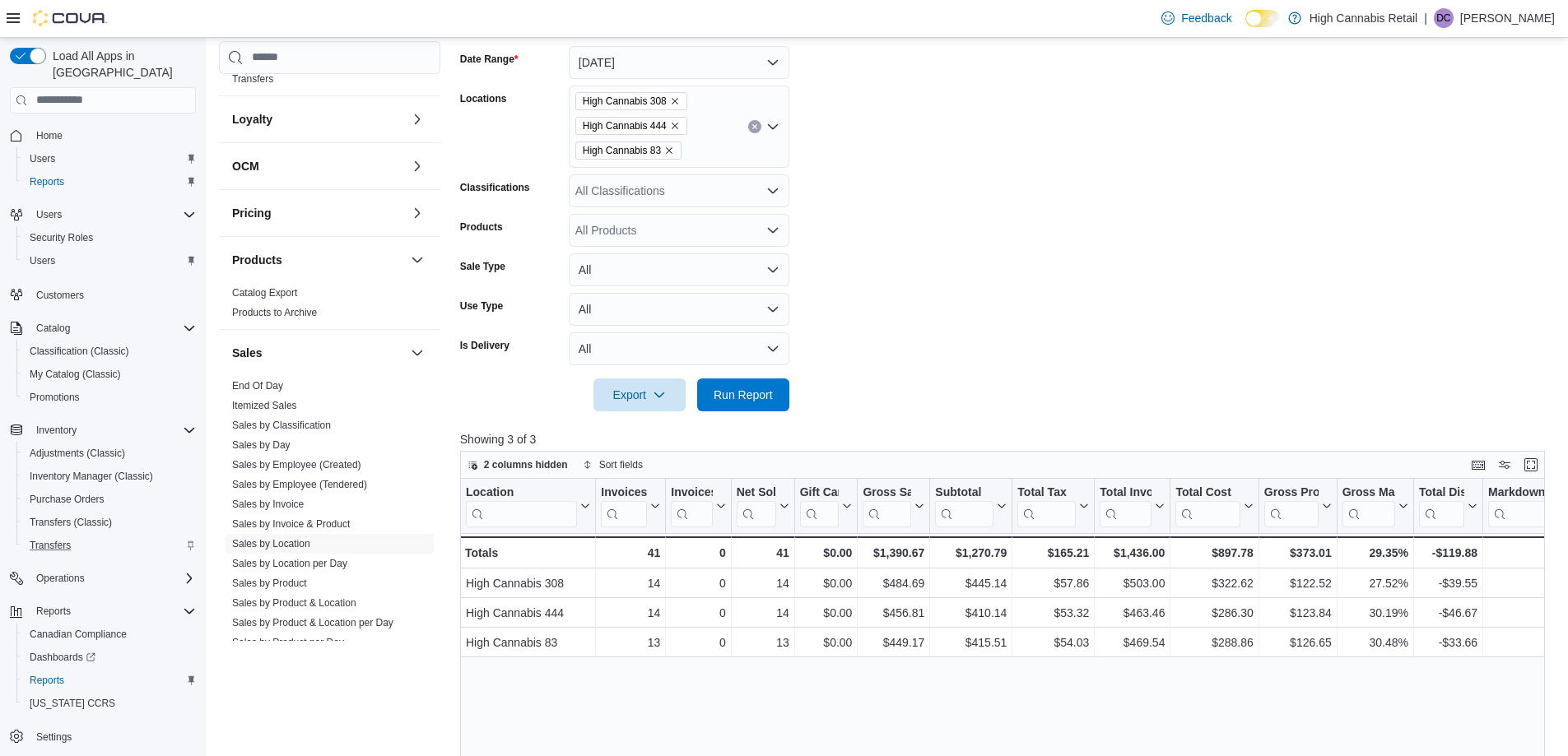
scroll to position [2, 0]
click at [17, 22] on icon at bounding box center [13, 17] width 13 height 13
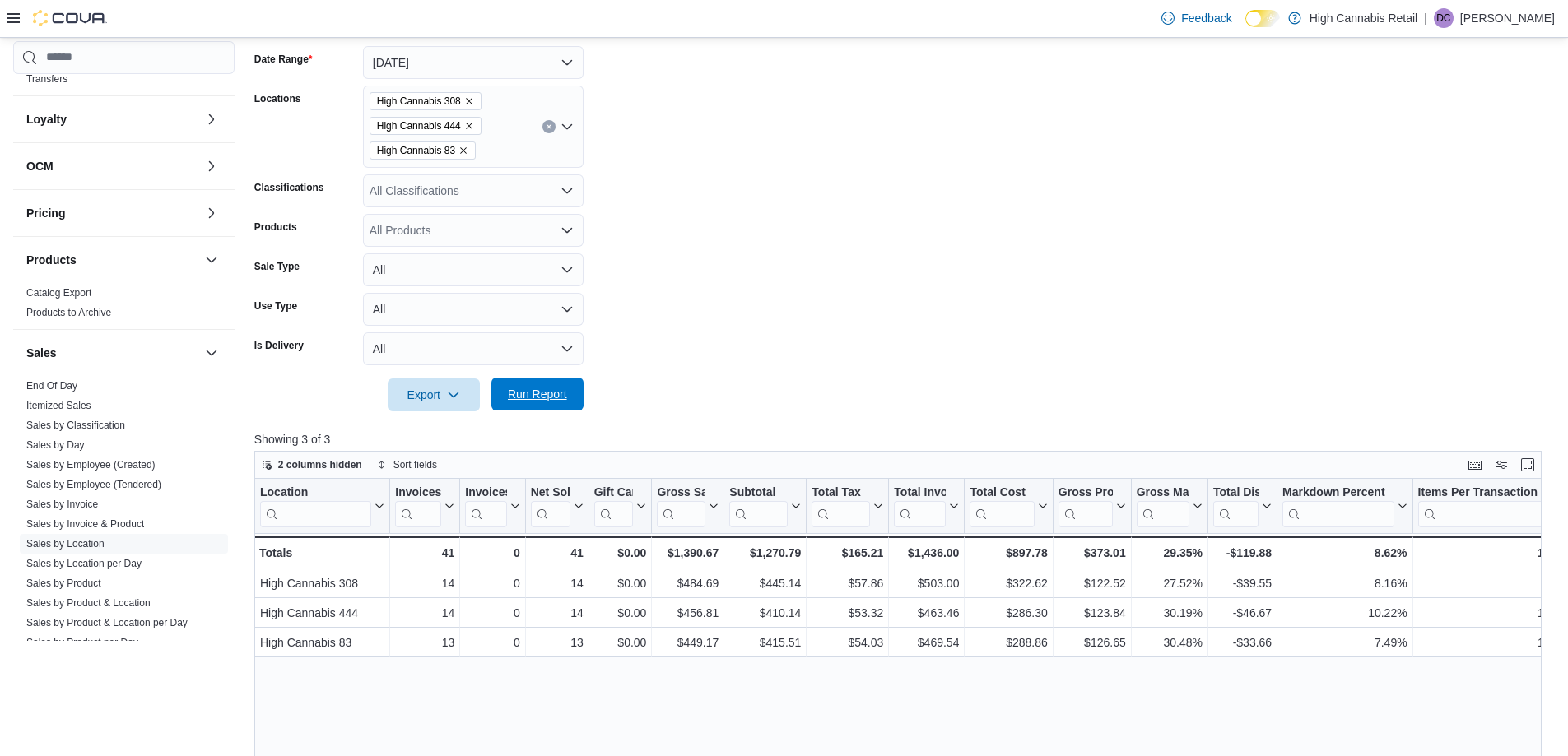
click at [560, 383] on span "Run Report" at bounding box center [537, 394] width 72 height 33
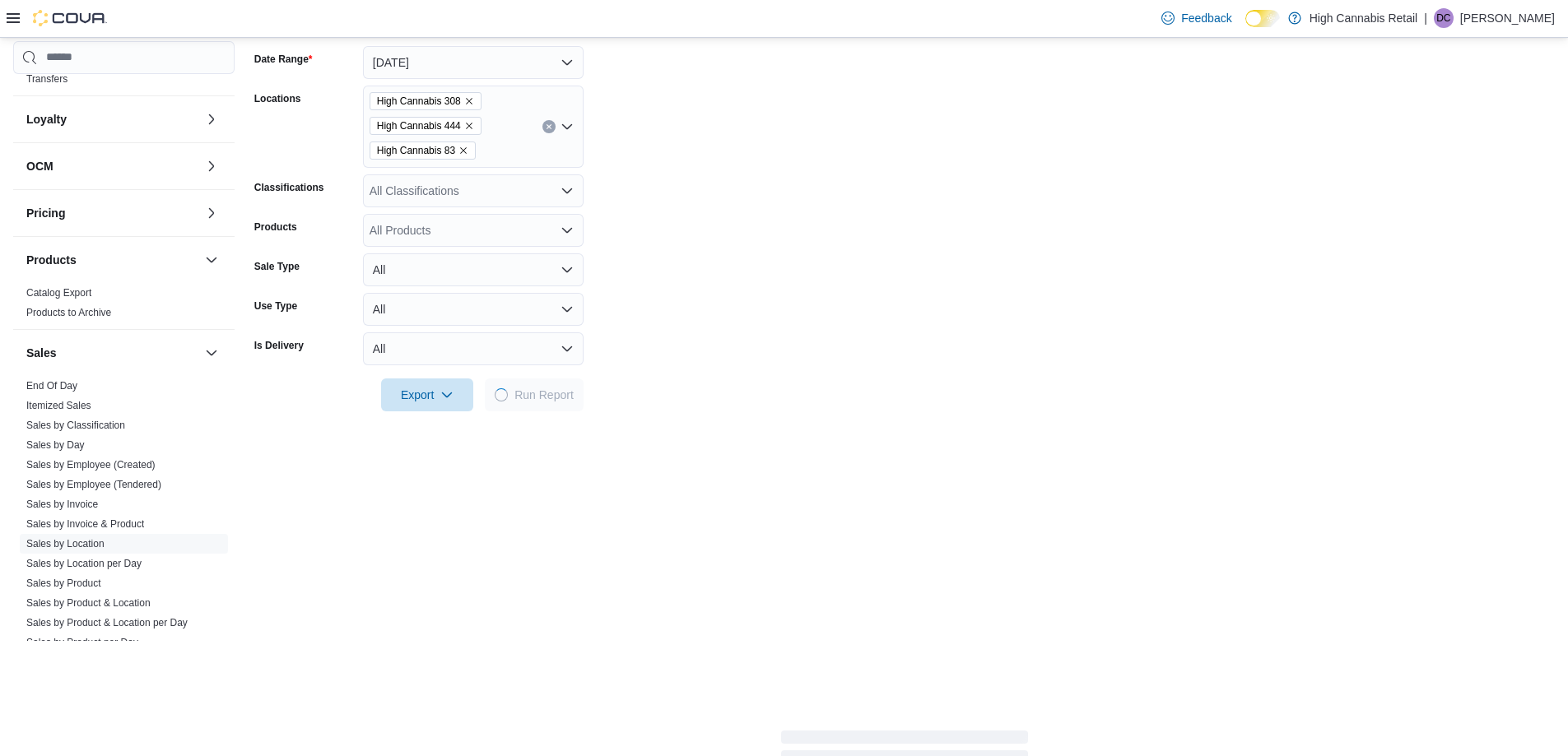
click at [953, 287] on form "Date Range [DATE] Locations High Cannabis 308 High Cannabis 444 High Cannabis 8…" at bounding box center [905, 219] width 1301 height 385
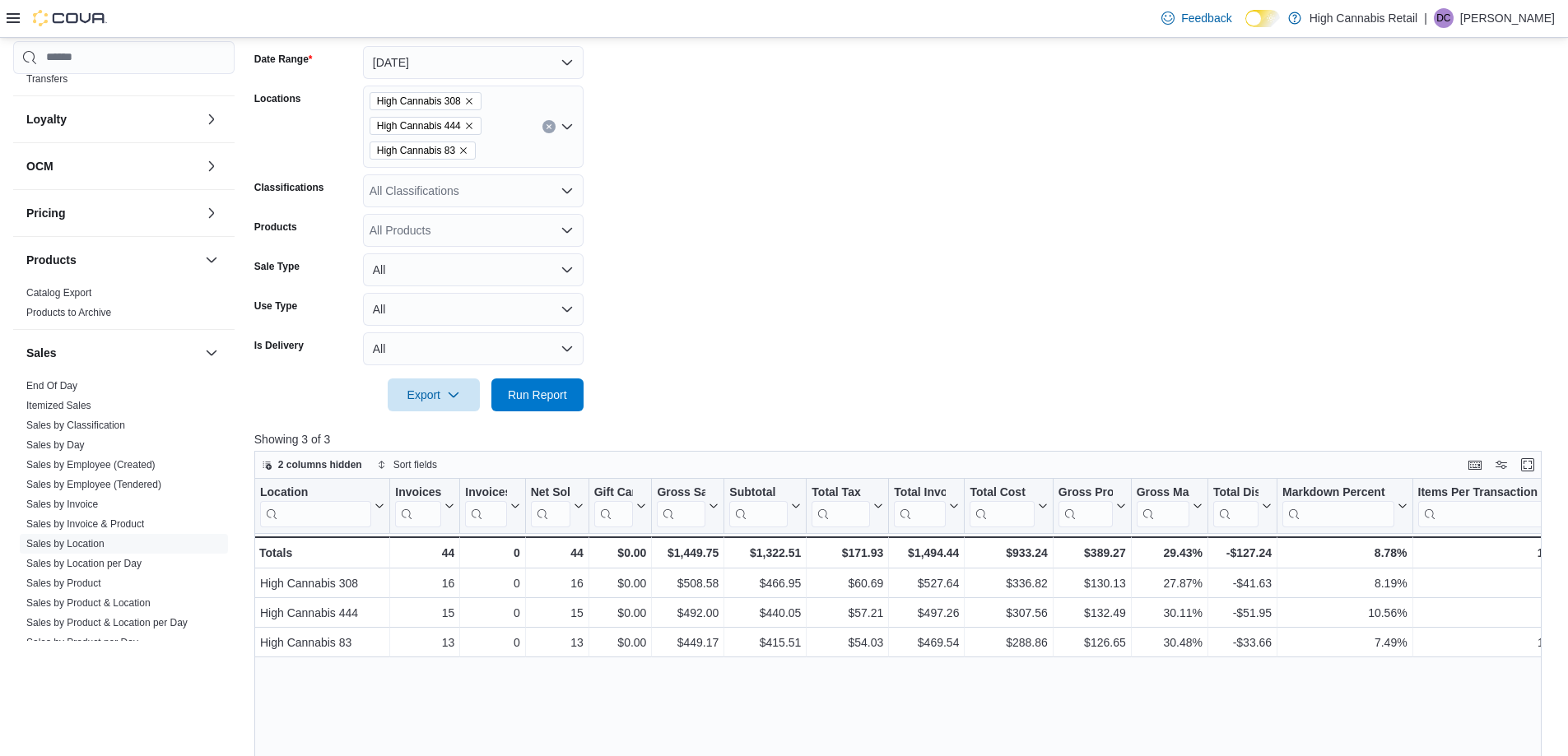
click at [760, 311] on form "Date Range [DATE] Locations High Cannabis 308 High Cannabis 444 High Cannabis 8…" at bounding box center [905, 219] width 1301 height 385
click at [544, 394] on span "Run Report" at bounding box center [537, 394] width 59 height 16
click at [751, 314] on form "Date Range [DATE] Locations High Cannabis 308 High Cannabis 444 High Cannabis 8…" at bounding box center [905, 219] width 1301 height 385
click at [565, 406] on span "Run Report" at bounding box center [537, 394] width 72 height 33
click at [541, 410] on span "Run Report" at bounding box center [537, 394] width 72 height 33
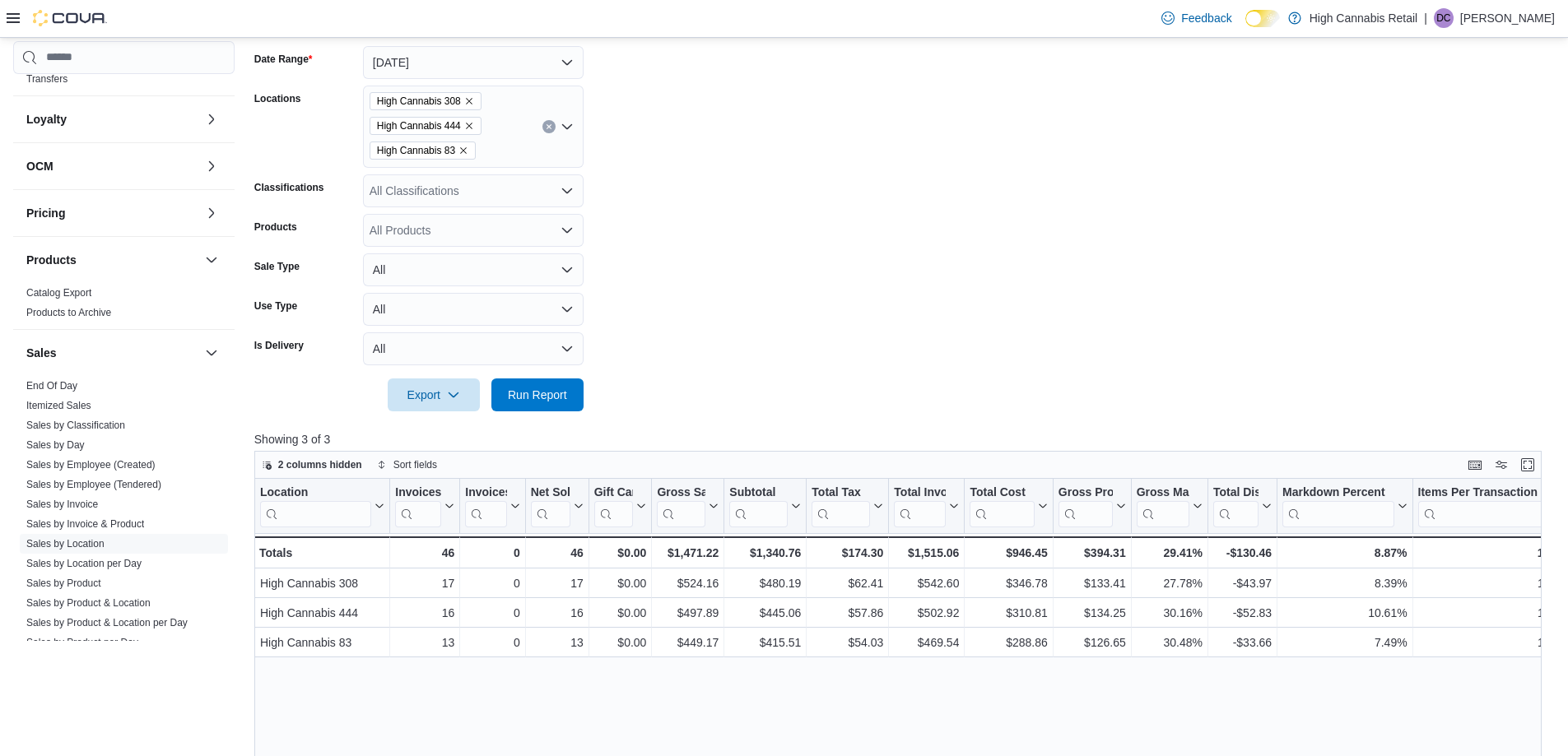
click at [829, 344] on form "Date Range [DATE] Locations High Cannabis 308 High Cannabis 444 High Cannabis 8…" at bounding box center [905, 219] width 1301 height 385
click at [579, 393] on button "Run Report" at bounding box center [537, 394] width 92 height 33
click at [765, 356] on form "Date Range [DATE] Locations High Cannabis 308 High Cannabis 444 High Cannabis 8…" at bounding box center [905, 219] width 1301 height 385
drag, startPoint x: 517, startPoint y: 388, endPoint x: 833, endPoint y: 333, distance: 320.8
click at [518, 388] on span "Run Report" at bounding box center [537, 394] width 59 height 16
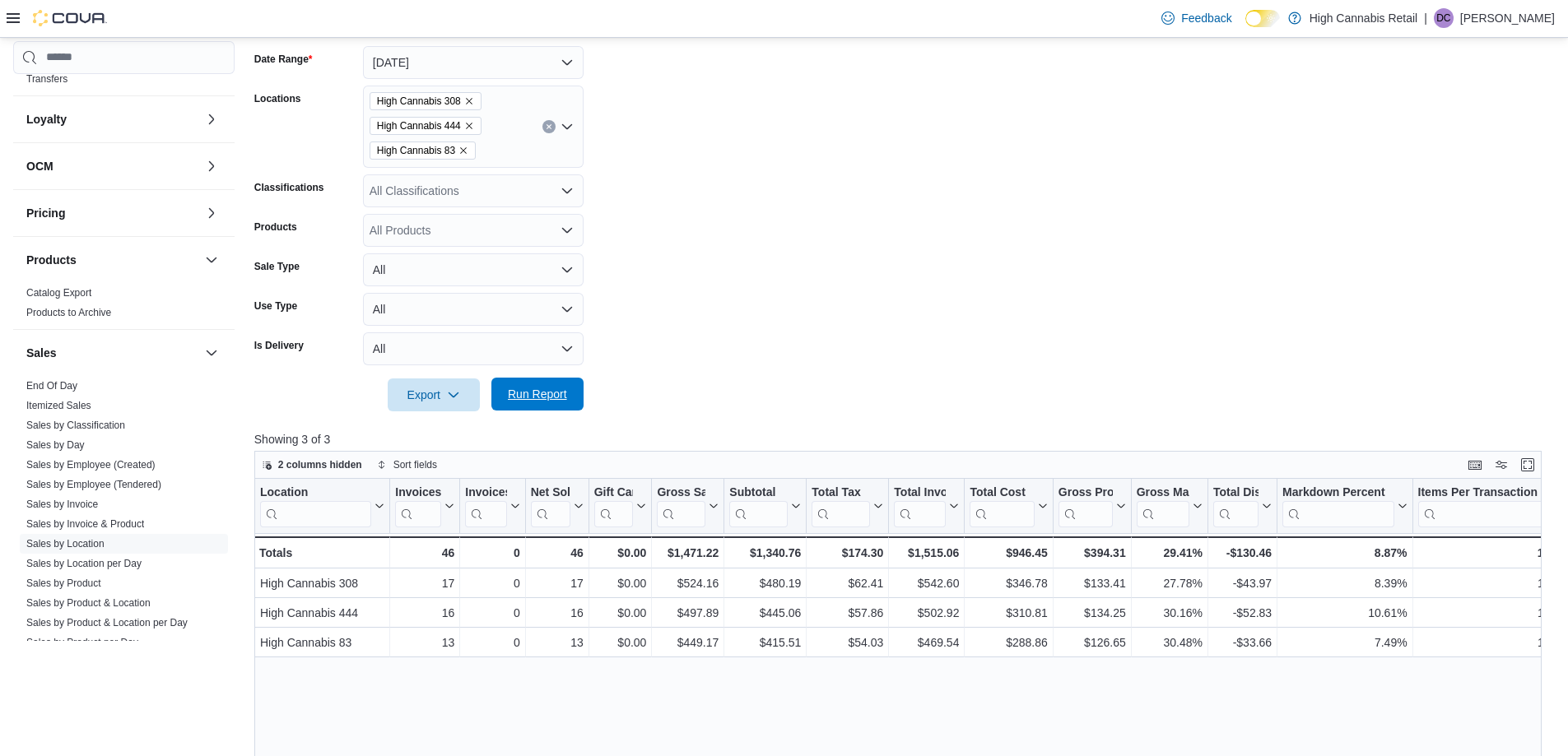
click at [540, 381] on span "Run Report" at bounding box center [537, 394] width 72 height 33
click at [773, 351] on form "Date Range [DATE] Locations High Cannabis 308 High Cannabis 444 High Cannabis 8…" at bounding box center [905, 219] width 1301 height 385
click at [859, 362] on form "Date Range [DATE] Locations High Cannabis 308 High Cannabis 444 High Cannabis 8…" at bounding box center [905, 219] width 1301 height 385
click at [544, 411] on span "Run Report" at bounding box center [537, 395] width 72 height 33
click at [758, 365] on div at bounding box center [905, 371] width 1301 height 13
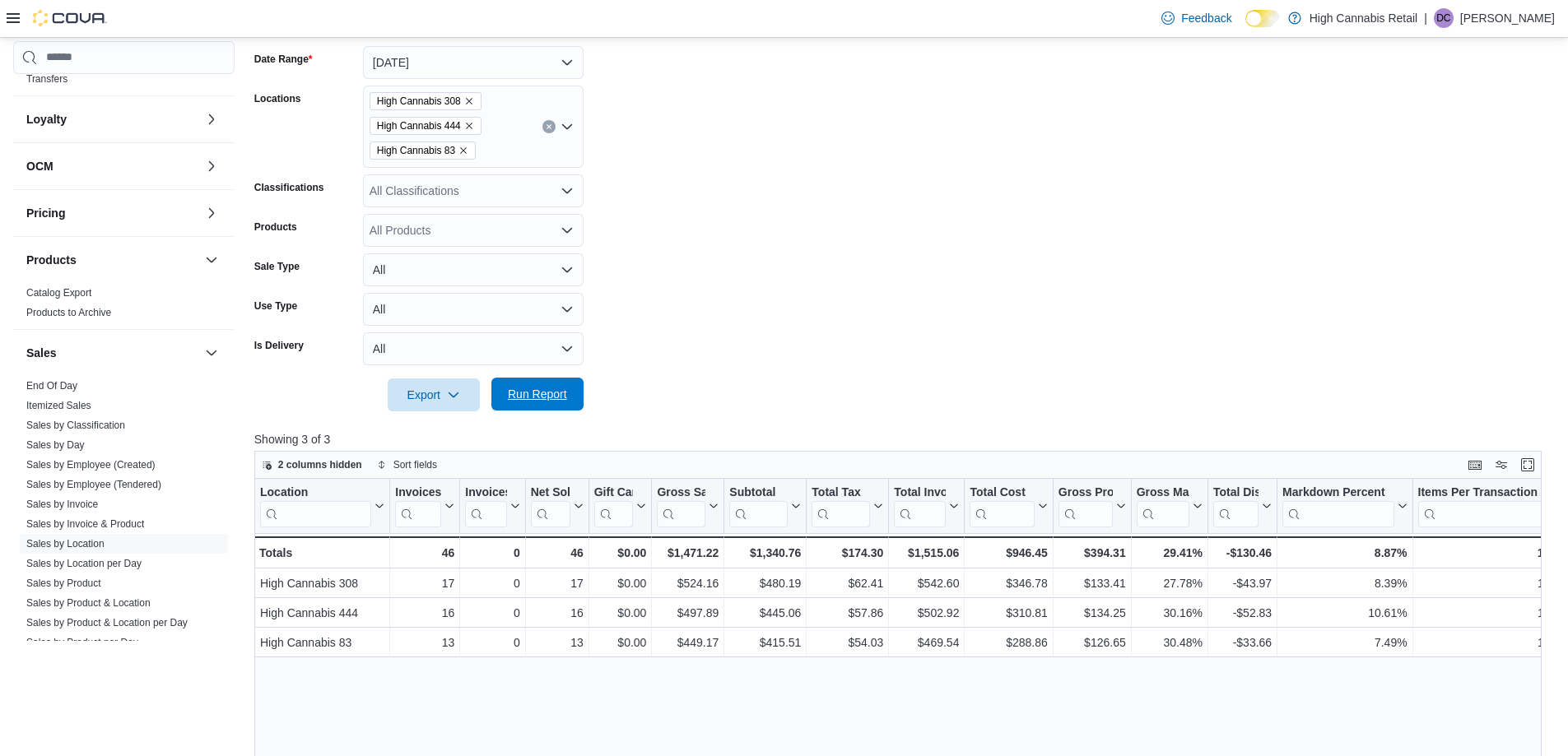
click at [530, 393] on span "Run Report" at bounding box center [537, 394] width 59 height 16
click at [772, 331] on form "Date Range [DATE] Locations High Cannabis 308 High Cannabis 444 High Cannabis 8…" at bounding box center [905, 219] width 1301 height 385
click at [557, 382] on span "Run Report" at bounding box center [537, 394] width 72 height 33
click at [677, 341] on form "Date Range [DATE] Locations High Cannabis 308 High Cannabis 444 High Cannabis 8…" at bounding box center [905, 219] width 1301 height 385
click at [547, 391] on span "Run Report" at bounding box center [537, 394] width 59 height 16
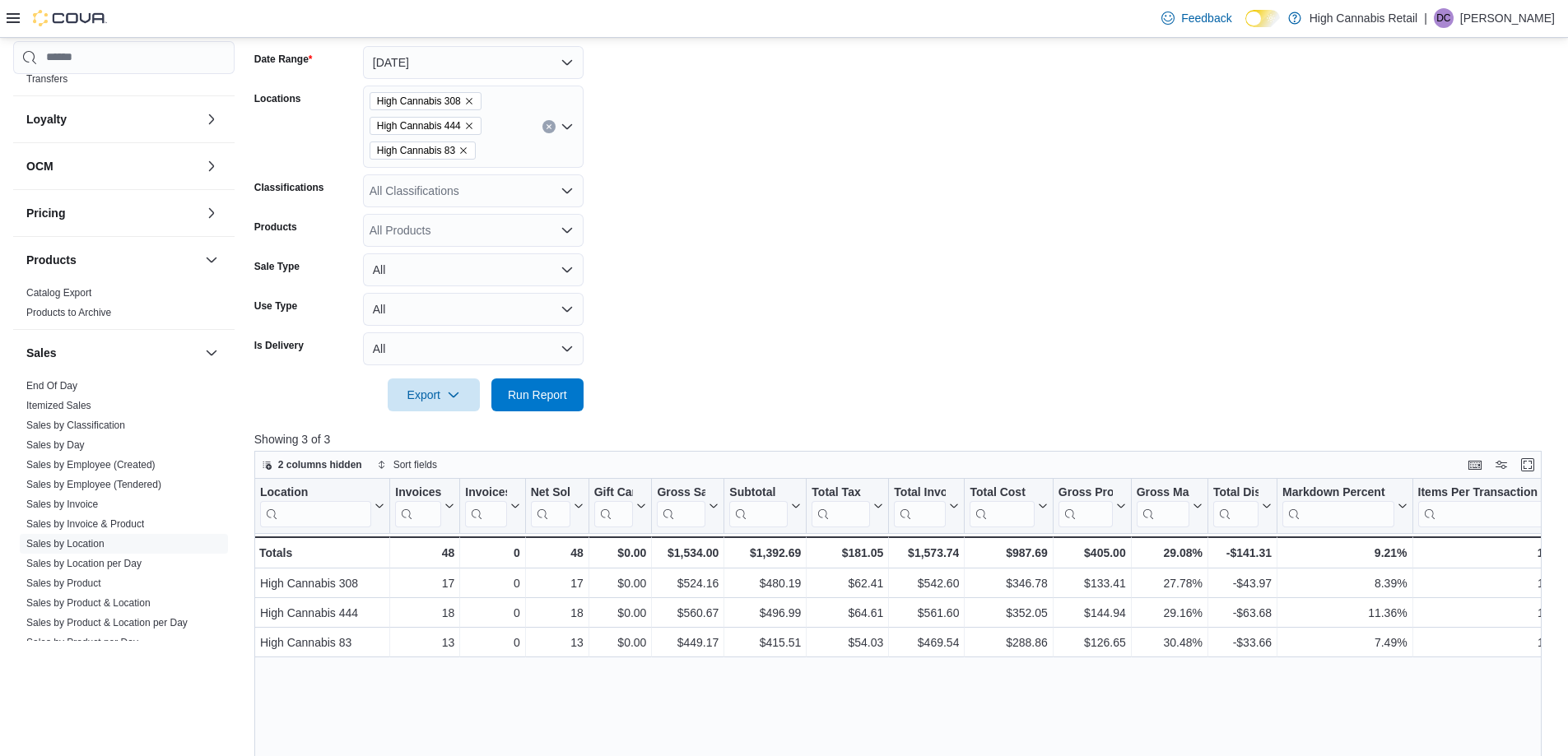
click at [874, 359] on form "Date Range [DATE] Locations High Cannabis 308 High Cannabis 444 High Cannabis 8…" at bounding box center [905, 219] width 1301 height 385
click at [554, 392] on span "Run Report" at bounding box center [537, 394] width 59 height 16
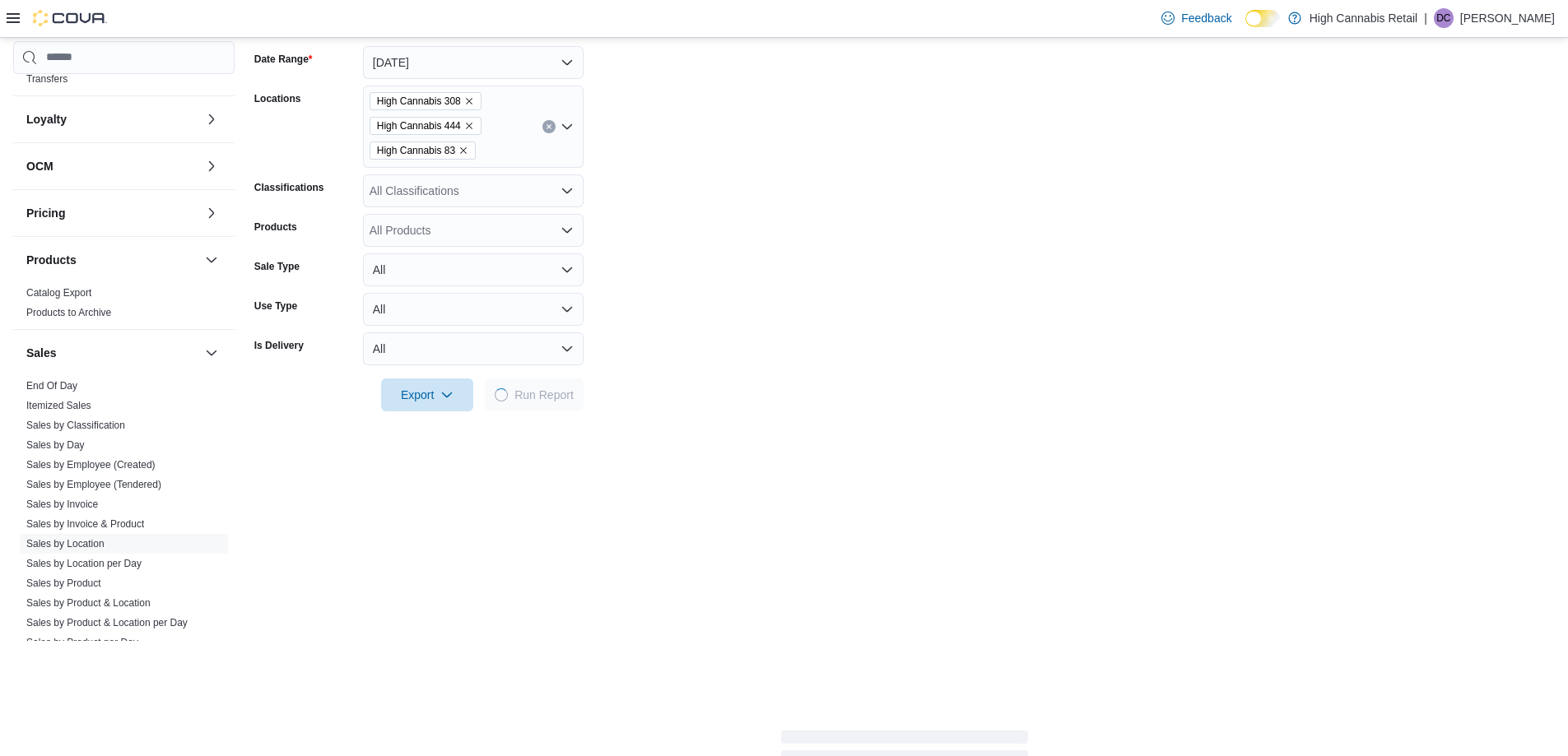
click at [764, 329] on form "Date Range [DATE] Locations High Cannabis 308 High Cannabis 444 High Cannabis 8…" at bounding box center [905, 219] width 1301 height 385
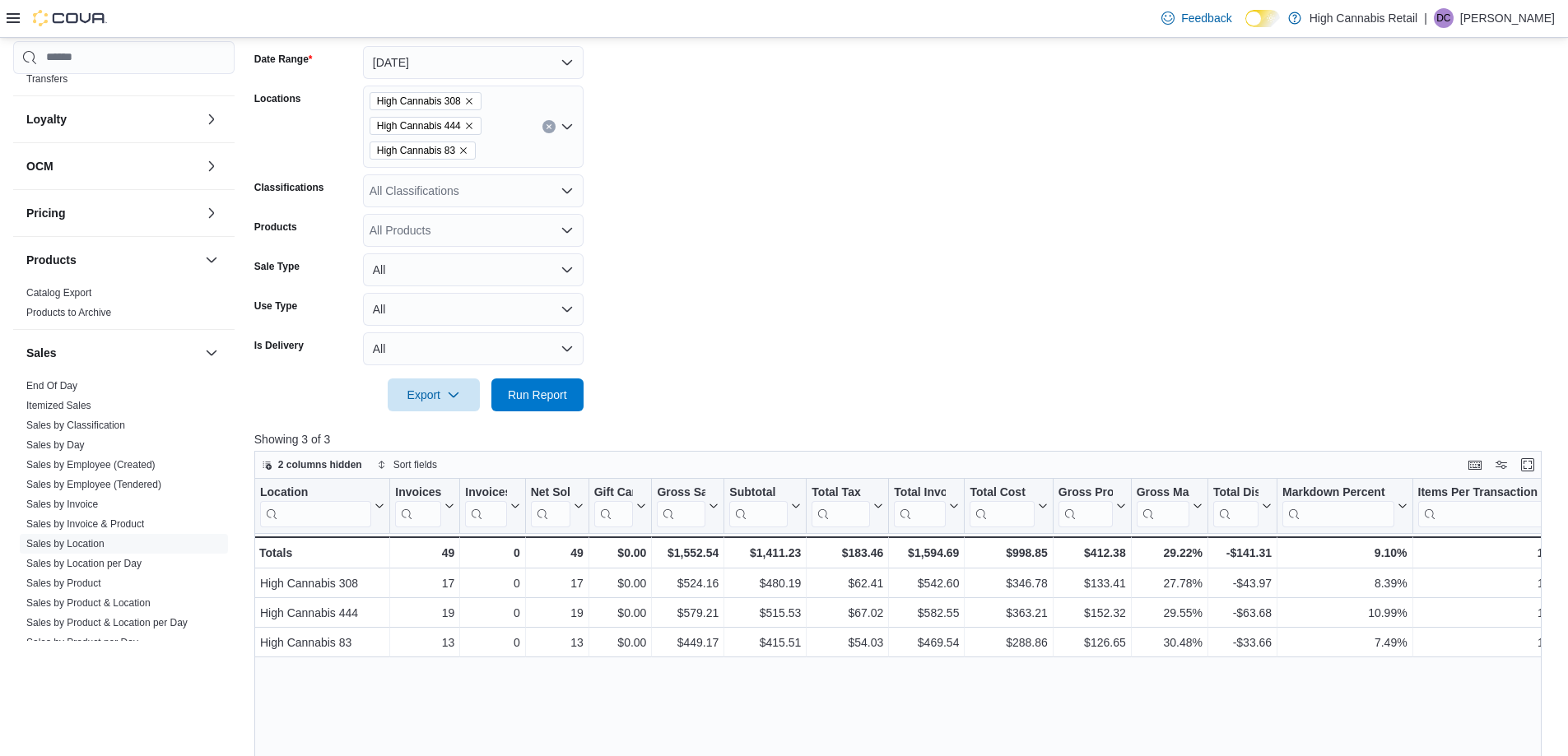
click at [867, 319] on form "Date Range [DATE] Locations High Cannabis 308 High Cannabis 444 High Cannabis 8…" at bounding box center [905, 219] width 1301 height 385
click at [856, 307] on form "Date Range [DATE] Locations High Cannabis 308 High Cannabis 444 High Cannabis 8…" at bounding box center [905, 219] width 1301 height 385
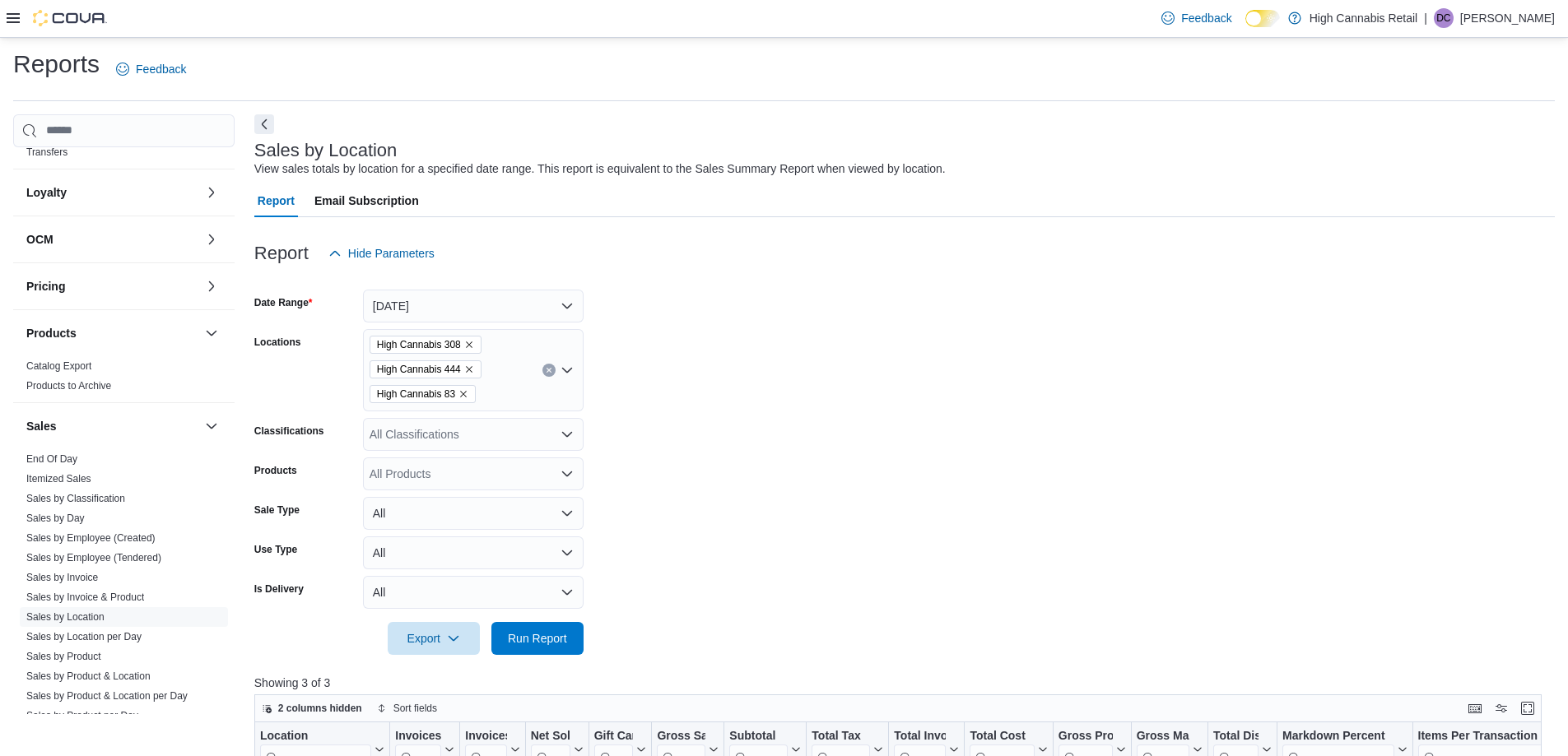
scroll to position [0, 0]
click at [541, 644] on span "Run Report" at bounding box center [537, 641] width 59 height 16
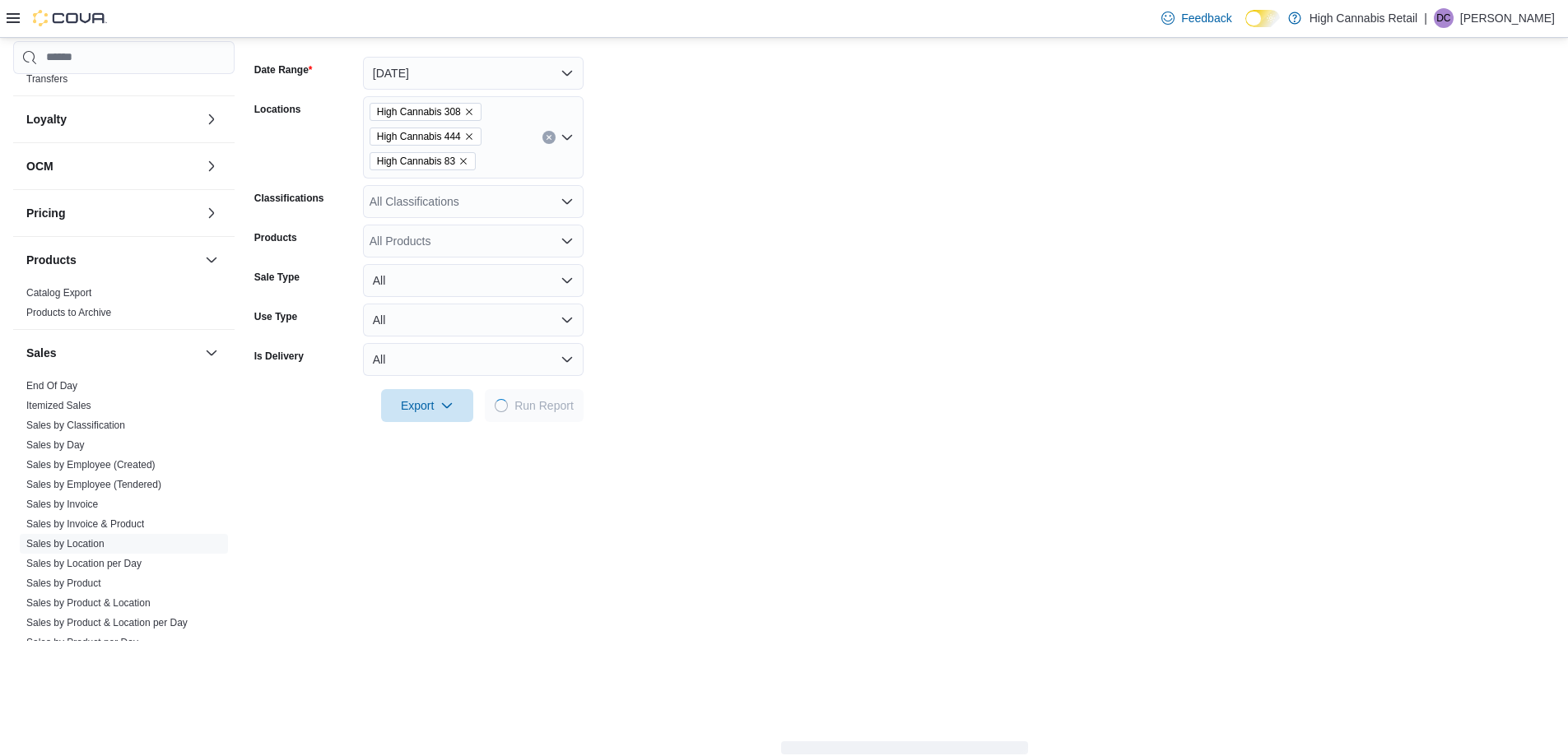
scroll to position [247, 0]
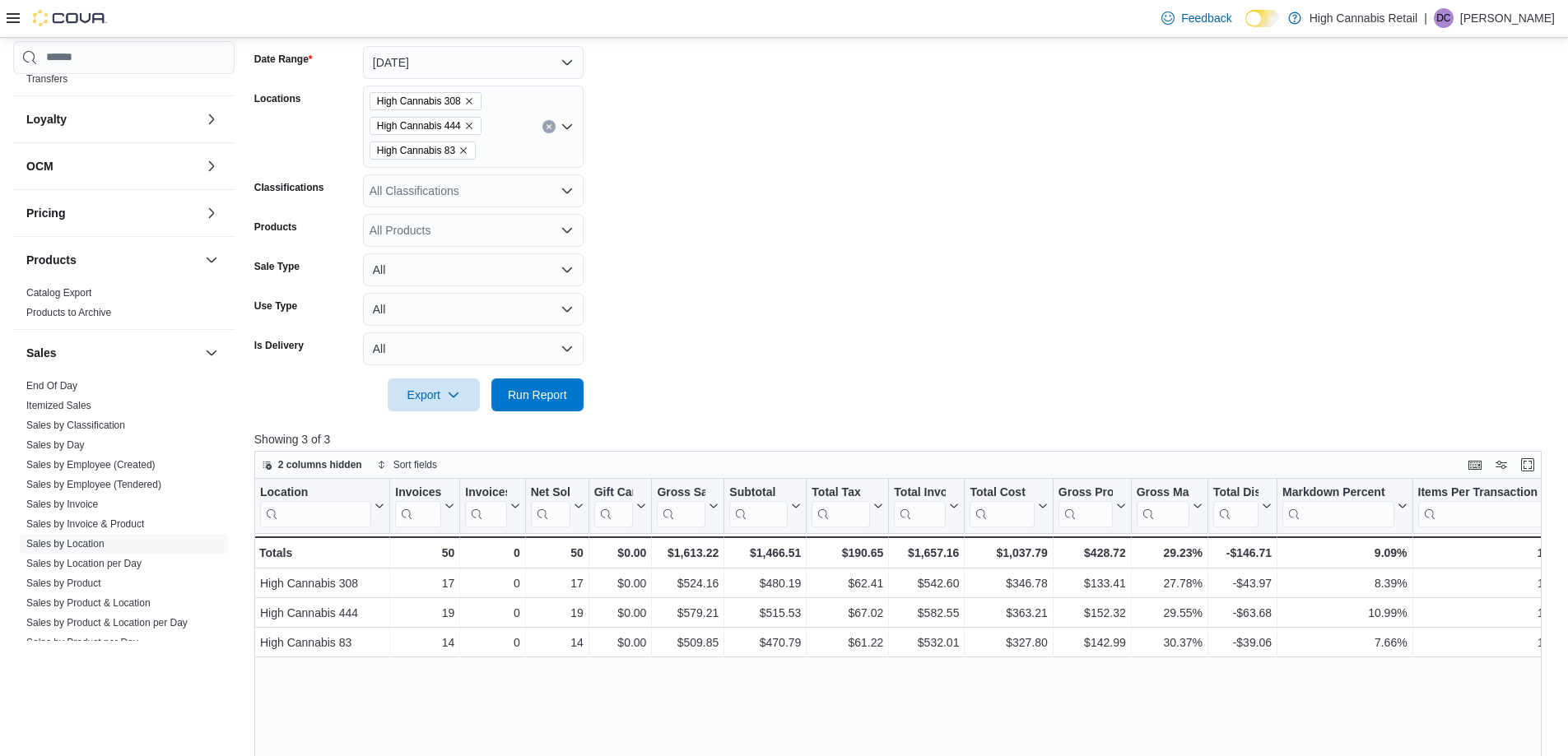
click at [755, 345] on form "Date Range [DATE] Locations High Cannabis 308 High Cannabis 444 High Cannabis 8…" at bounding box center [905, 219] width 1301 height 385
click at [802, 342] on form "Date Range [DATE] Locations High Cannabis 308 High Cannabis 444 High Cannabis 8…" at bounding box center [905, 219] width 1301 height 385
click at [548, 390] on span "Run Report" at bounding box center [537, 394] width 59 height 16
click at [866, 289] on form "Date Range [DATE] Locations High Cannabis 308 High Cannabis 444 High Cannabis 8…" at bounding box center [905, 219] width 1301 height 385
click at [555, 401] on span "Run Report" at bounding box center [537, 394] width 59 height 16
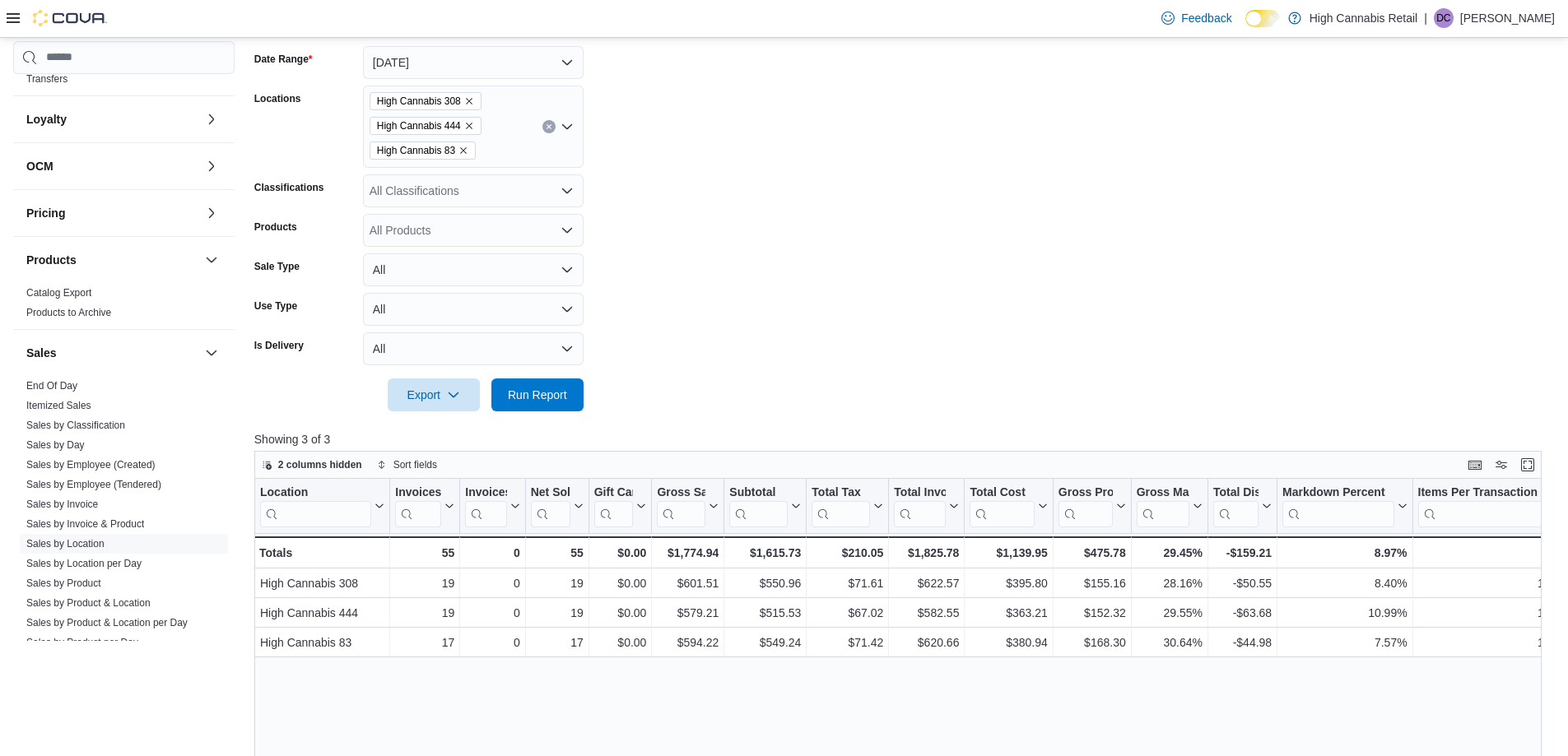
click at [751, 345] on form "Date Range [DATE] Locations High Cannabis 308 High Cannabis 444 High Cannabis 8…" at bounding box center [905, 219] width 1301 height 385
click at [761, 346] on form "Date Range [DATE] Locations High Cannabis 308 High Cannabis 444 High Cannabis 8…" at bounding box center [905, 219] width 1301 height 385
click at [748, 346] on form "Date Range [DATE] Locations High Cannabis 308 High Cannabis 444 High Cannabis 8…" at bounding box center [905, 219] width 1301 height 385
click at [819, 341] on form "Date Range [DATE] Locations High Cannabis 308 High Cannabis 444 High Cannabis 8…" at bounding box center [905, 219] width 1301 height 385
click at [925, 288] on form "Date Range [DATE] Locations High Cannabis 308 High Cannabis 444 High Cannabis 8…" at bounding box center [905, 219] width 1301 height 385
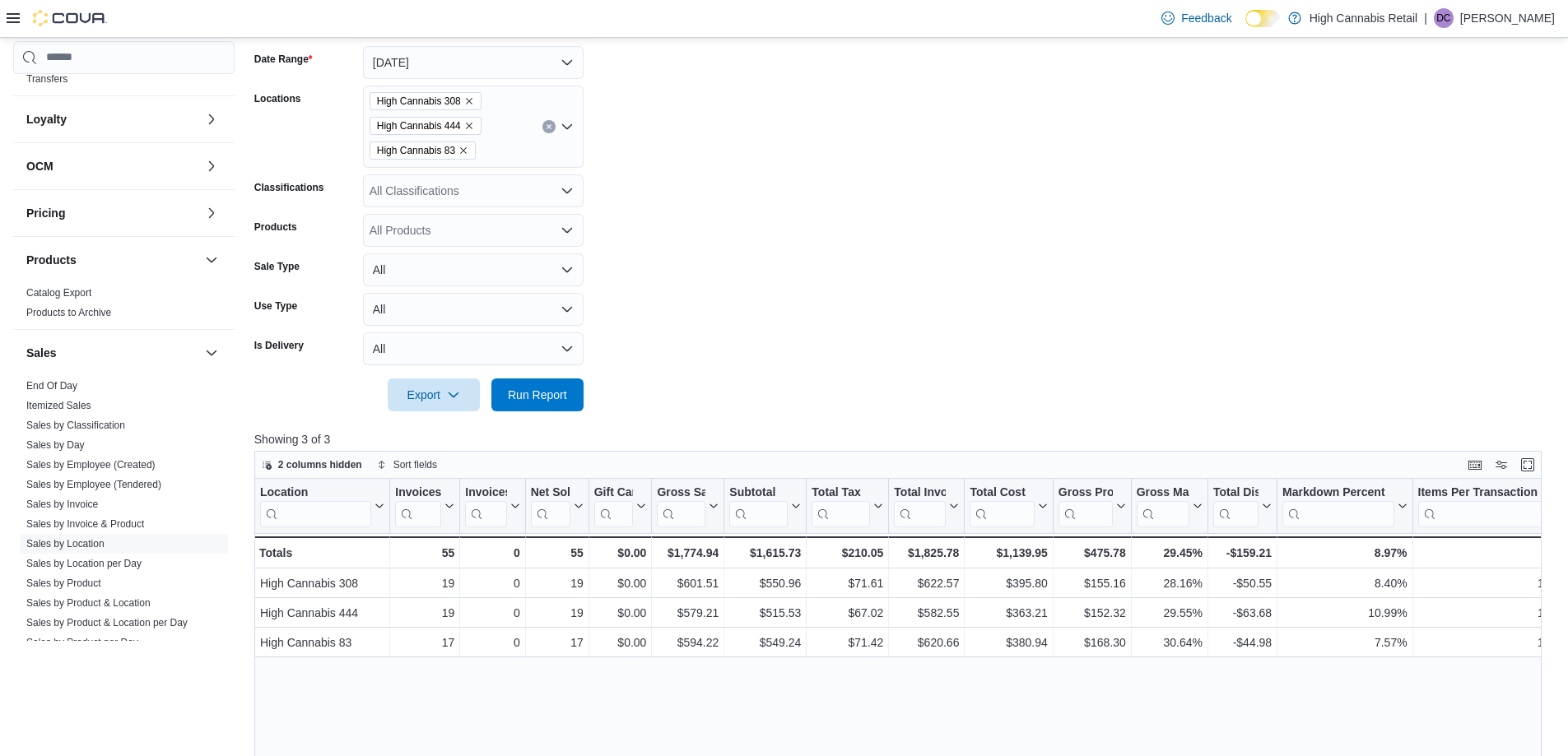
drag, startPoint x: 818, startPoint y: 281, endPoint x: 834, endPoint y: 280, distance: 16.0
click at [833, 280] on form "Date Range [DATE] Locations High Cannabis 308 High Cannabis 444 High Cannabis 8…" at bounding box center [905, 219] width 1301 height 385
click at [544, 395] on span "Run Report" at bounding box center [537, 394] width 59 height 16
click at [800, 271] on form "Date Range [DATE] Locations High Cannabis 308 High Cannabis 444 High Cannabis 8…" at bounding box center [905, 219] width 1301 height 385
click at [802, 267] on form "Date Range [DATE] Locations High Cannabis 308 High Cannabis 444 High Cannabis 8…" at bounding box center [905, 219] width 1301 height 385
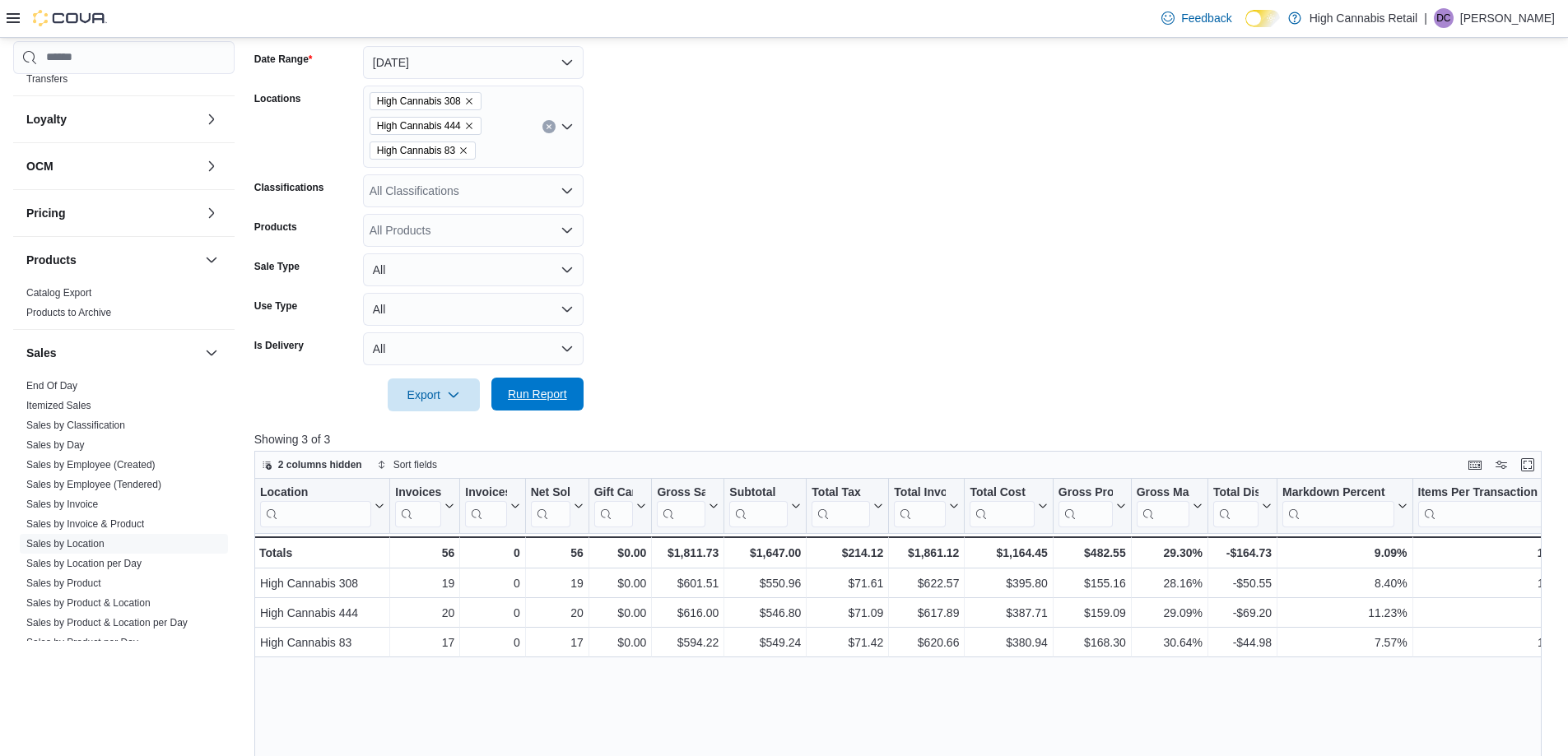
click at [568, 396] on span "Run Report" at bounding box center [537, 394] width 72 height 33
click at [789, 355] on form "Date Range [DATE] Locations High Cannabis 308 High Cannabis 444 High Cannabis 8…" at bounding box center [905, 219] width 1301 height 385
click at [873, 350] on form "Date Range [DATE] Locations High Cannabis 308 High Cannabis 444 High Cannabis 8…" at bounding box center [905, 219] width 1301 height 385
click at [524, 390] on span "Run Report" at bounding box center [537, 394] width 59 height 16
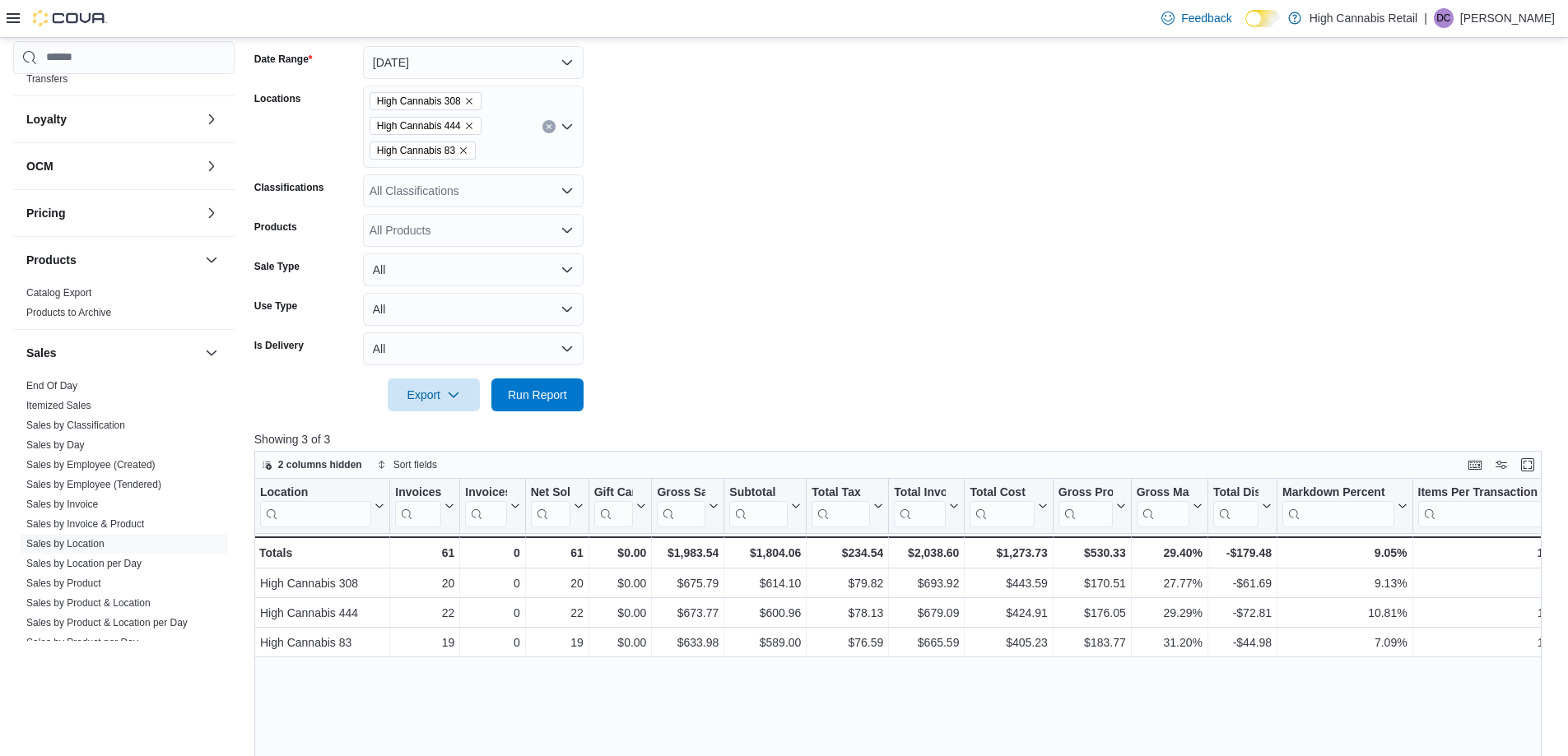
click at [861, 325] on form "Date Range [DATE] Locations High Cannabis 308 High Cannabis 444 High Cannabis 8…" at bounding box center [905, 219] width 1301 height 385
click at [567, 390] on span "Run Report" at bounding box center [537, 395] width 72 height 33
click at [550, 397] on span "Run Report" at bounding box center [537, 394] width 59 height 16
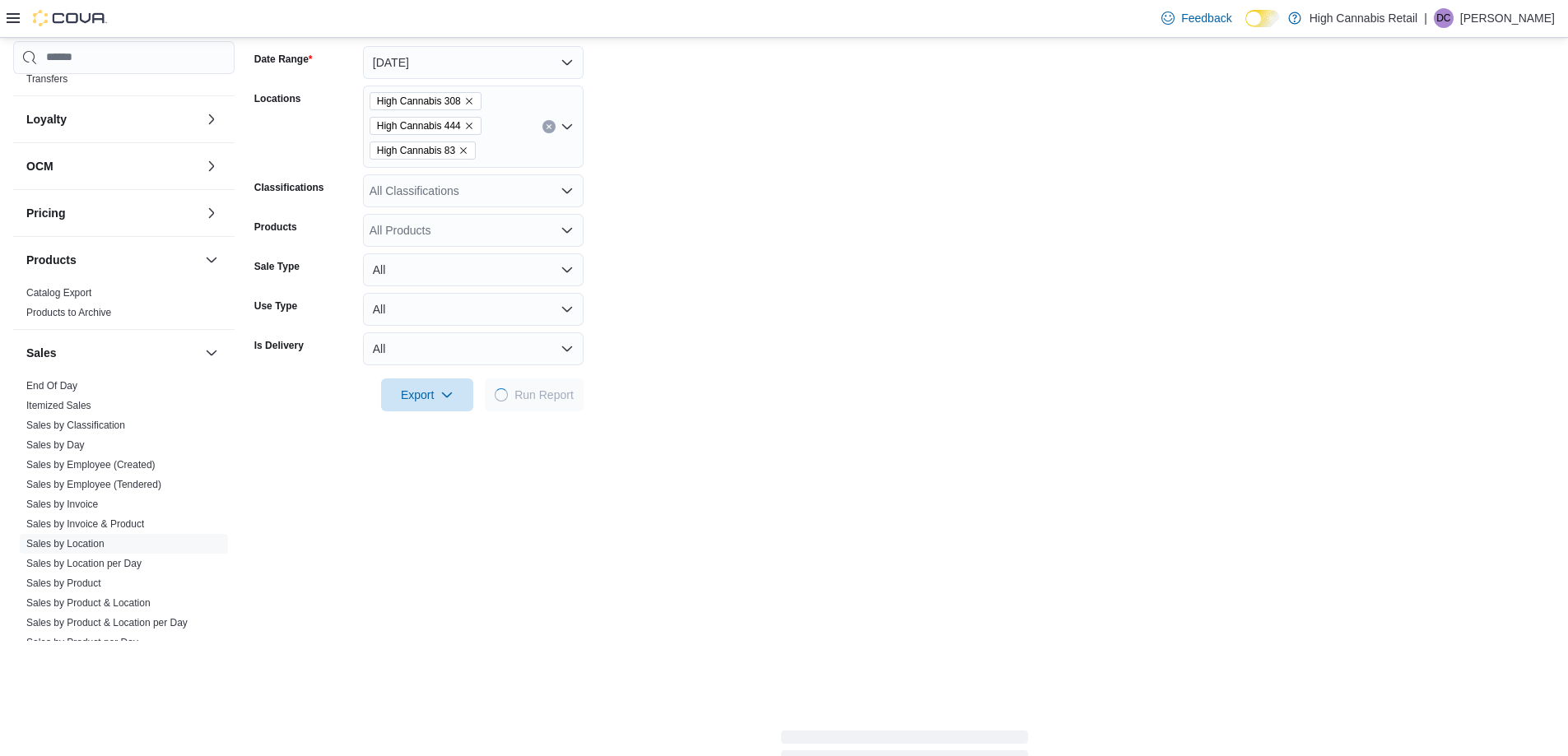
click at [744, 329] on form "Date Range [DATE] Locations High Cannabis 308 High Cannabis 444 High Cannabis 8…" at bounding box center [905, 219] width 1301 height 385
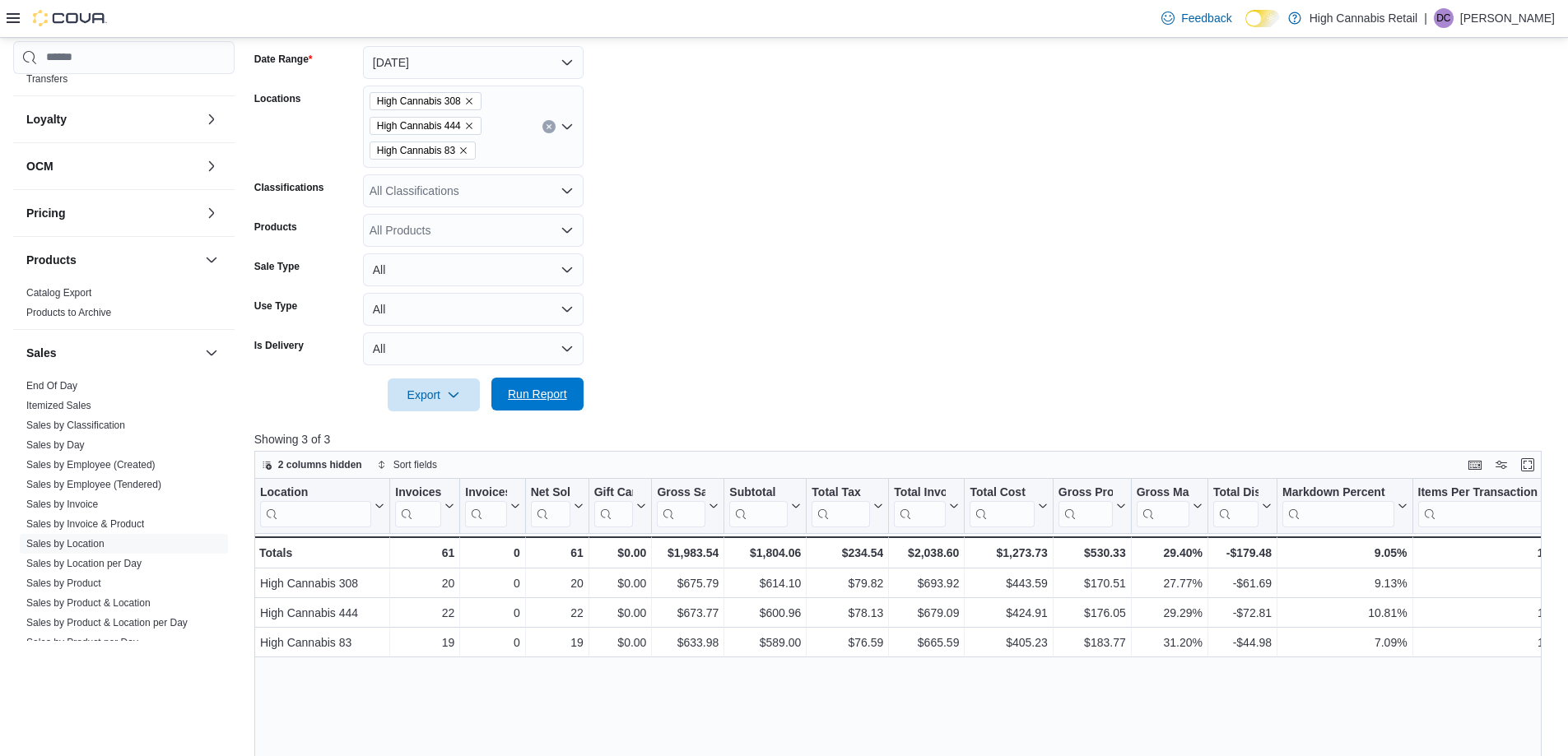
click at [525, 397] on span "Run Report" at bounding box center [537, 394] width 59 height 16
click at [574, 397] on button "Run Report" at bounding box center [537, 394] width 92 height 33
click at [866, 259] on form "Date Range [DATE] Locations High Cannabis 308 High Cannabis 444 High Cannabis 8…" at bounding box center [905, 219] width 1301 height 385
click at [574, 396] on button "Run Report" at bounding box center [537, 394] width 92 height 33
click at [715, 360] on form "Date Range [DATE] Locations High Cannabis 308 High Cannabis 444 High Cannabis 8…" at bounding box center [905, 219] width 1301 height 385
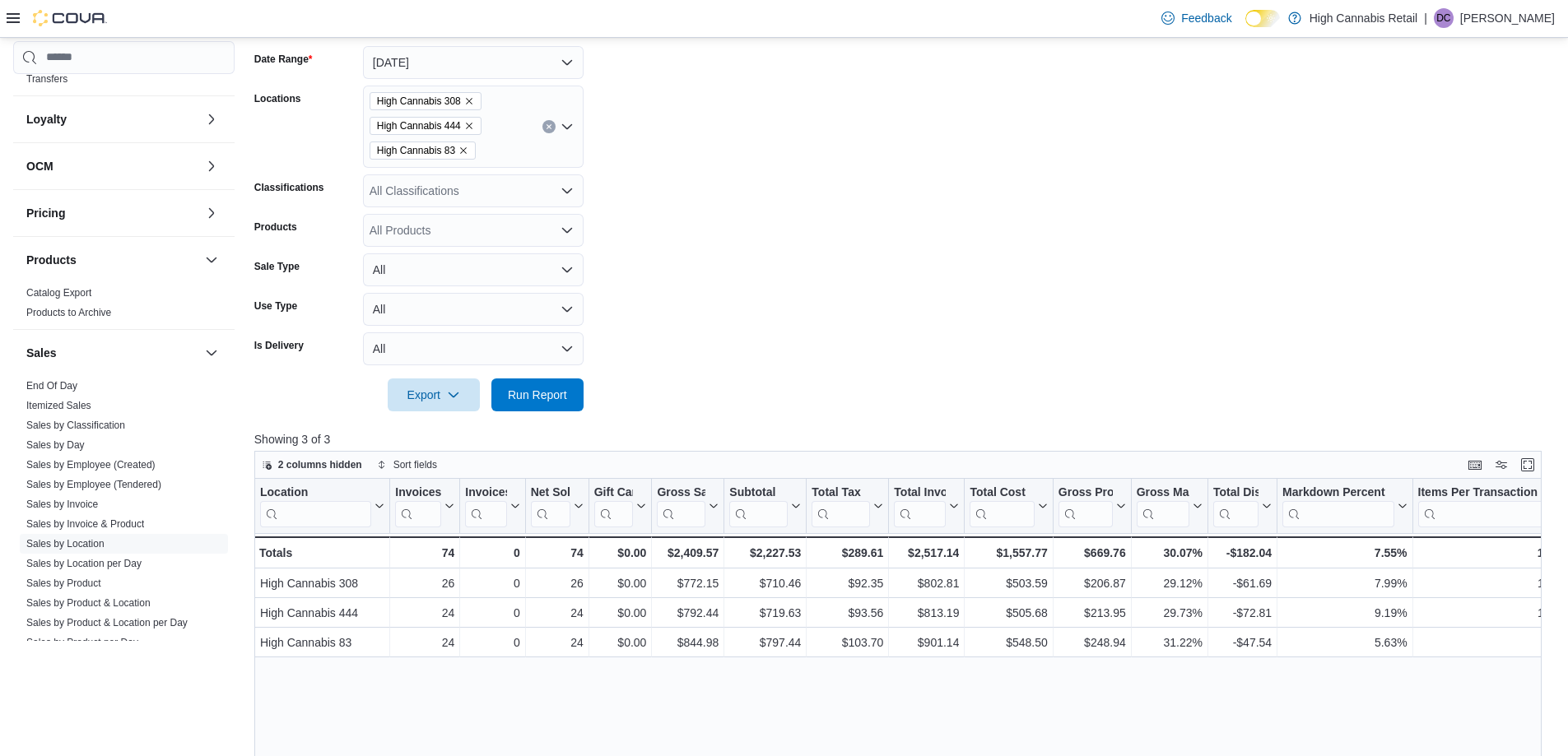
click at [665, 379] on form "Date Range [DATE] Locations High Cannabis 308 High Cannabis 444 High Cannabis 8…" at bounding box center [905, 219] width 1301 height 385
click at [661, 384] on form "Date Range [DATE] Locations High Cannabis 308 High Cannabis 444 High Cannabis 8…" at bounding box center [905, 219] width 1301 height 385
click at [549, 401] on span "Run Report" at bounding box center [537, 394] width 59 height 16
click at [695, 378] on form "Date Range [DATE] Locations High Cannabis 308 High Cannabis 444 High Cannabis 8…" at bounding box center [905, 219] width 1301 height 385
click at [771, 350] on form "Date Range [DATE] Locations High Cannabis 308 High Cannabis 444 High Cannabis 8…" at bounding box center [905, 219] width 1301 height 385
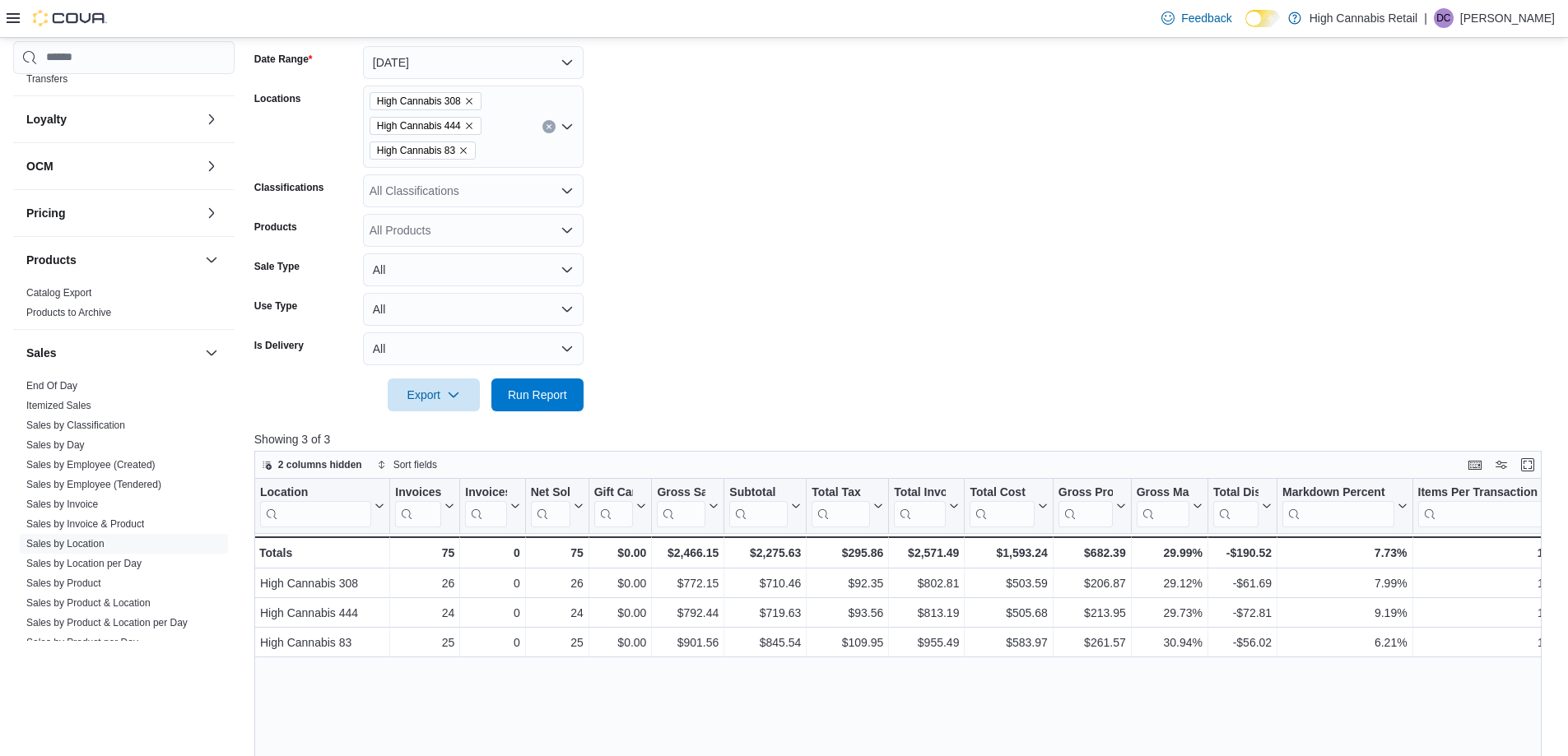
click at [769, 355] on form "Date Range [DATE] Locations High Cannabis 308 High Cannabis 444 High Cannabis 8…" at bounding box center [905, 219] width 1301 height 385
click at [1011, 320] on form "Date Range [DATE] Locations High Cannabis 308 High Cannabis 444 High Cannabis 8…" at bounding box center [905, 219] width 1301 height 385
click at [1027, 326] on form "Date Range [DATE] Locations High Cannabis 308 High Cannabis 444 High Cannabis 8…" at bounding box center [905, 219] width 1301 height 385
click at [541, 393] on span "Run Report" at bounding box center [537, 394] width 59 height 16
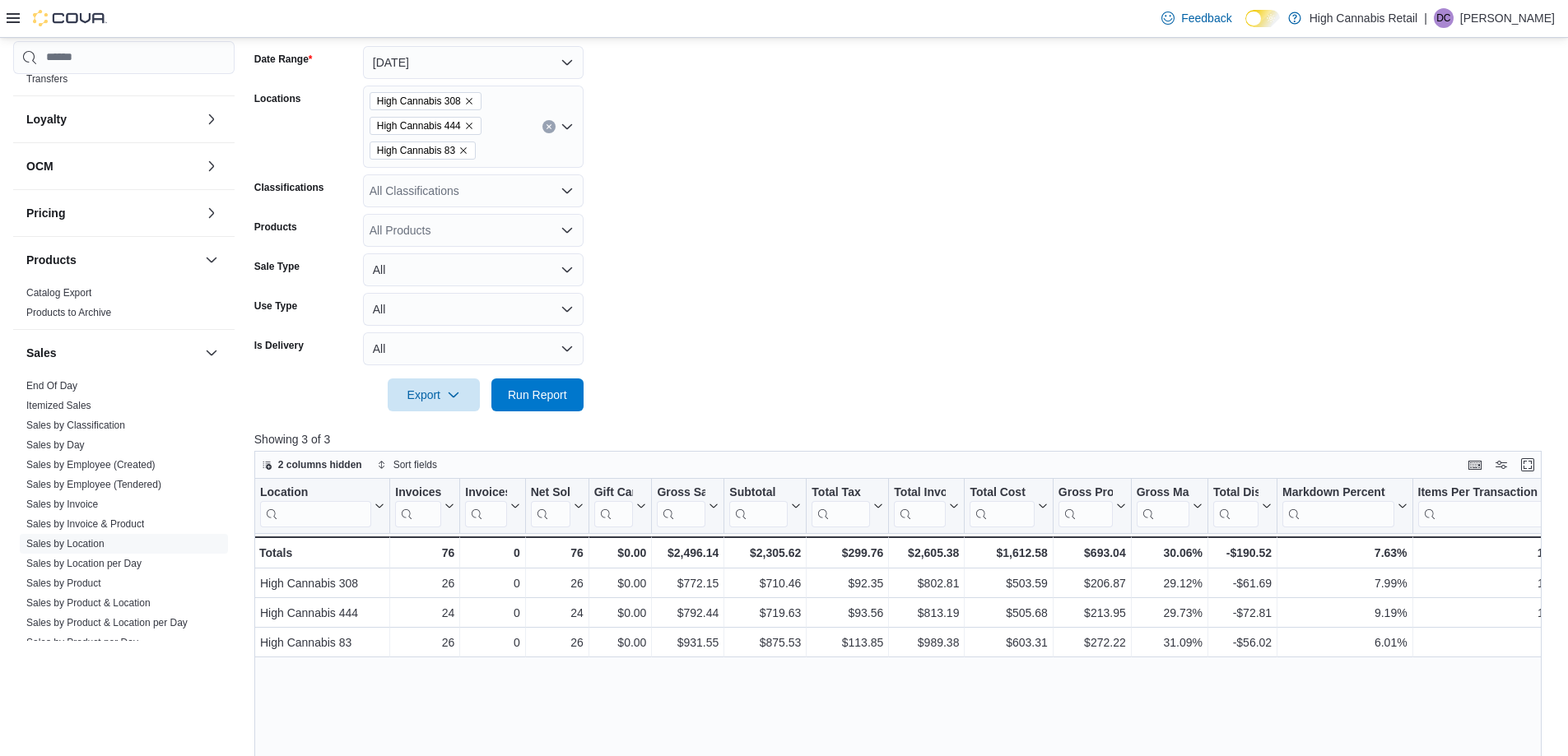
click at [873, 283] on form "Date Range [DATE] Locations High Cannabis 308 High Cannabis 444 High Cannabis 8…" at bounding box center [905, 219] width 1301 height 385
click at [532, 388] on span "Run Report" at bounding box center [537, 394] width 59 height 16
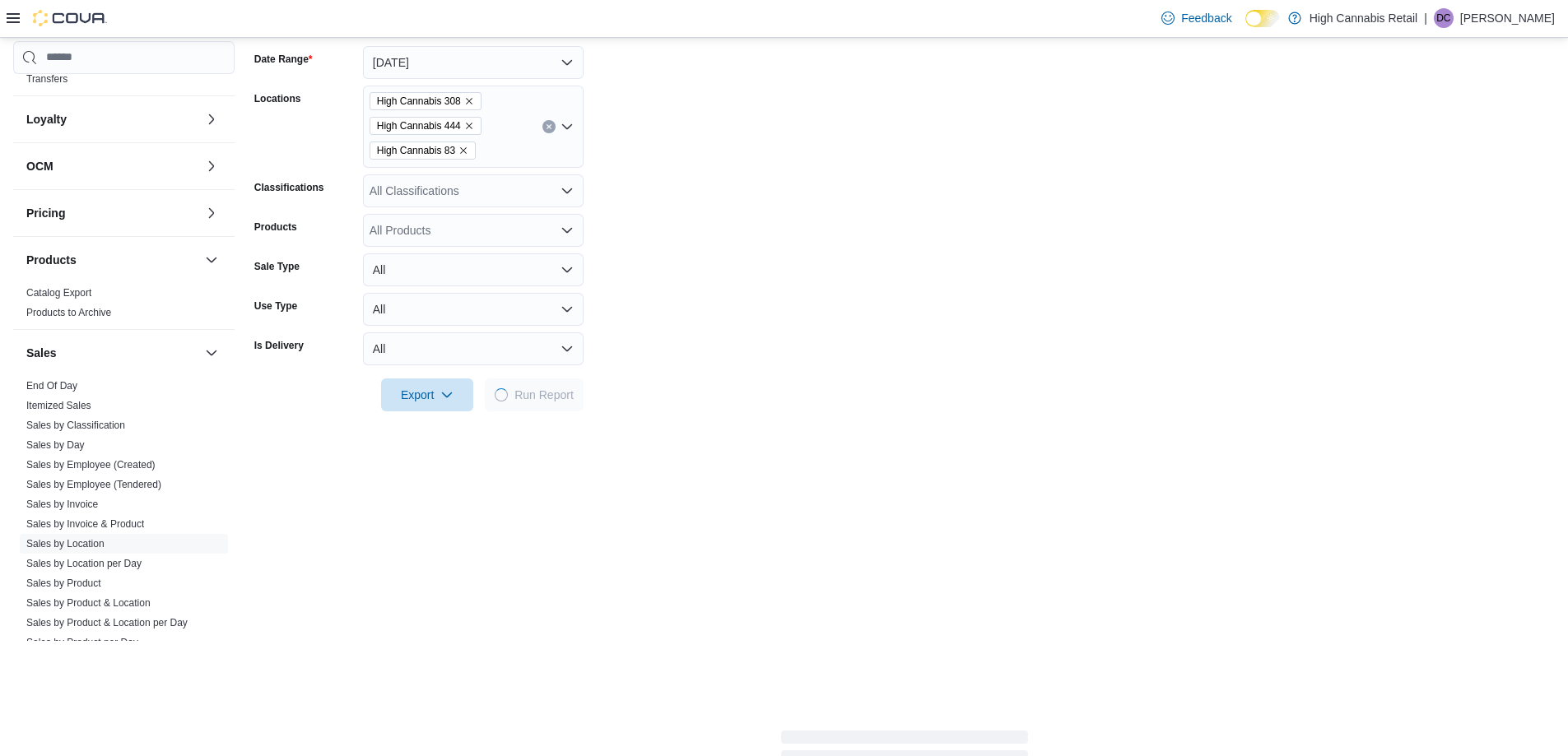
click at [811, 287] on form "Date Range [DATE] Locations High Cannabis 308 High Cannabis 444 High Cannabis 8…" at bounding box center [905, 219] width 1301 height 385
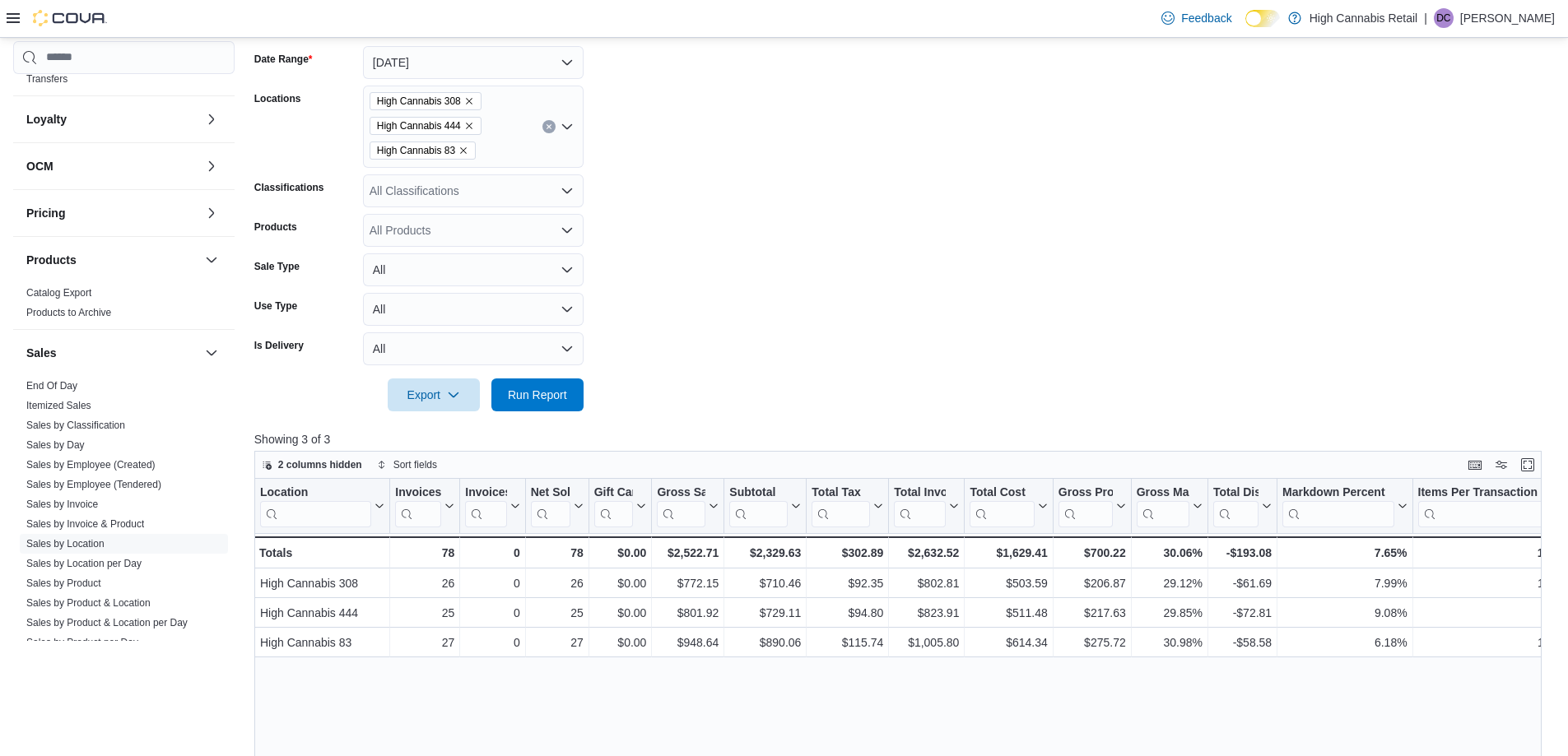
click at [814, 287] on form "Date Range [DATE] Locations High Cannabis 308 High Cannabis 444 High Cannabis 8…" at bounding box center [905, 219] width 1301 height 385
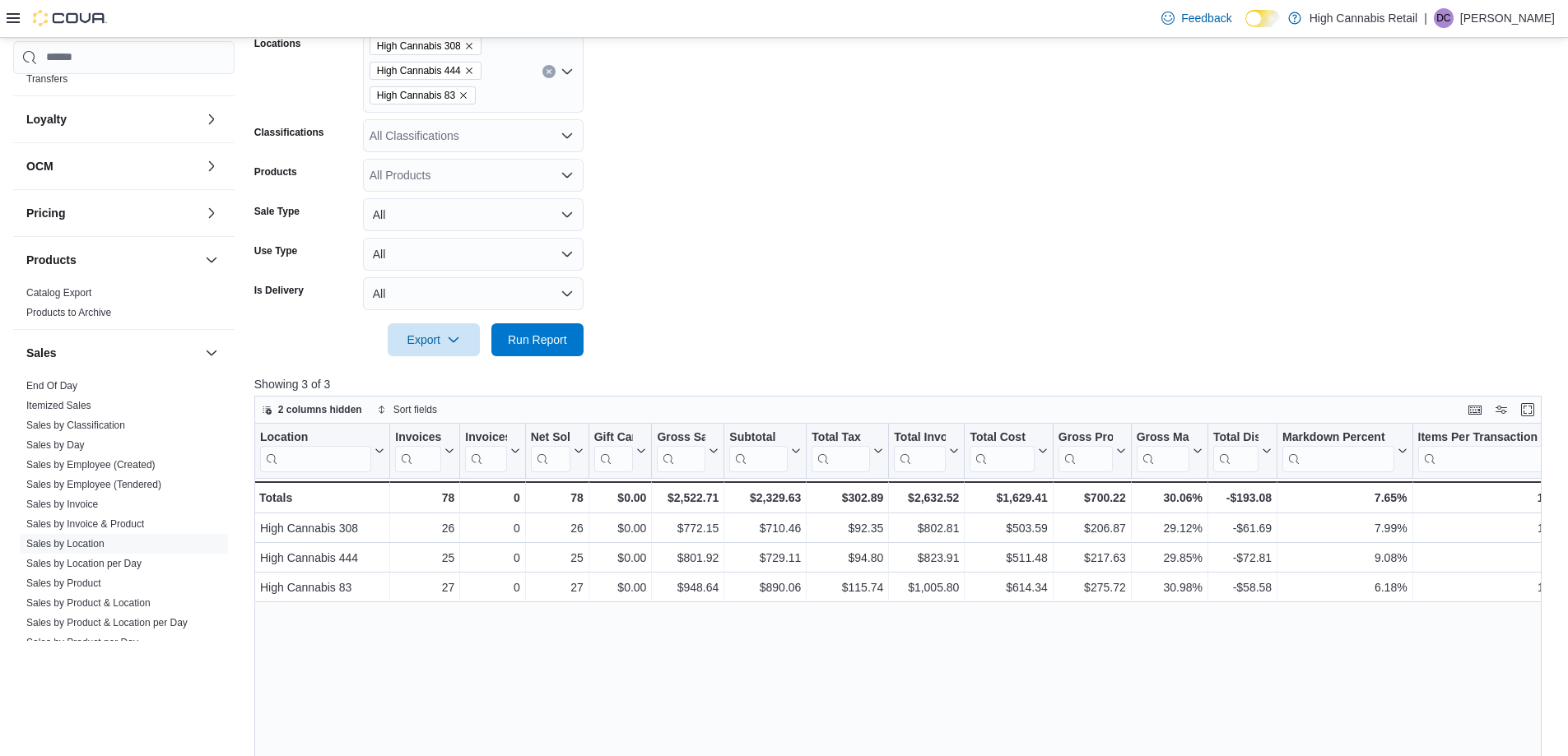
scroll to position [329, 0]
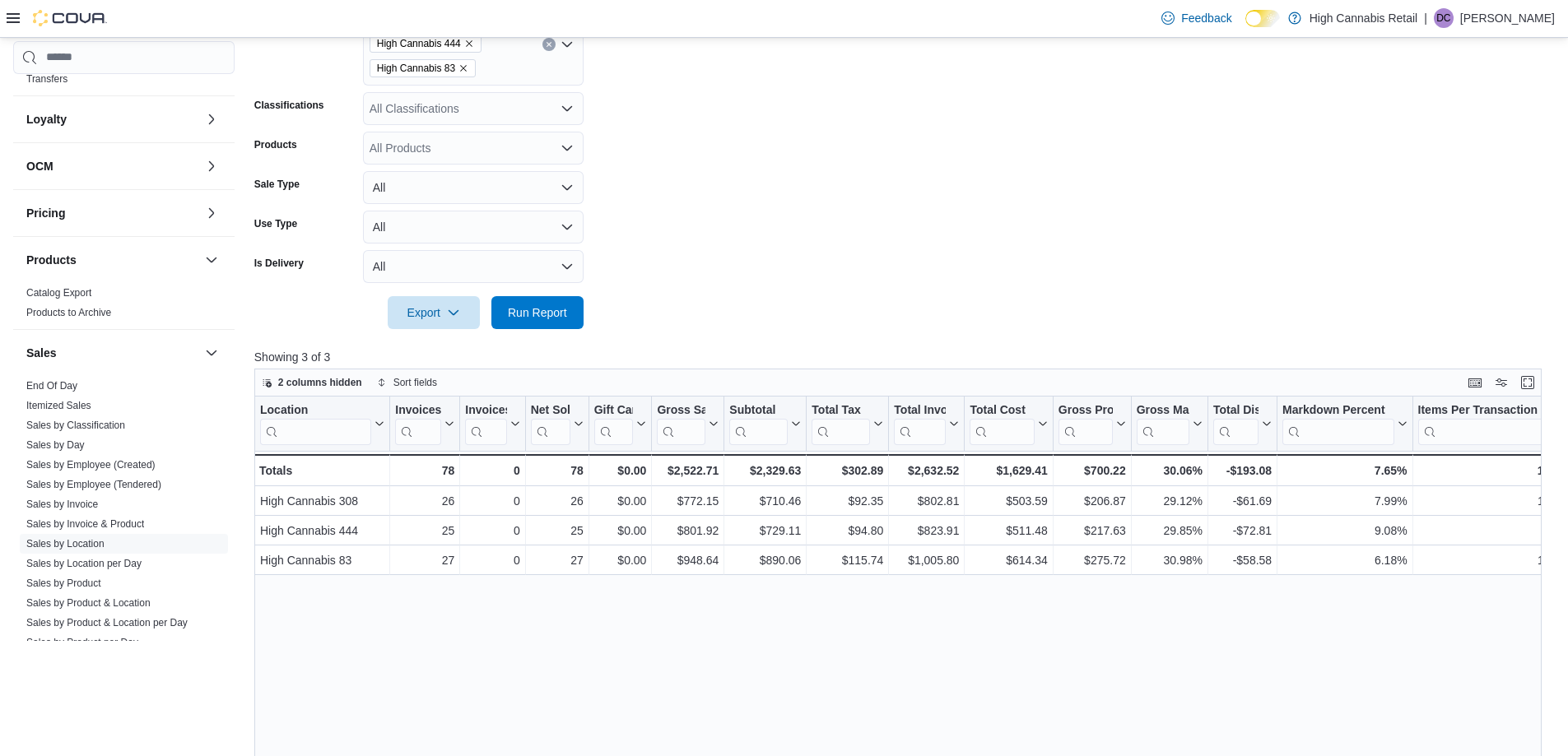
click at [773, 271] on form "Date Range [DATE] Locations High Cannabis 308 High Cannabis 444 High Cannabis 8…" at bounding box center [905, 137] width 1301 height 385
click at [575, 304] on button "Run Report" at bounding box center [537, 312] width 92 height 33
click at [794, 260] on form "Date Range [DATE] Locations High Cannabis 308 High Cannabis 444 High Cannabis 8…" at bounding box center [905, 137] width 1301 height 385
drag, startPoint x: 556, startPoint y: 312, endPoint x: 684, endPoint y: 275, distance: 133.2
click at [556, 311] on span "Run Report" at bounding box center [537, 312] width 59 height 16
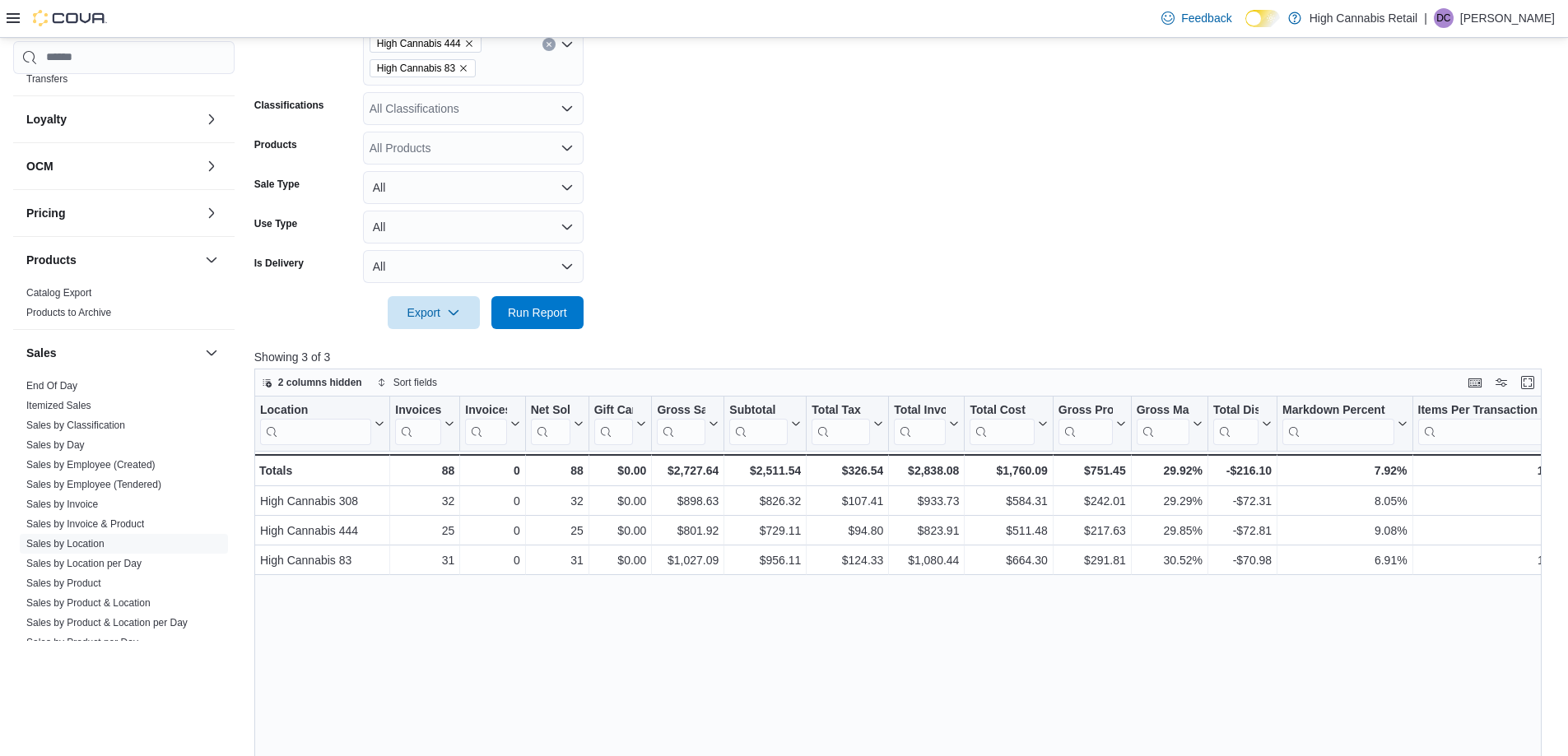
click at [735, 215] on form "Date Range [DATE] Locations High Cannabis 308 High Cannabis 444 High Cannabis 8…" at bounding box center [905, 137] width 1301 height 385
click at [559, 328] on span "Run Report" at bounding box center [537, 312] width 72 height 33
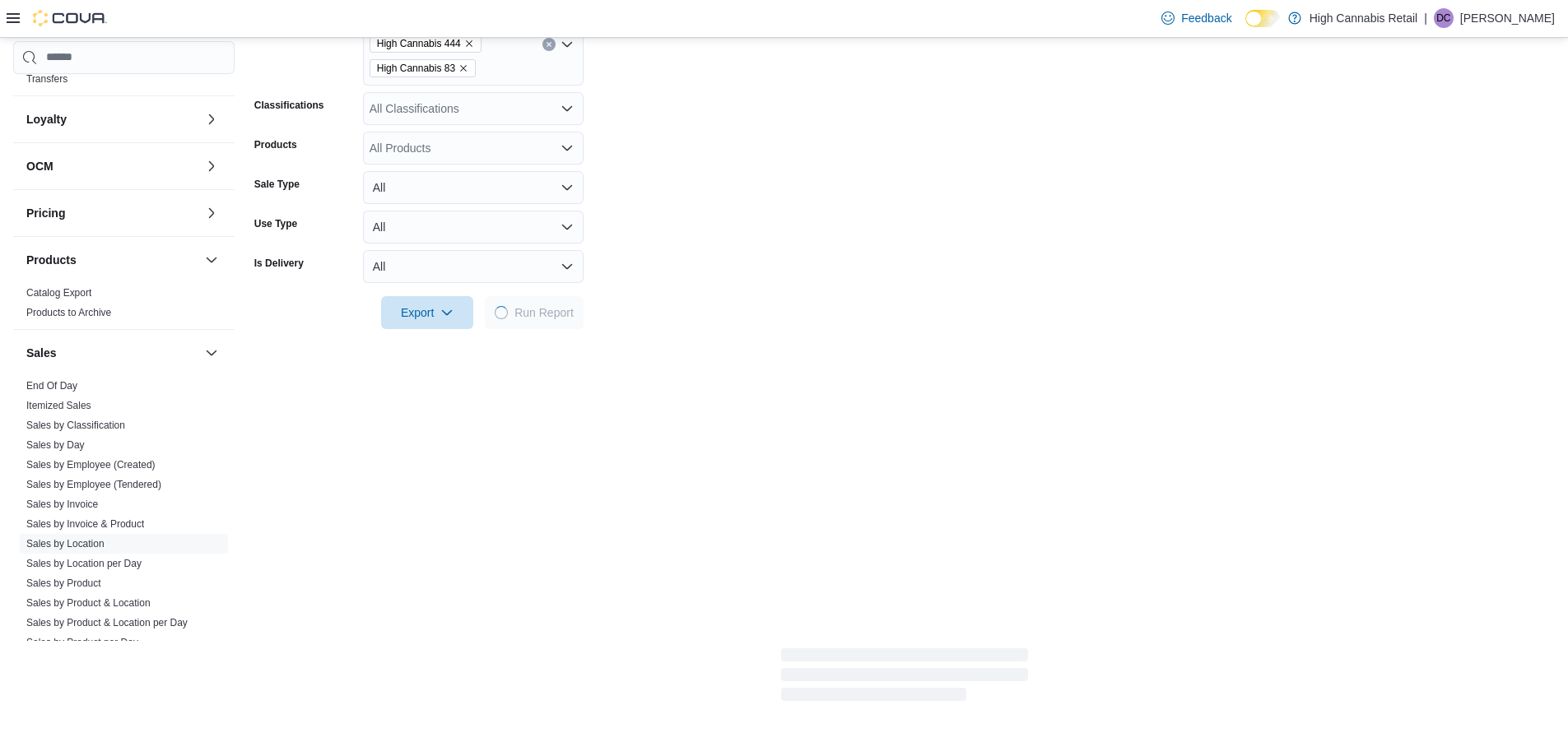
click at [800, 272] on form "Date Range [DATE] Locations High Cannabis 308 High Cannabis 444 High Cannabis 8…" at bounding box center [905, 137] width 1301 height 385
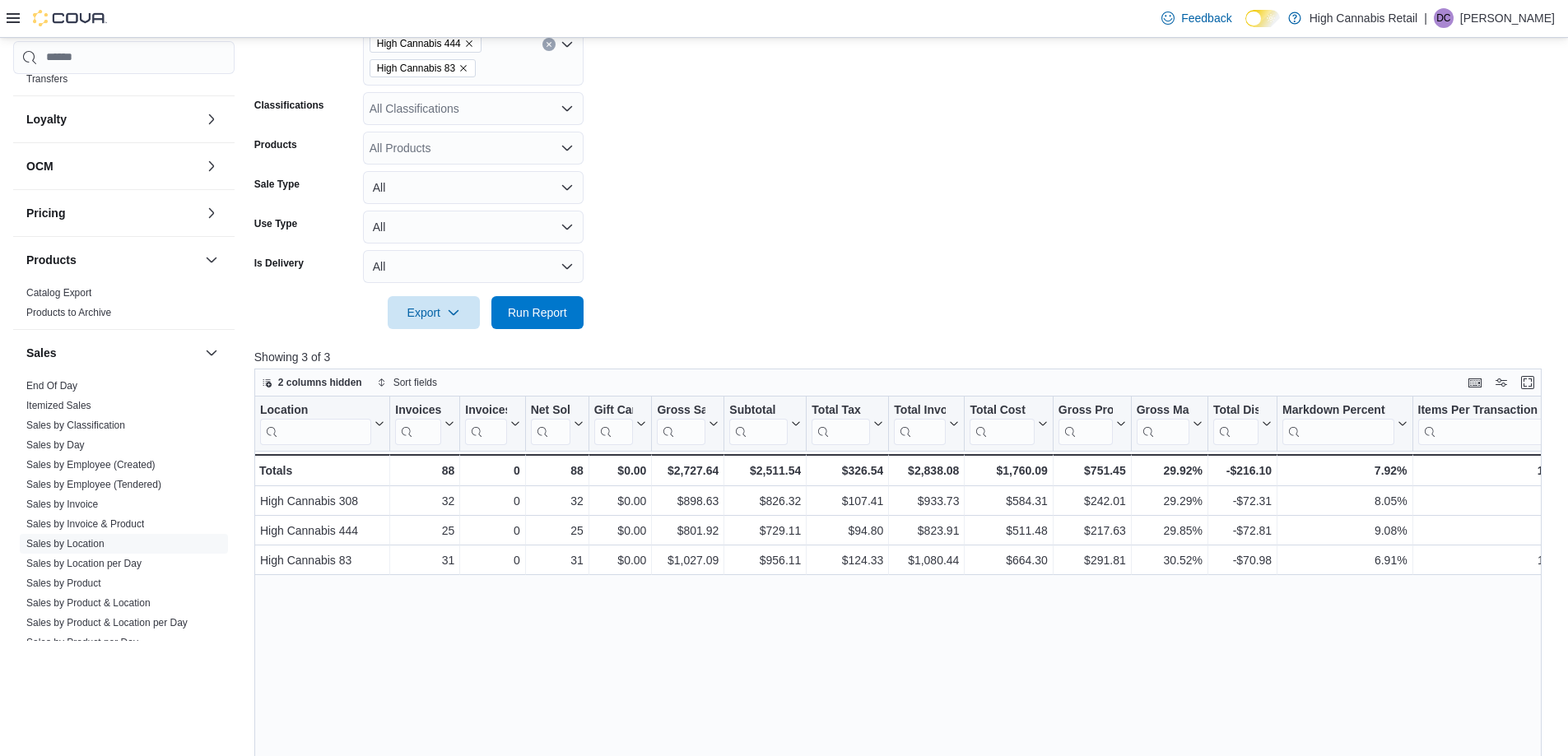
click at [769, 249] on form "Date Range [DATE] Locations High Cannabis 308 High Cannabis 444 High Cannabis 8…" at bounding box center [905, 137] width 1301 height 385
click at [824, 304] on form "Date Range [DATE] Locations High Cannabis 308 High Cannabis 444 High Cannabis 8…" at bounding box center [905, 137] width 1301 height 385
click at [654, 302] on form "Date Range [DATE] Locations High Cannabis 308 High Cannabis 444 High Cannabis 8…" at bounding box center [905, 137] width 1301 height 385
click at [527, 313] on span "Run Report" at bounding box center [537, 312] width 59 height 16
click at [767, 213] on form "Date Range [DATE] Locations High Cannabis 308 High Cannabis 444 High Cannabis 8…" at bounding box center [905, 137] width 1301 height 385
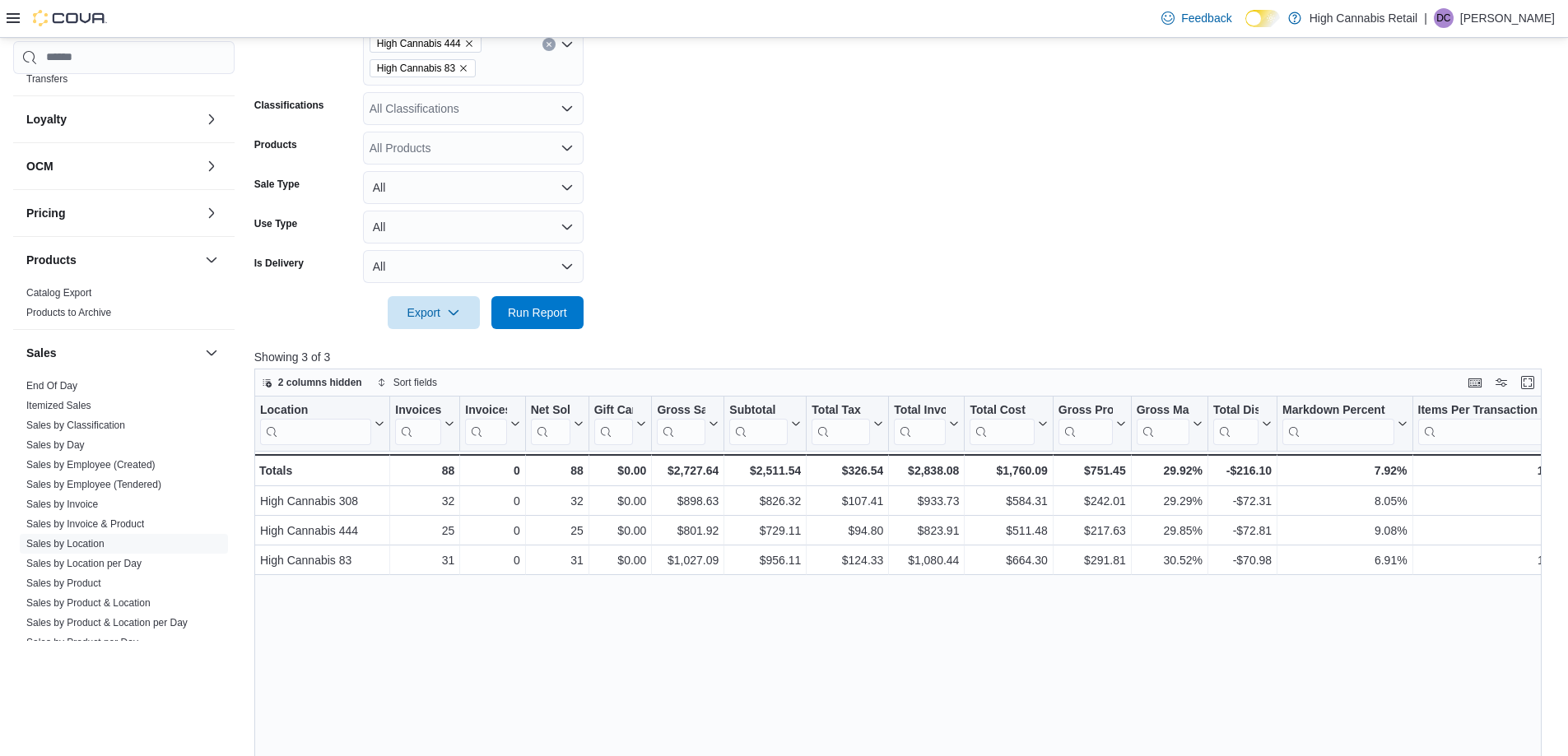
click at [758, 214] on form "Date Range [DATE] Locations High Cannabis 308 High Cannabis 444 High Cannabis 8…" at bounding box center [905, 137] width 1301 height 385
click at [537, 306] on span "Run Report" at bounding box center [537, 312] width 59 height 16
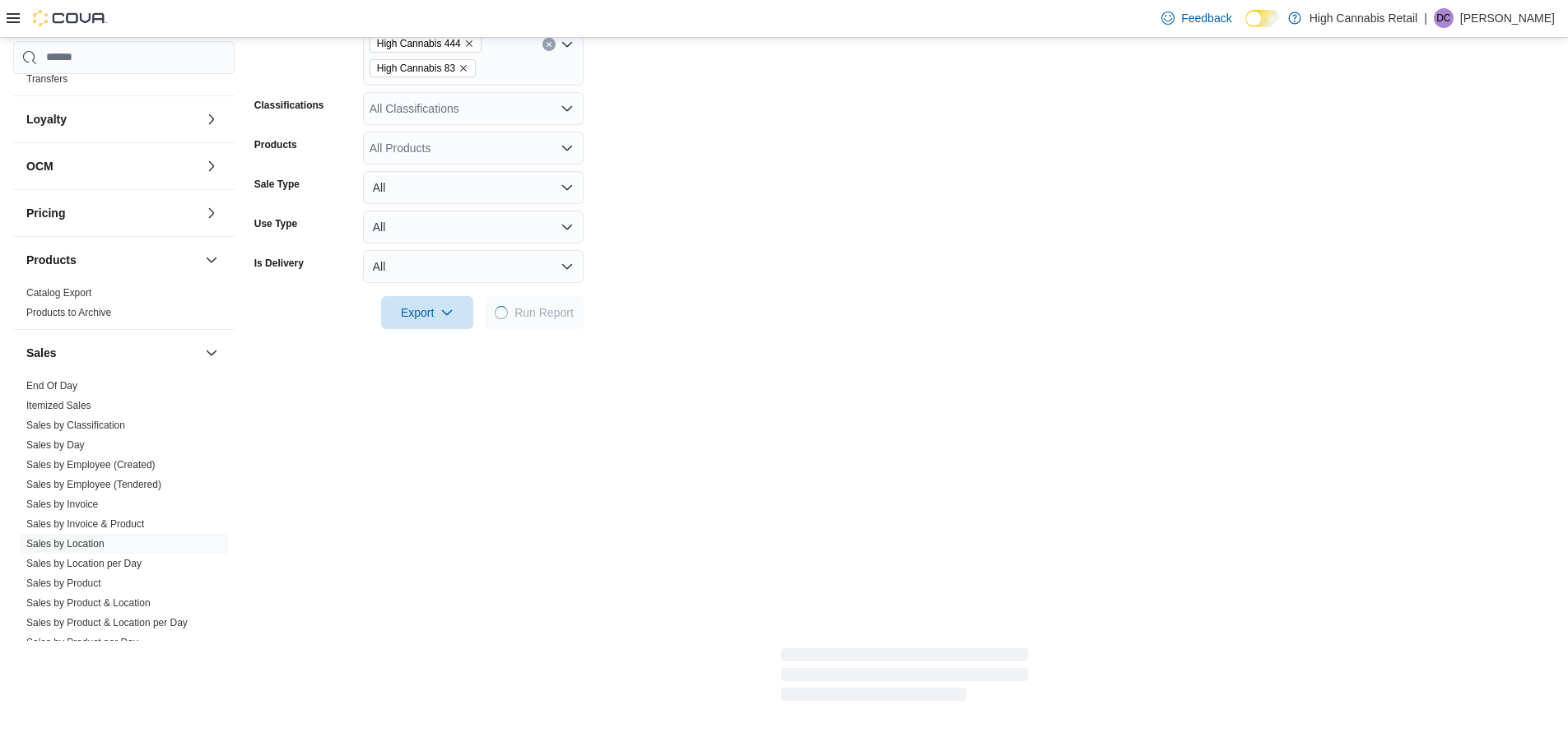
click at [812, 244] on form "Date Range [DATE] Locations High Cannabis 308 High Cannabis 444 High Cannabis 8…" at bounding box center [905, 137] width 1301 height 385
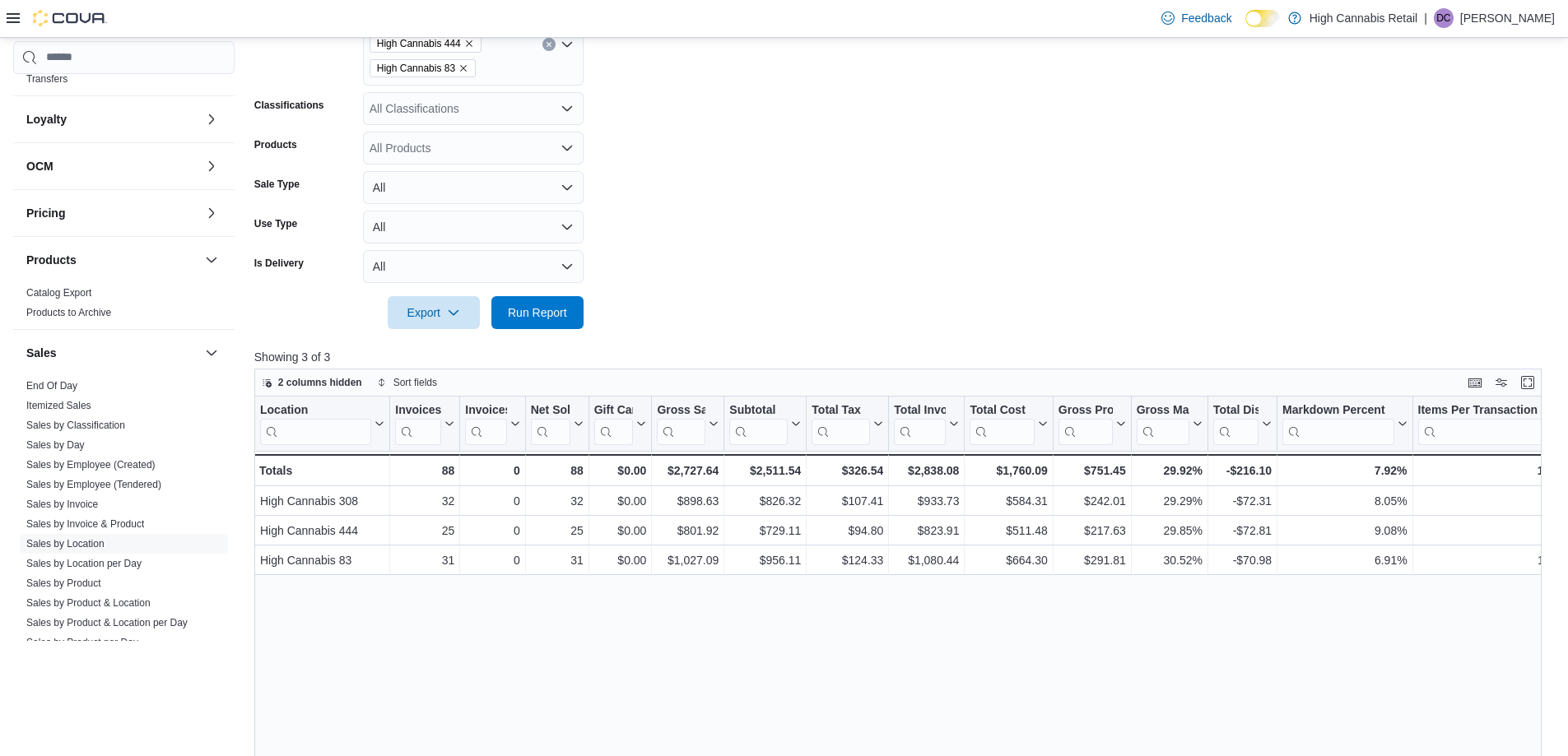
click at [812, 240] on form "Date Range [DATE] Locations High Cannabis 308 High Cannabis 444 High Cannabis 8…" at bounding box center [905, 137] width 1301 height 385
click at [534, 319] on span "Run Report" at bounding box center [537, 312] width 59 height 16
click at [528, 310] on span "Run Report" at bounding box center [537, 312] width 59 height 16
click at [813, 274] on form "Date Range [DATE] Locations High Cannabis 308 High Cannabis 444 High Cannabis 8…" at bounding box center [905, 137] width 1301 height 385
click at [750, 323] on form "Date Range [DATE] Locations High Cannabis 308 High Cannabis 444 High Cannabis 8…" at bounding box center [905, 137] width 1301 height 385
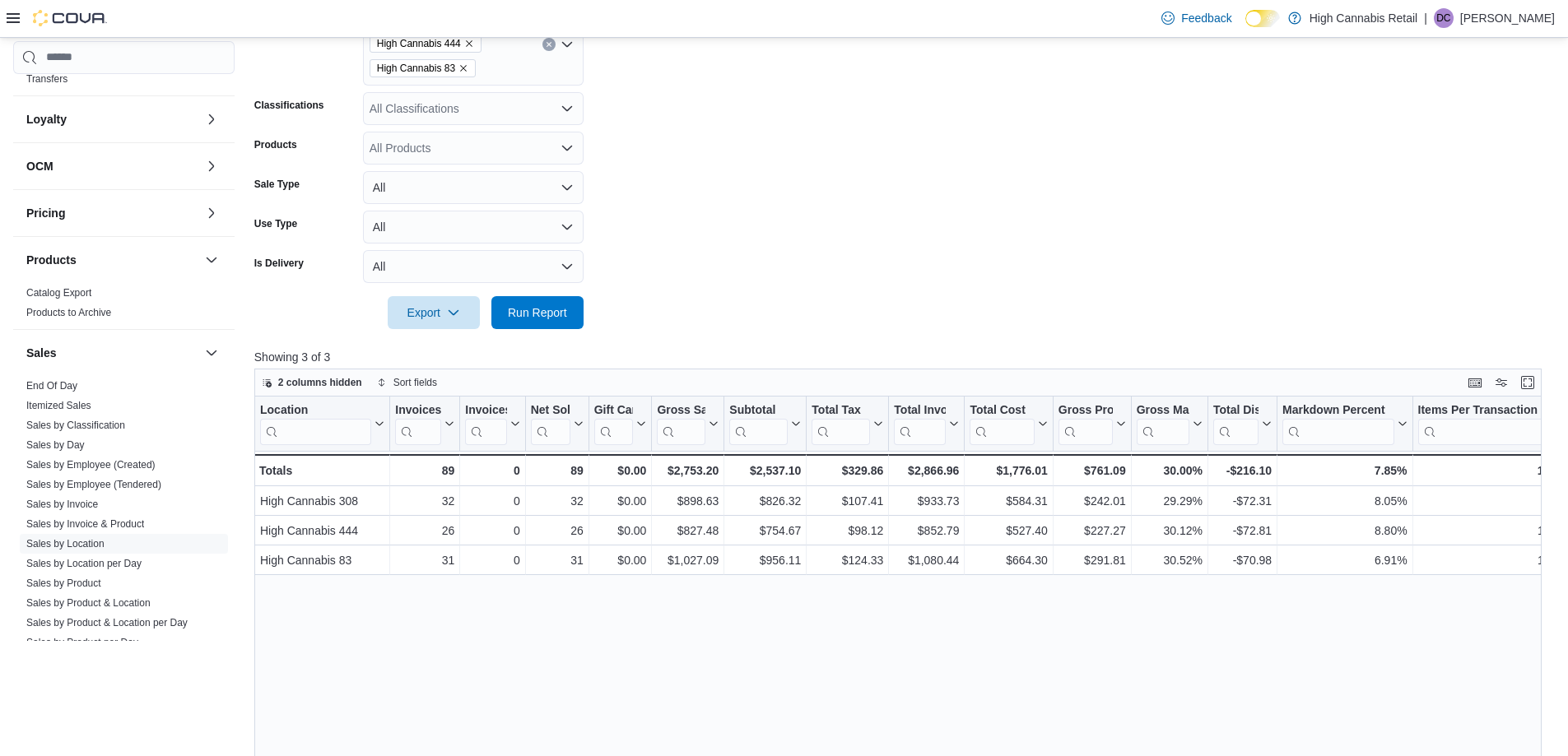
click at [1215, 103] on form "Date Range [DATE] Locations High Cannabis 308 High Cannabis 444 High Cannabis 8…" at bounding box center [905, 137] width 1301 height 385
click at [805, 220] on form "Date Range [DATE] Locations High Cannabis 308 High Cannabis 444 High Cannabis 8…" at bounding box center [905, 137] width 1301 height 385
click at [827, 227] on form "Date Range [DATE] Locations High Cannabis 308 High Cannabis 444 High Cannabis 8…" at bounding box center [905, 137] width 1301 height 385
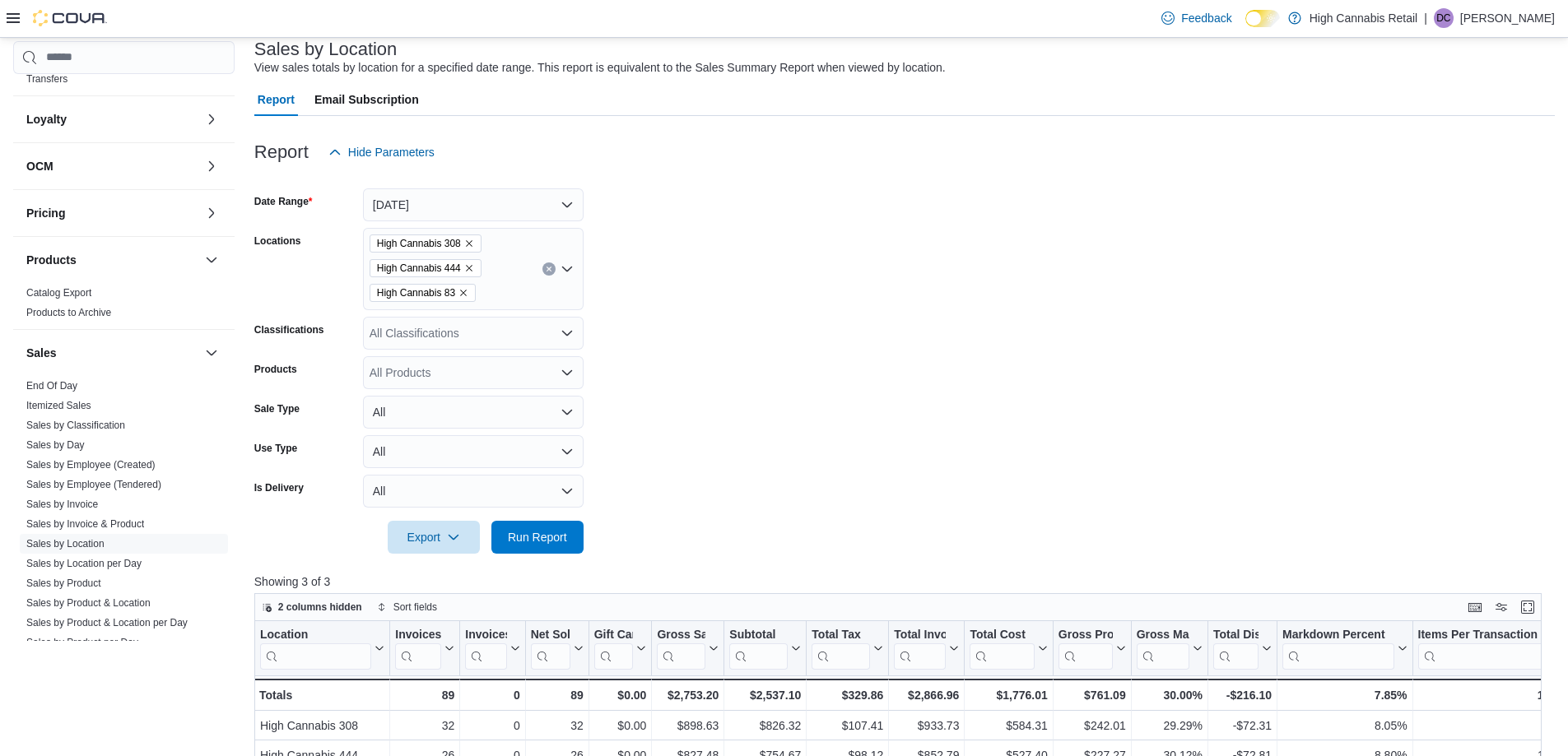
scroll to position [165, 0]
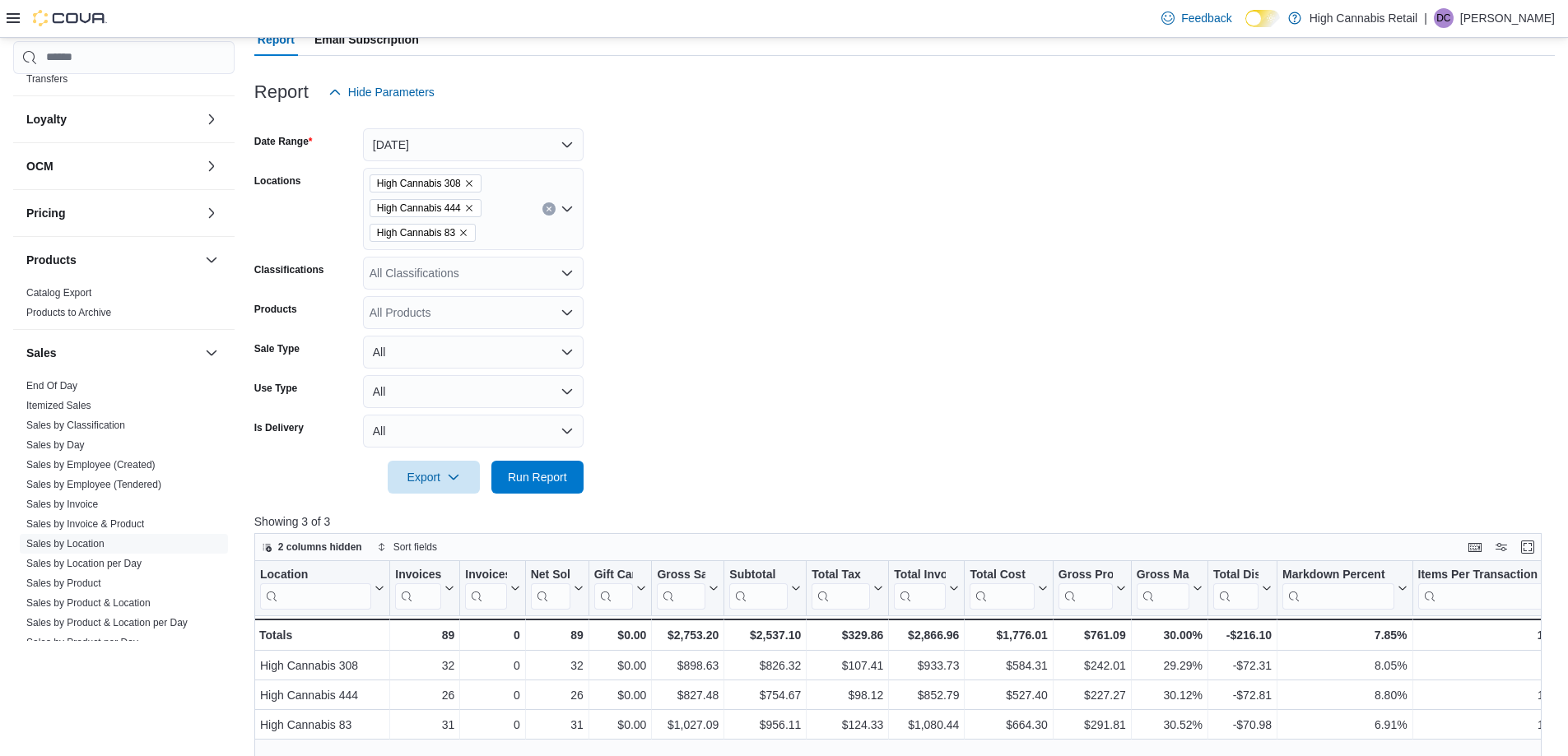
click at [820, 386] on form "Date Range [DATE] Locations High Cannabis 308 High Cannabis 444 High Cannabis 8…" at bounding box center [905, 301] width 1301 height 385
click at [540, 483] on span "Run Report" at bounding box center [537, 476] width 59 height 16
click at [938, 433] on form "Date Range [DATE] Locations High Cannabis 308 High Cannabis 444 High Cannabis 8…" at bounding box center [905, 301] width 1301 height 385
click at [584, 482] on form "Date Range [DATE] Locations High Cannabis 308 High Cannabis 444 High Cannabis 8…" at bounding box center [905, 301] width 1301 height 385
click at [576, 483] on button "Run Report" at bounding box center [537, 477] width 92 height 33
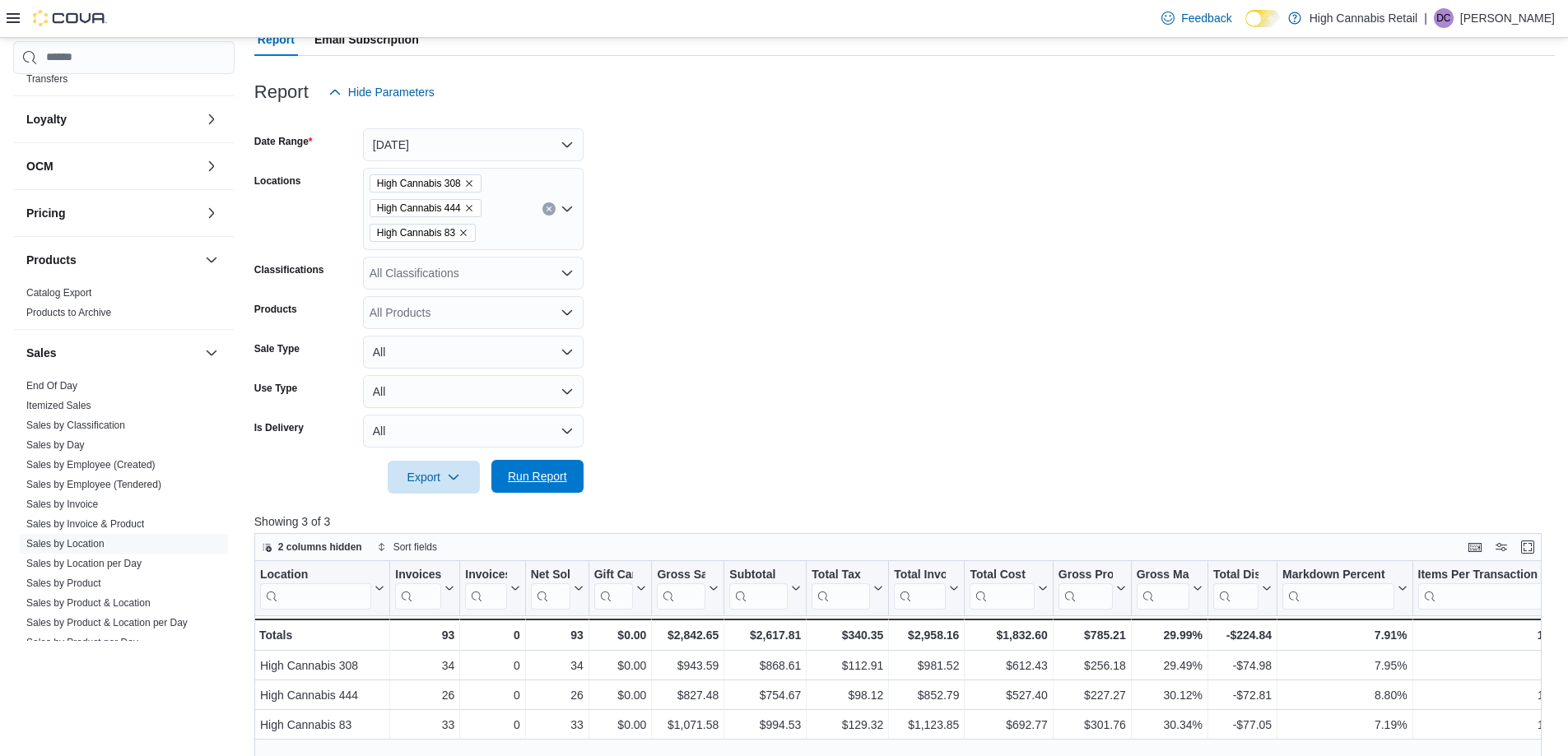
click at [539, 481] on span "Run Report" at bounding box center [537, 476] width 59 height 16
click at [902, 232] on form "Date Range [DATE] Locations High Cannabis 308 High Cannabis 444 High Cannabis 8…" at bounding box center [905, 301] width 1301 height 385
click at [719, 432] on form "Date Range [DATE] Locations High Cannabis 308 High Cannabis 444 High Cannabis 8…" at bounding box center [905, 301] width 1301 height 385
click at [537, 470] on span "Run Report" at bounding box center [537, 476] width 59 height 16
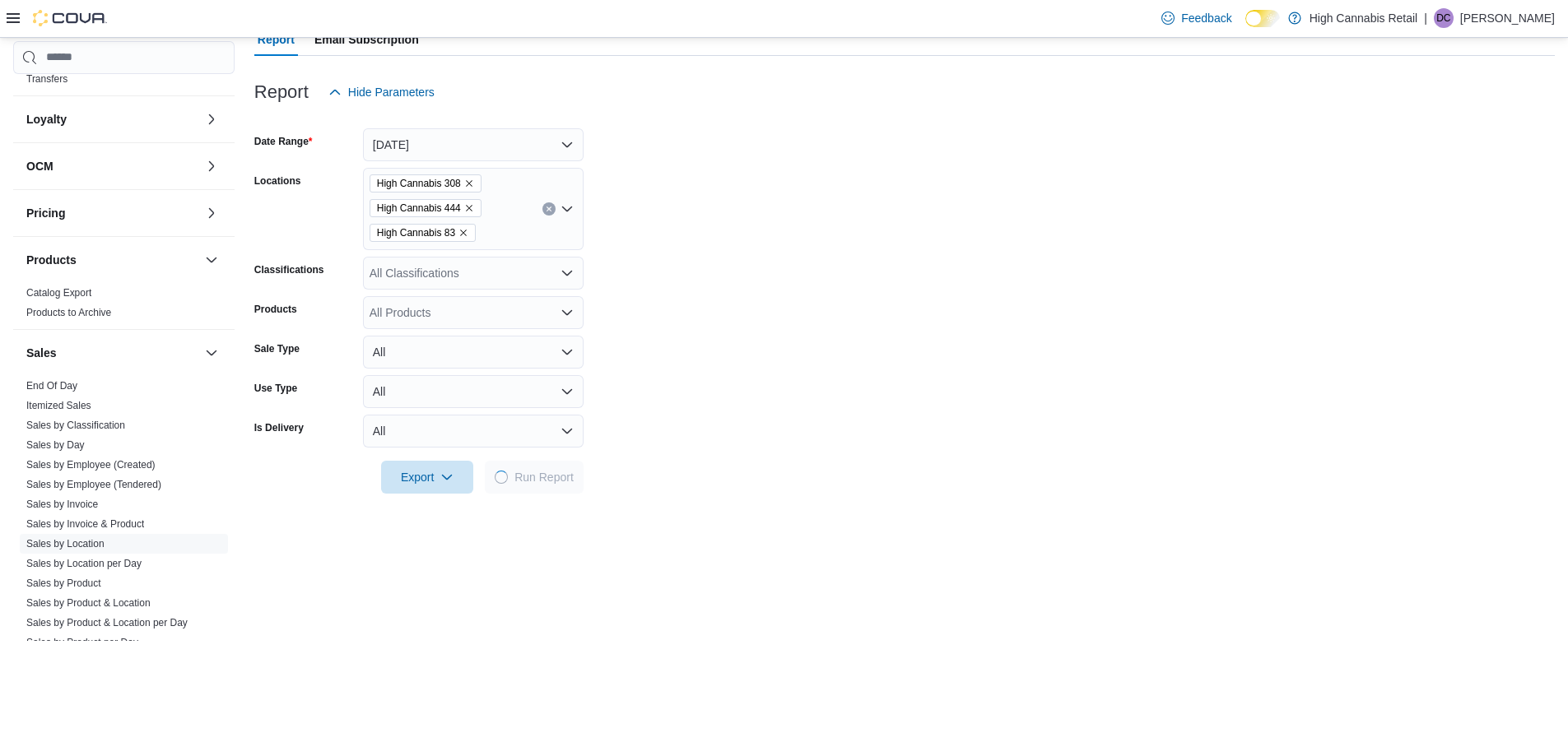
click at [784, 386] on form "Date Range [DATE] Locations High Cannabis 308 High Cannabis 444 High Cannabis 8…" at bounding box center [905, 301] width 1301 height 385
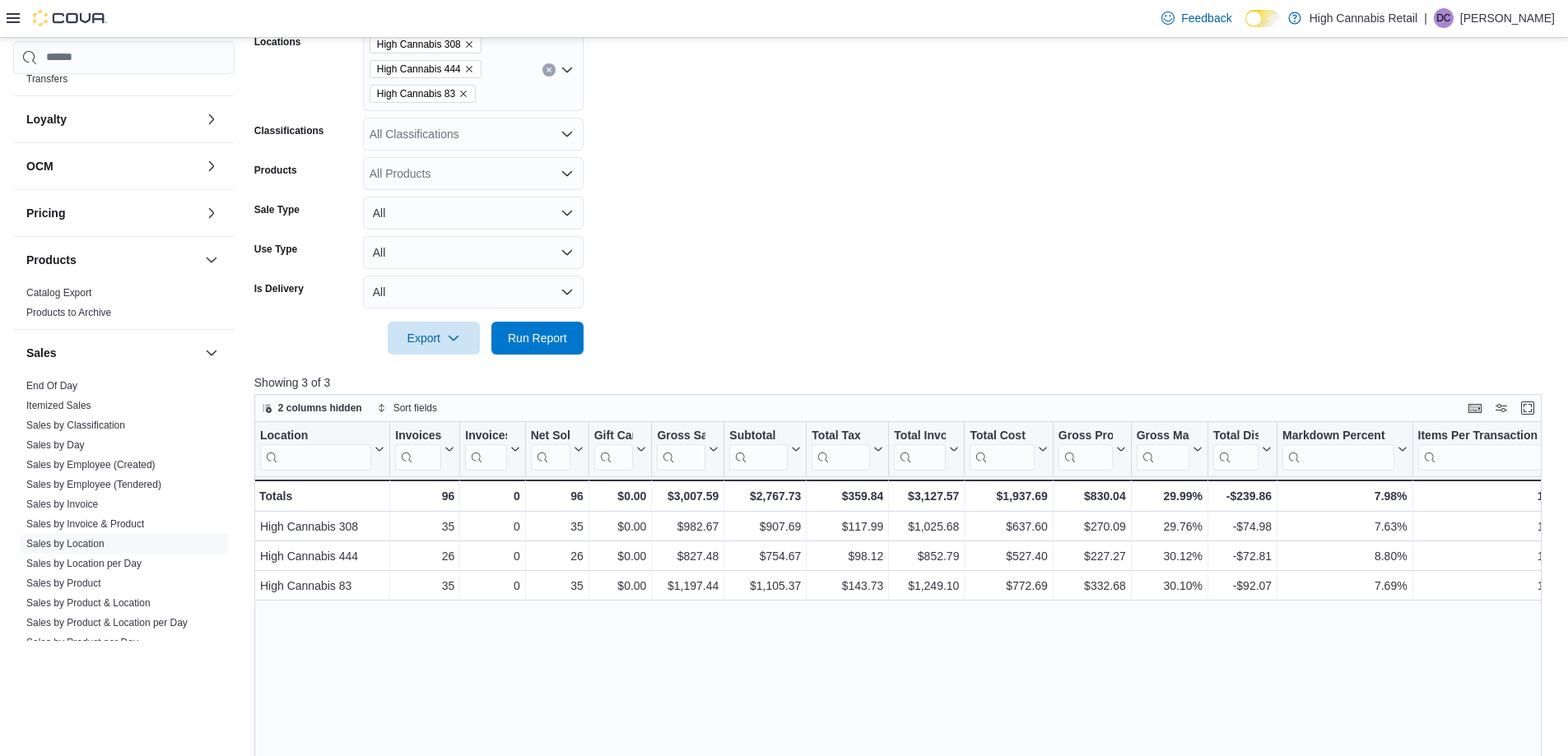
scroll to position [329, 0]
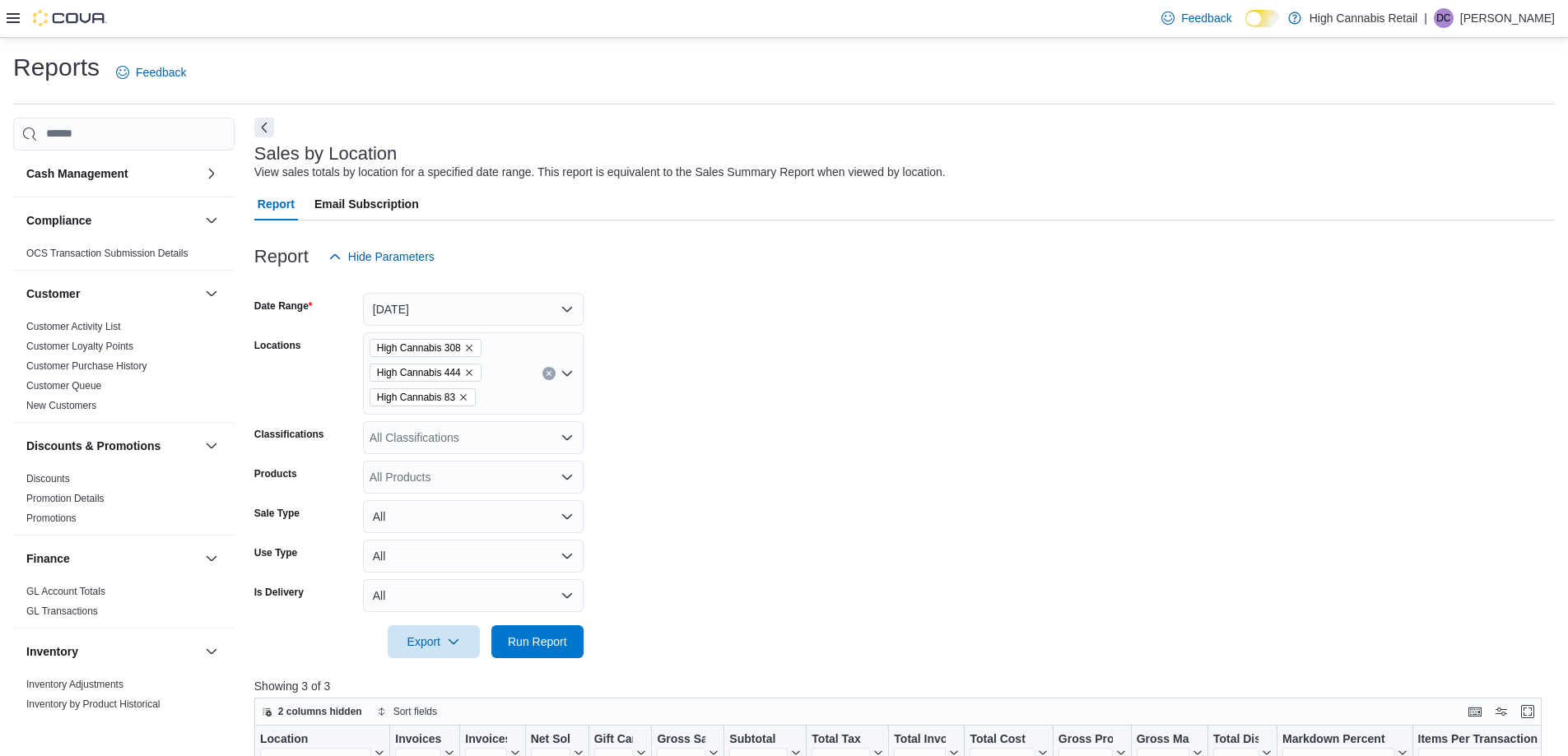
click at [682, 79] on div "Reports Feedback" at bounding box center [783, 72] width 1541 height 43
click at [653, 551] on form "Date Range [DATE] Locations High Cannabis 308 High Cannabis 444 High Cannabis 8…" at bounding box center [905, 466] width 1301 height 385
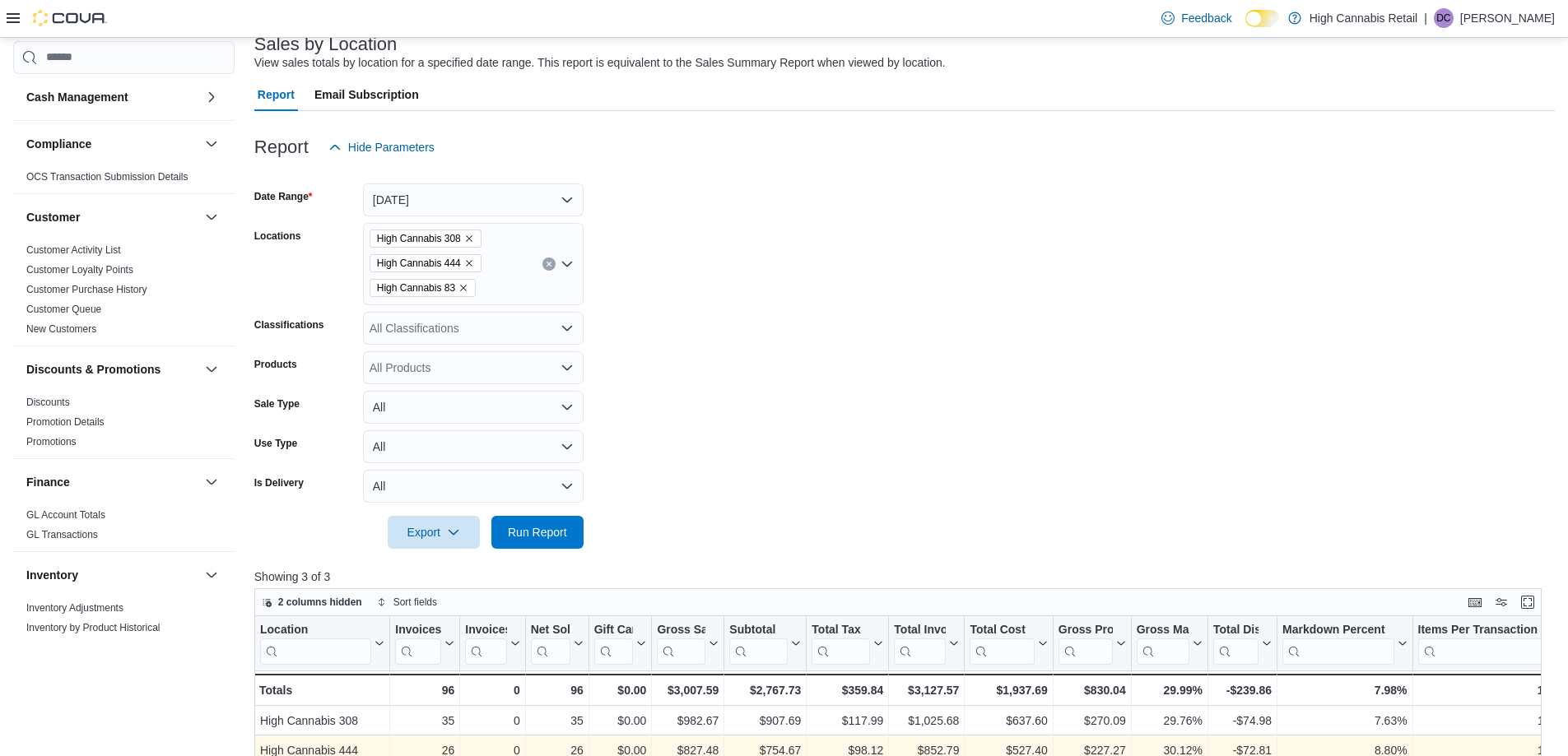
scroll to position [329, 0]
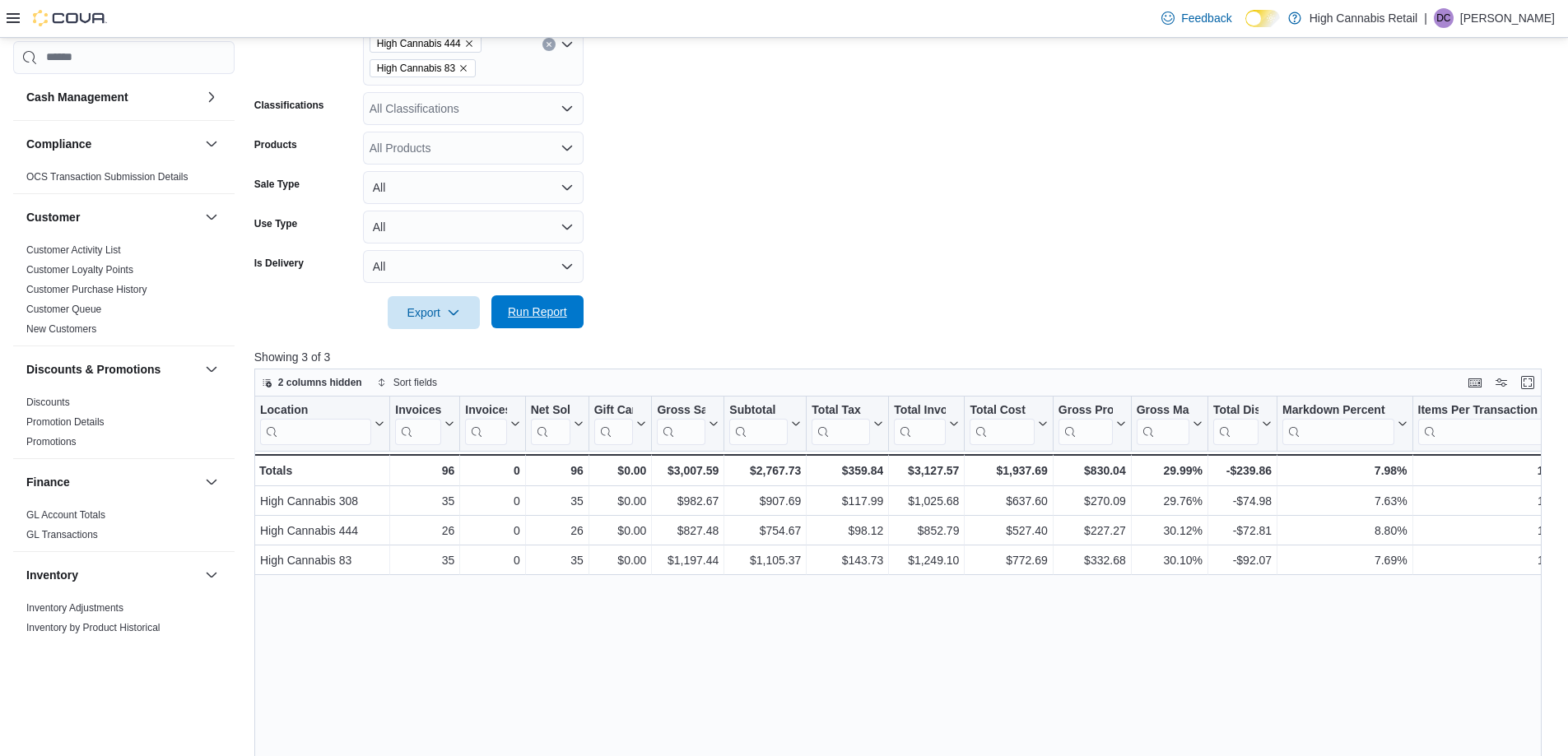
click at [541, 317] on span "Run Report" at bounding box center [537, 312] width 59 height 16
click at [883, 251] on form "Date Range [DATE] Locations High Cannabis 308 High Cannabis 444 High Cannabis 8…" at bounding box center [905, 137] width 1301 height 385
click at [847, 255] on form "Date Range [DATE] Locations High Cannabis 308 High Cannabis 444 High Cannabis 8…" at bounding box center [905, 137] width 1301 height 385
click at [550, 328] on span "Run Report" at bounding box center [537, 312] width 72 height 33
click at [912, 233] on form "Date Range [DATE] Locations High Cannabis 308 High Cannabis 444 High Cannabis 8…" at bounding box center [905, 137] width 1301 height 385
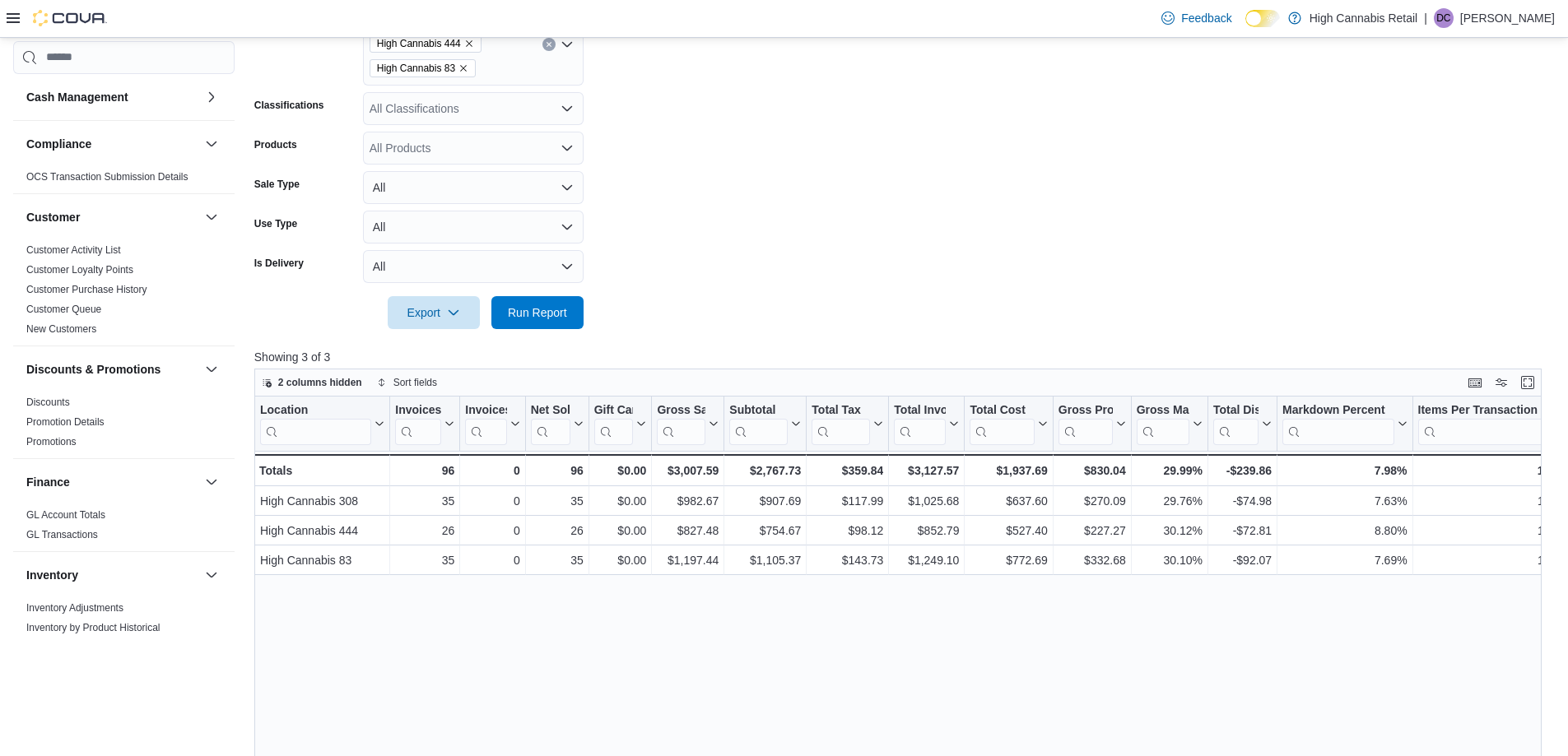
click at [804, 256] on form "Date Range [DATE] Locations High Cannabis 308 High Cannabis 444 High Cannabis 8…" at bounding box center [905, 137] width 1301 height 385
click at [576, 306] on button "Run Report" at bounding box center [537, 312] width 92 height 33
click at [824, 310] on form "Date Range [DATE] Locations High Cannabis 308 High Cannabis 444 High Cannabis 8…" at bounding box center [905, 137] width 1301 height 385
drag, startPoint x: 824, startPoint y: 310, endPoint x: 729, endPoint y: 323, distance: 95.9
click at [821, 311] on form "Date Range [DATE] Locations High Cannabis 308 High Cannabis 444 High Cannabis 8…" at bounding box center [905, 137] width 1301 height 385
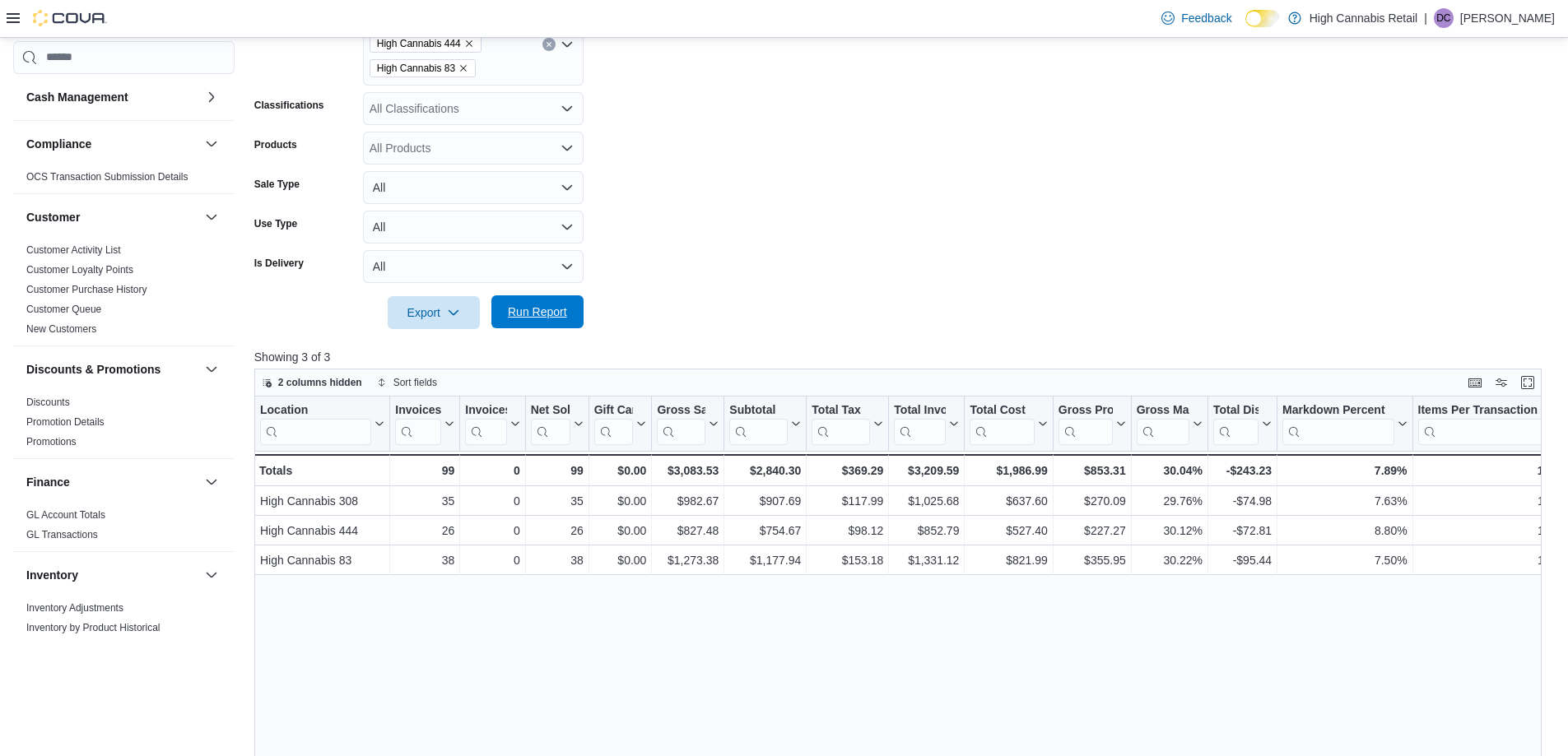
click at [511, 328] on span "Run Report" at bounding box center [537, 312] width 72 height 33
click at [937, 300] on form "Date Range [DATE] Locations High Cannabis 308 High Cannabis 444 High Cannabis 8…" at bounding box center [905, 137] width 1301 height 385
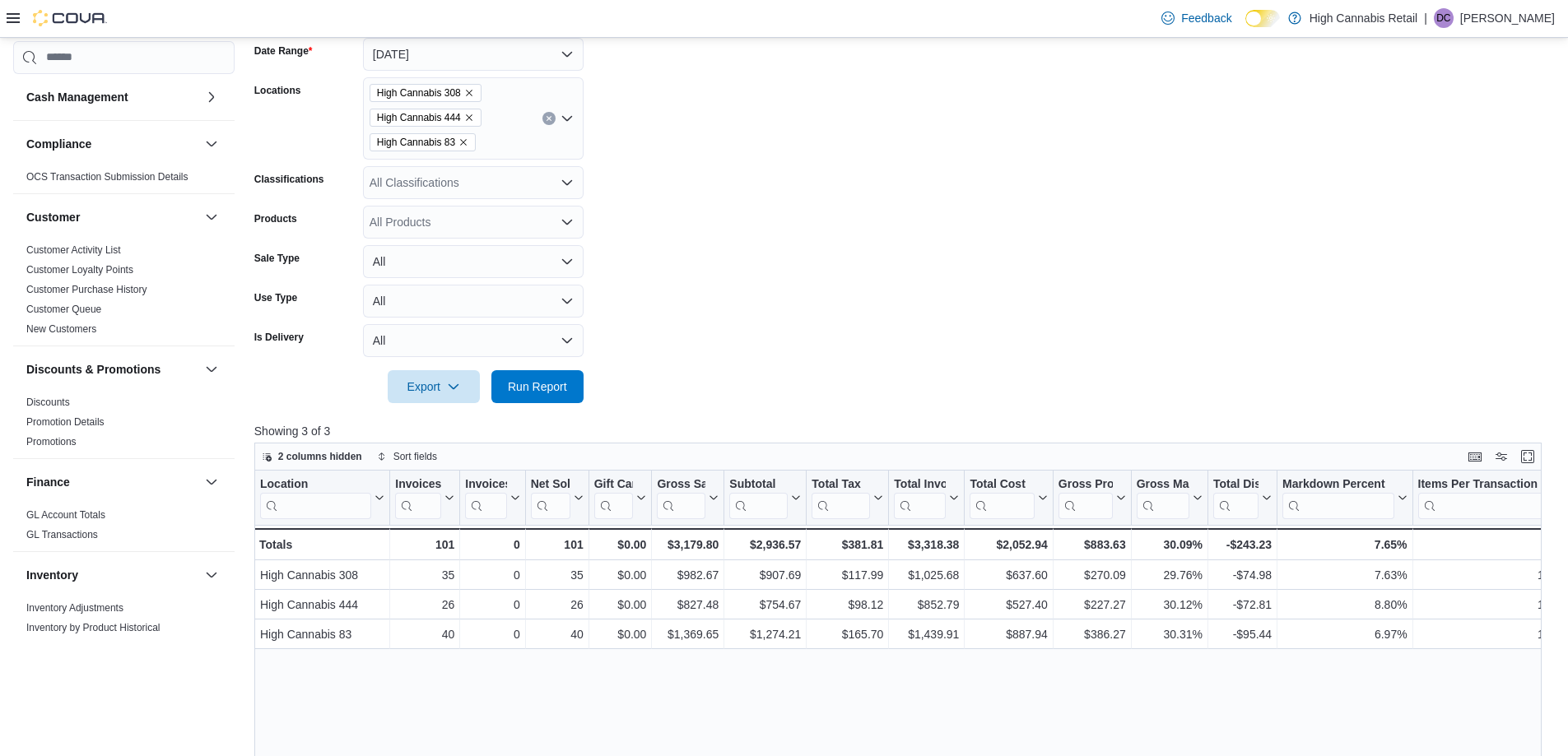
scroll to position [165, 0]
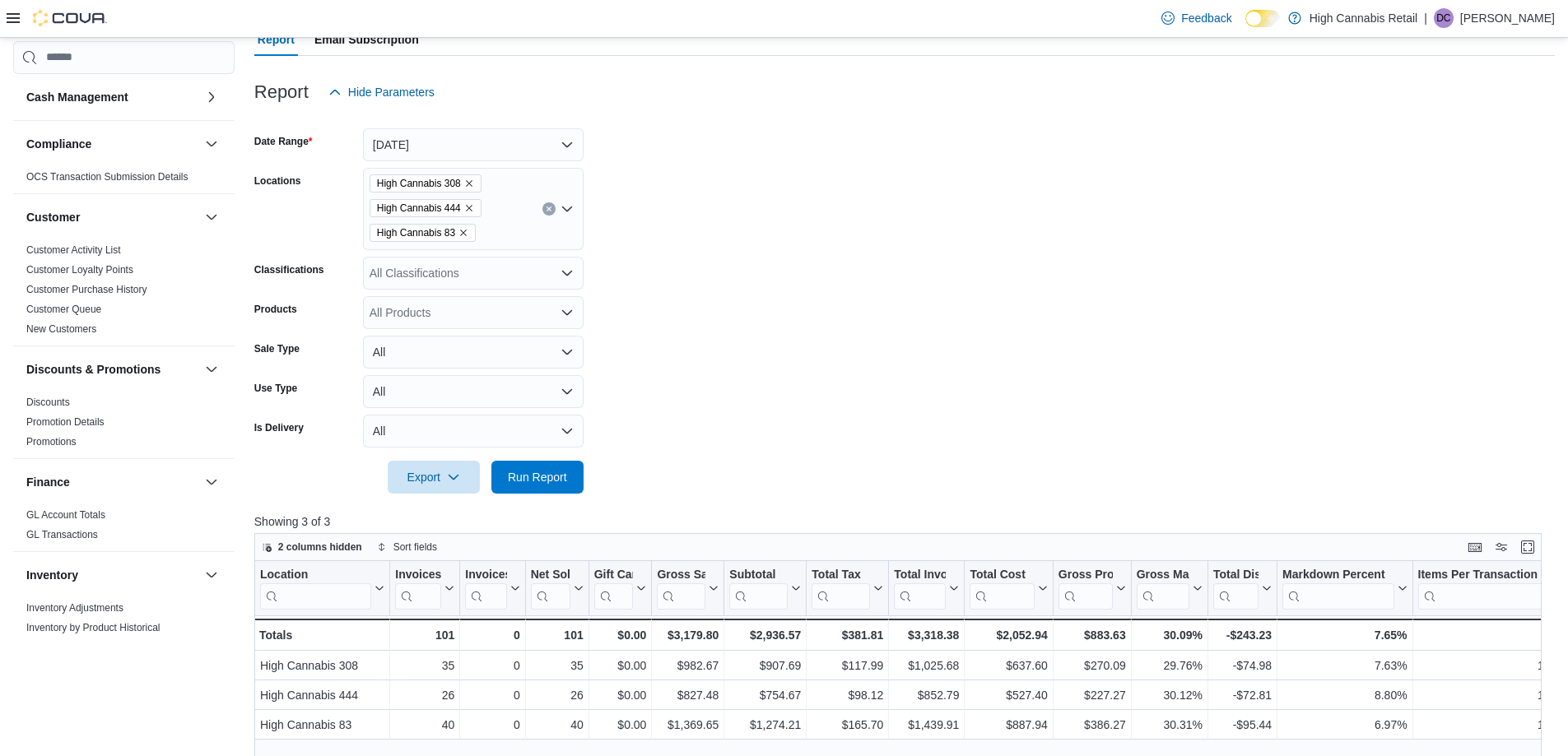
click at [741, 260] on form "Date Range [DATE] Locations High Cannabis 308 High Cannabis 444 High Cannabis 8…" at bounding box center [905, 301] width 1301 height 385
click at [538, 483] on span "Run Report" at bounding box center [537, 476] width 59 height 16
click at [889, 370] on form "Date Range [DATE] Locations High Cannabis 308 High Cannabis 444 High Cannabis 8…" at bounding box center [905, 301] width 1301 height 385
click at [737, 254] on form "Date Range [DATE] Locations High Cannabis 308 High Cannabis 444 High Cannabis 8…" at bounding box center [905, 301] width 1301 height 385
click at [852, 286] on form "Date Range [DATE] Locations High Cannabis 308 High Cannabis 444 High Cannabis 8…" at bounding box center [905, 301] width 1301 height 385
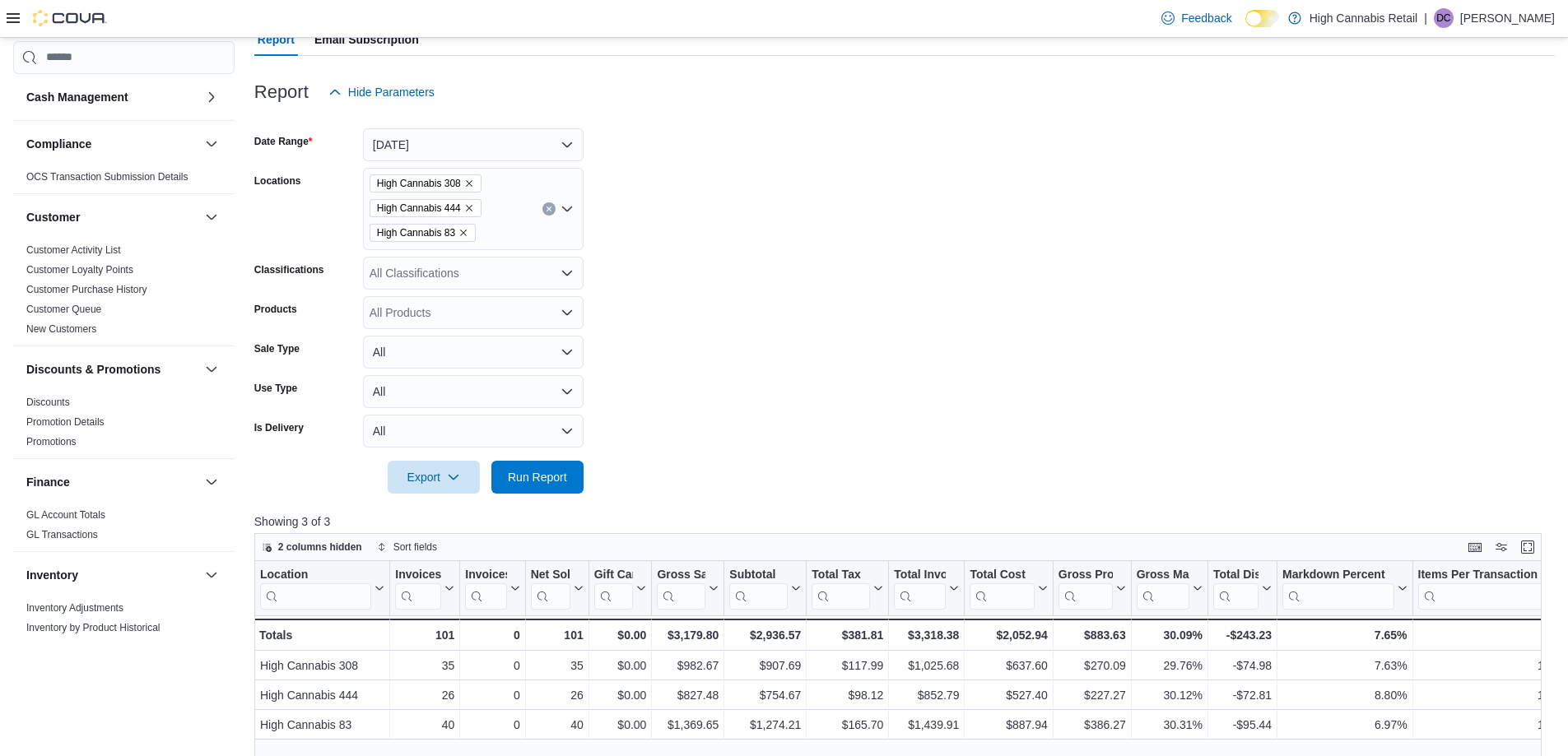
click at [893, 413] on form "Date Range [DATE] Locations High Cannabis 308 High Cannabis 444 High Cannabis 8…" at bounding box center [905, 301] width 1301 height 385
click at [900, 434] on form "Date Range [DATE] Locations High Cannabis 308 High Cannabis 444 High Cannabis 8…" at bounding box center [905, 301] width 1301 height 385
click at [902, 440] on form "Date Range [DATE] Locations High Cannabis 308 High Cannabis 444 High Cannabis 8…" at bounding box center [905, 301] width 1301 height 385
click at [896, 443] on form "Date Range [DATE] Locations High Cannabis 308 High Cannabis 444 High Cannabis 8…" at bounding box center [905, 301] width 1301 height 385
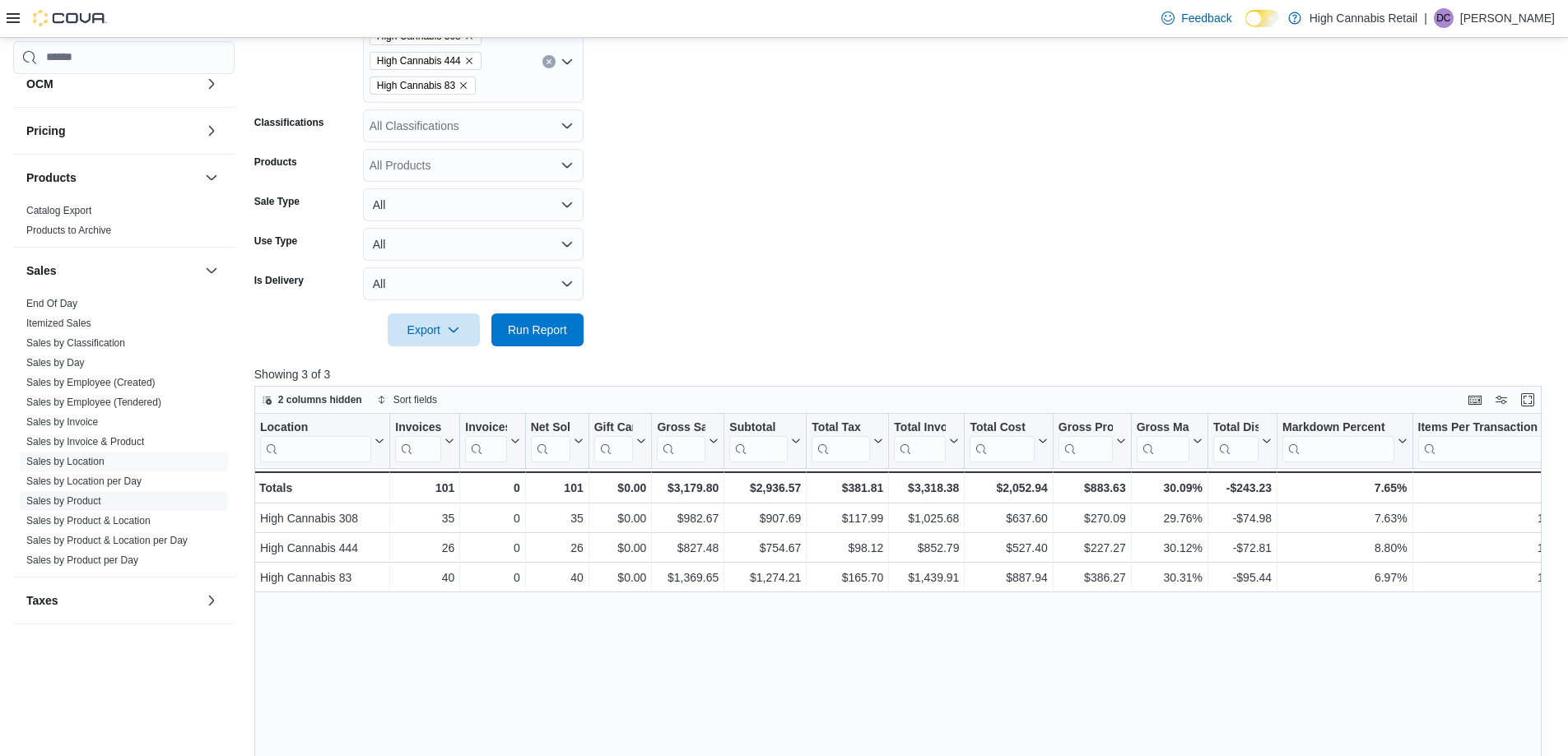
scroll to position [560, 0]
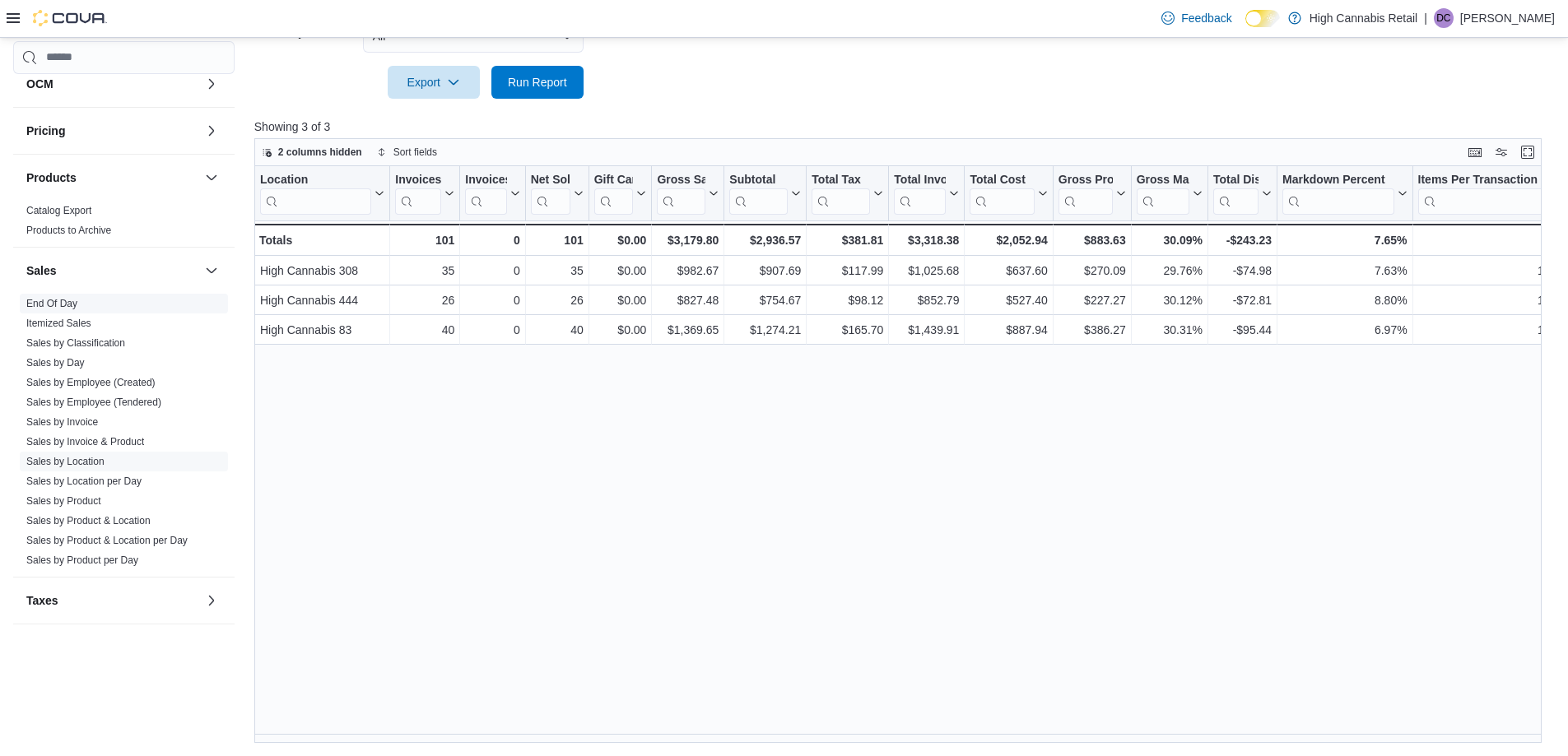
click at [63, 305] on link "End Of Day" at bounding box center [51, 303] width 51 height 11
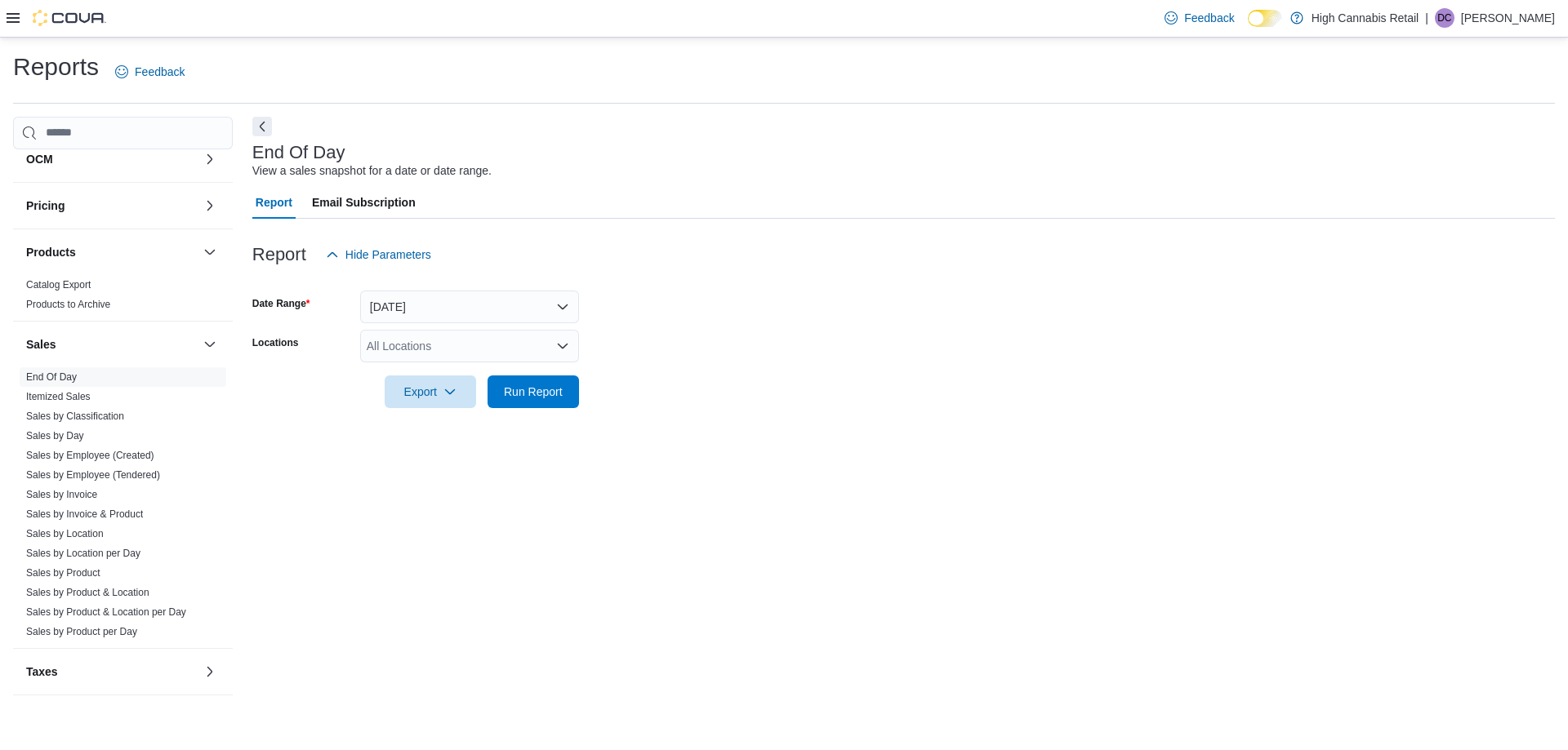
click at [446, 355] on div "All Locations" at bounding box center [470, 346] width 219 height 33
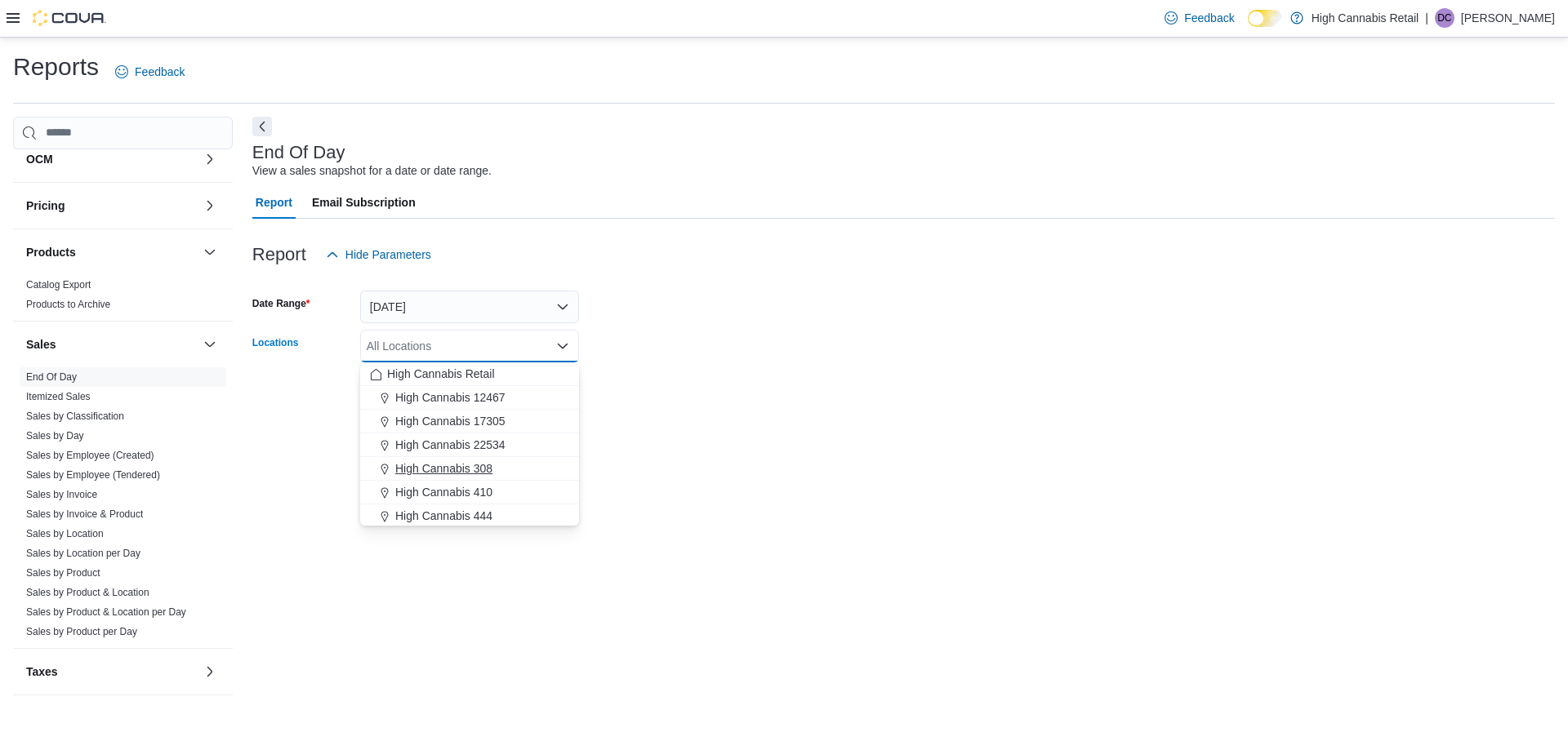
click at [508, 467] on div "High Cannabis 308" at bounding box center [469, 468] width 199 height 16
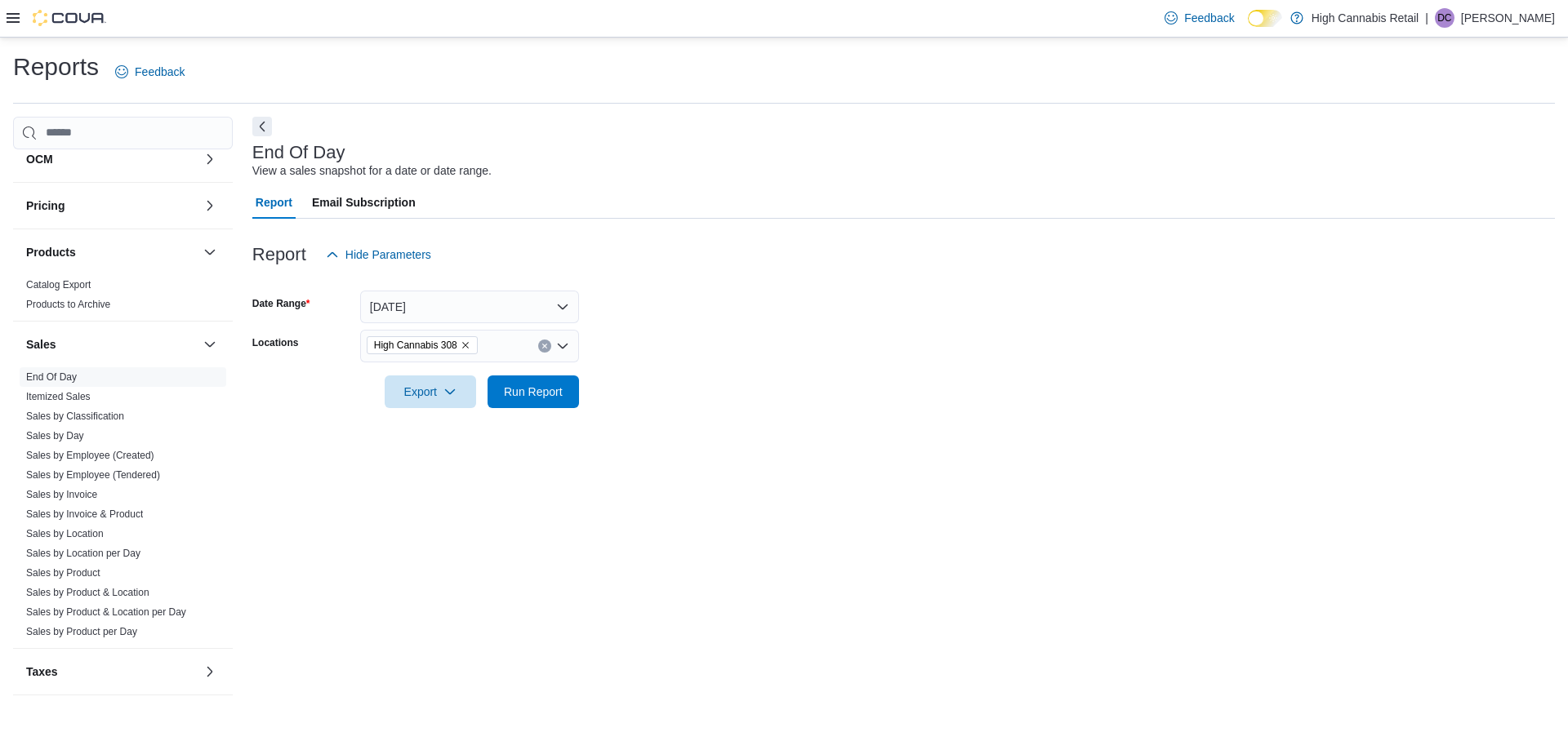
click at [774, 406] on form "Date Range Today Locations High Cannabis 308 Export Run Report" at bounding box center [904, 339] width 1303 height 137
click at [537, 394] on span "Run Report" at bounding box center [533, 391] width 59 height 16
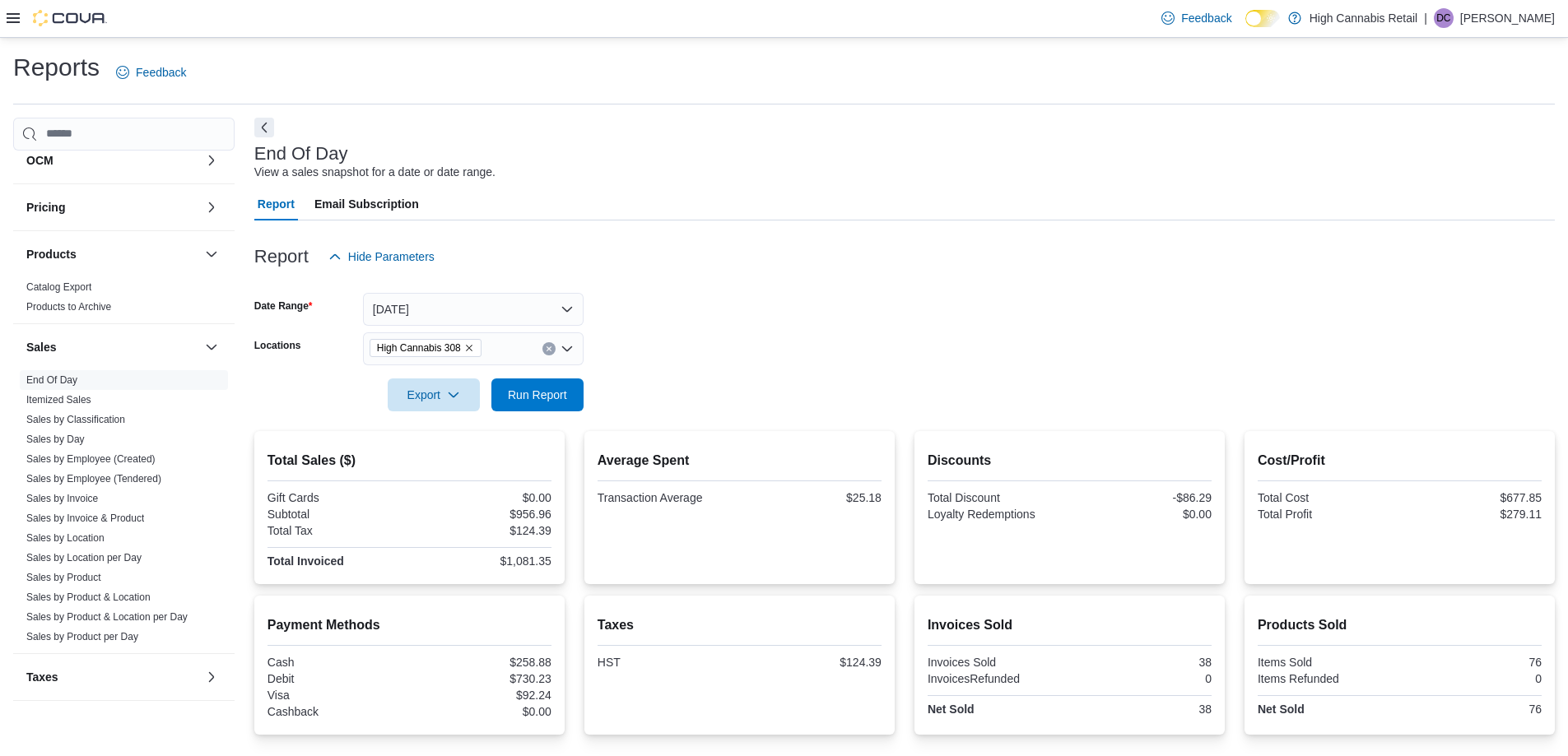
click at [669, 253] on div "Report Hide Parameters" at bounding box center [905, 257] width 1301 height 33
click at [965, 260] on div "Report Hide Parameters" at bounding box center [905, 257] width 1301 height 33
